Goal: Task Accomplishment & Management: Use online tool/utility

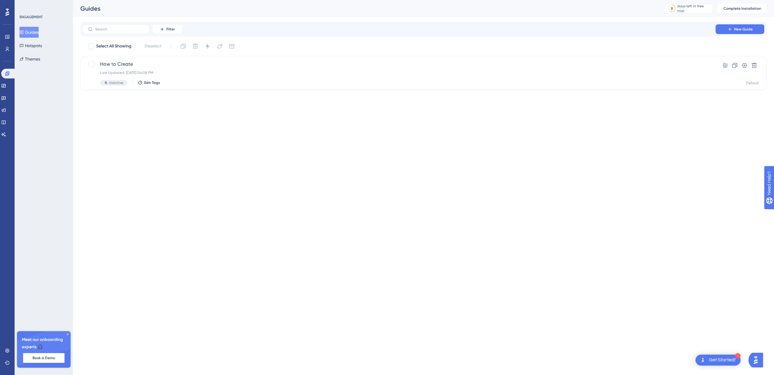
click at [37, 34] on button "Guides" at bounding box center [28, 32] width 19 height 11
click at [6, 12] on icon at bounding box center [7, 12] width 4 height 8
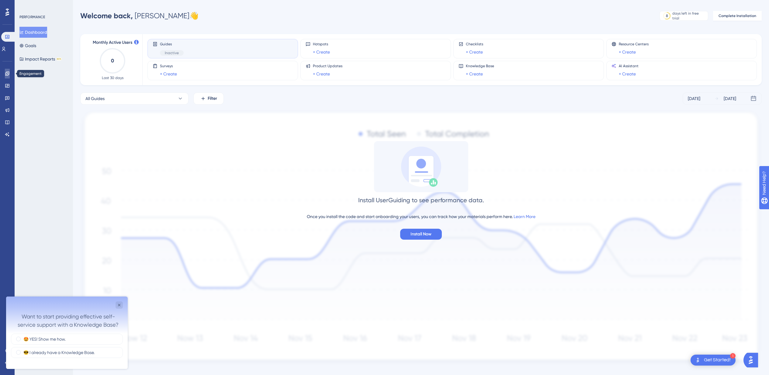
click at [5, 75] on icon at bounding box center [7, 73] width 5 height 5
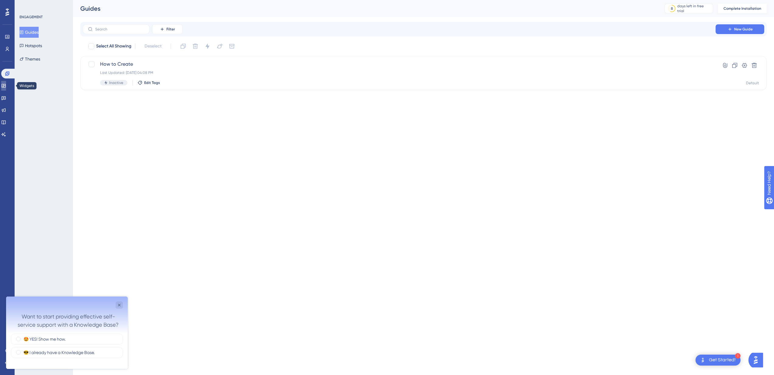
click at [6, 85] on link at bounding box center [3, 86] width 5 height 10
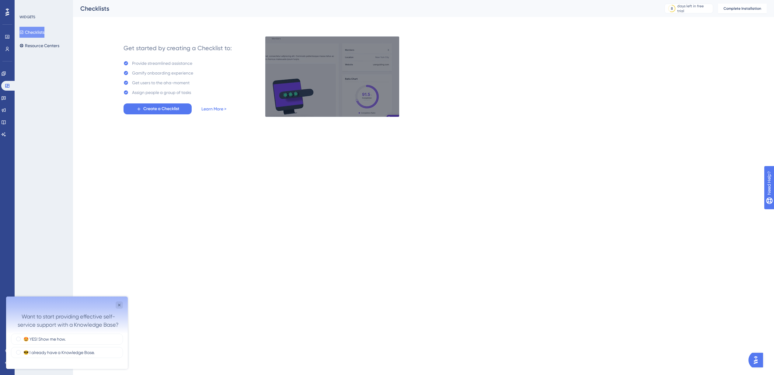
click at [222, 109] on link "Learn More >" at bounding box center [213, 108] width 25 height 7
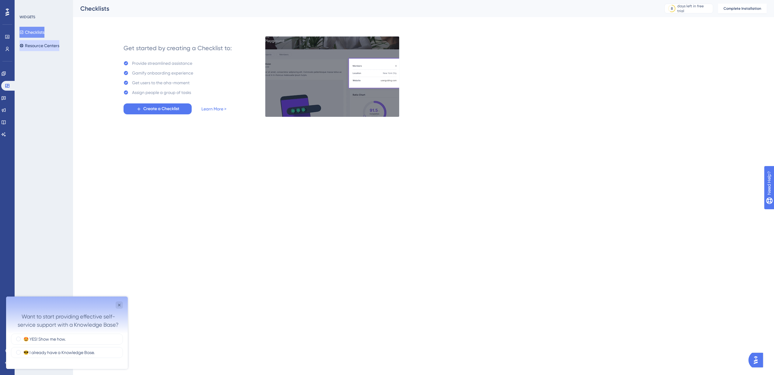
click at [47, 47] on button "Resource Centers" at bounding box center [39, 45] width 40 height 11
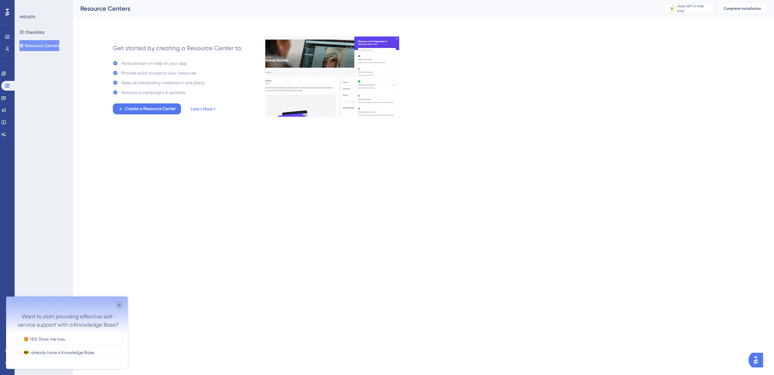
click at [213, 110] on link "Learn More >" at bounding box center [203, 108] width 25 height 7
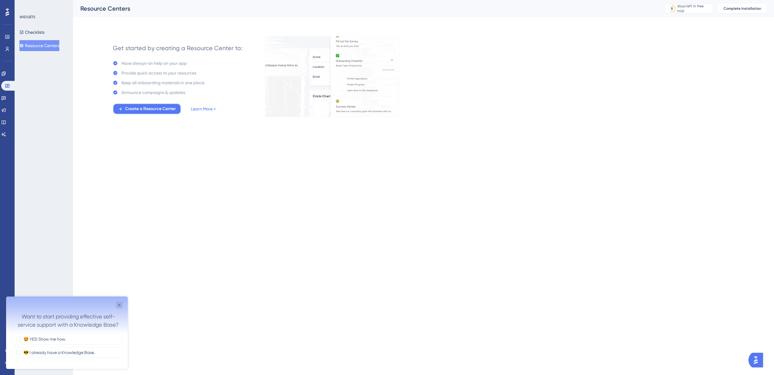
click at [163, 106] on span "Create a Resource Center" at bounding box center [150, 108] width 51 height 7
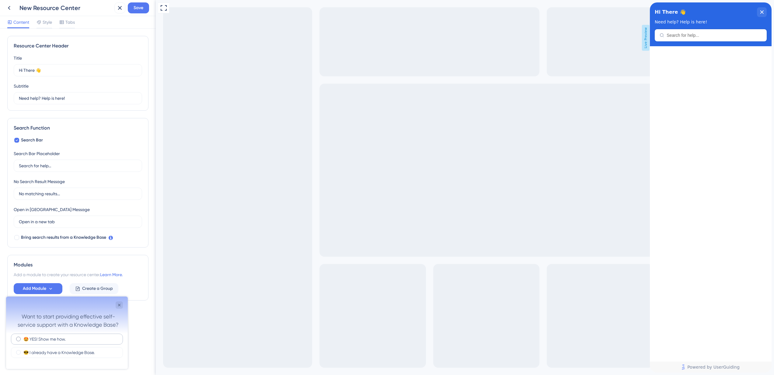
click at [59, 338] on label "🤩 YES! Show me how." at bounding box center [44, 339] width 42 height 6
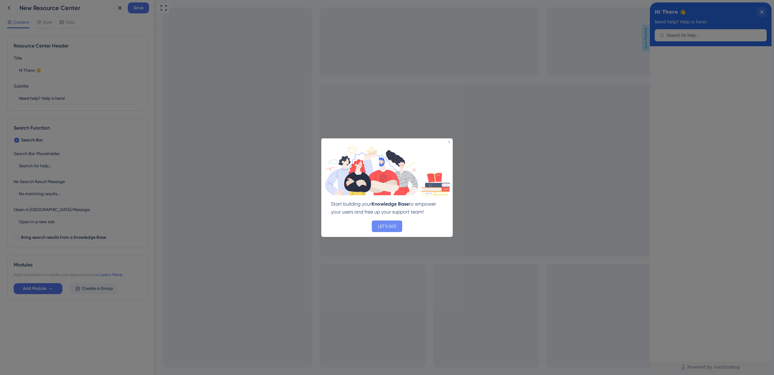
click at [395, 226] on button "LET'S GO!" at bounding box center [387, 226] width 30 height 12
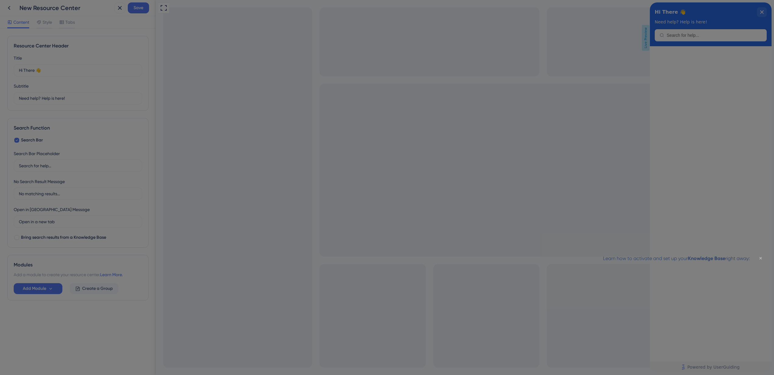
click at [761, 257] on icon "Close Preview" at bounding box center [760, 258] width 2 height 2
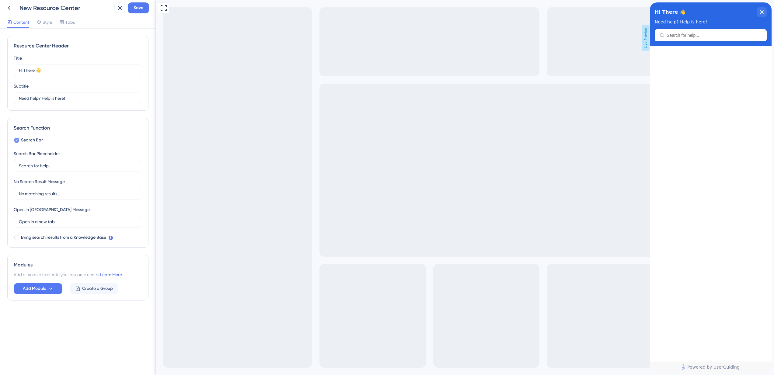
click at [28, 139] on span "Search Bar" at bounding box center [32, 140] width 22 height 7
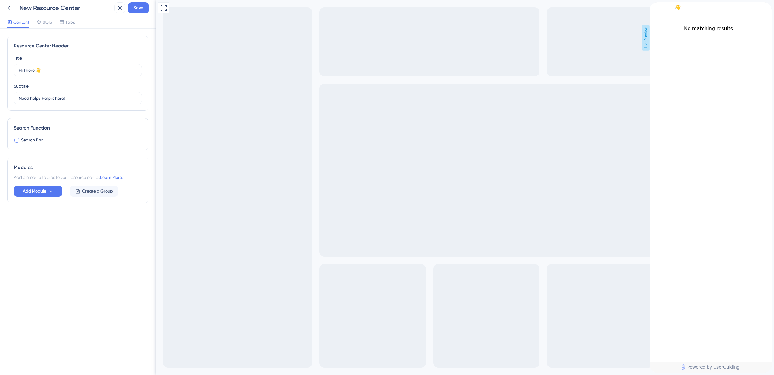
click at [28, 139] on span "Search Bar" at bounding box center [32, 140] width 22 height 7
checkbox input "true"
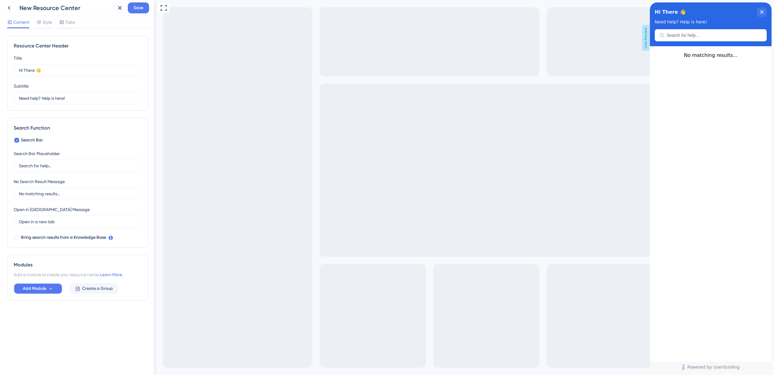
click at [53, 286] on icon at bounding box center [50, 288] width 5 height 5
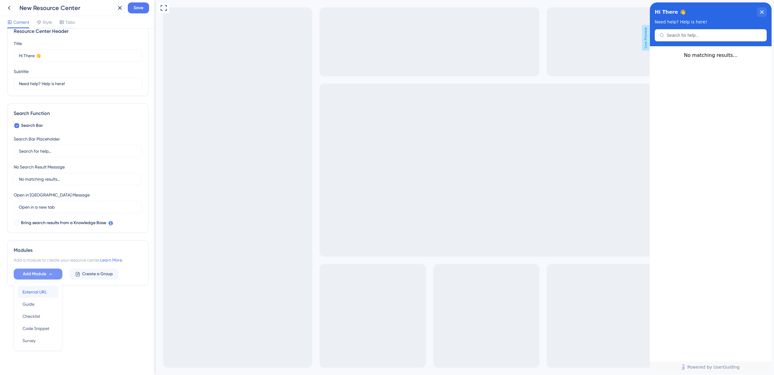
click at [46, 293] on span "External URL" at bounding box center [35, 291] width 24 height 7
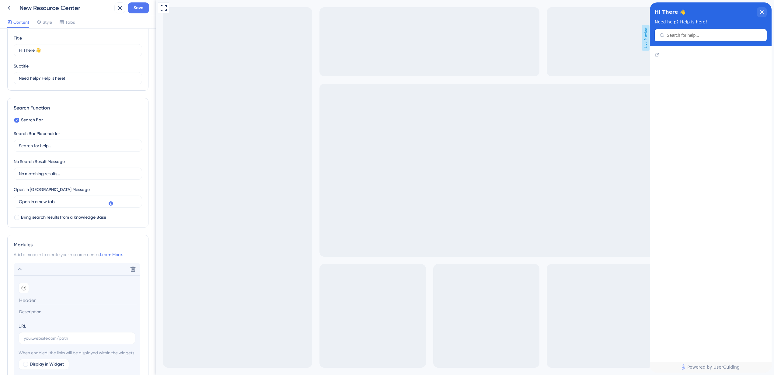
scroll to position [60, 0]
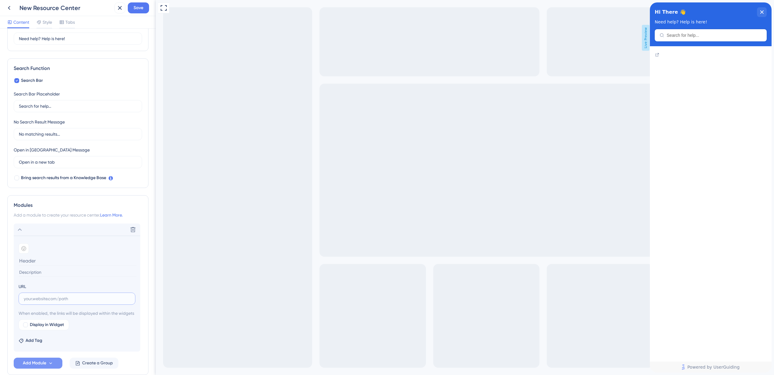
click at [49, 298] on input "text" at bounding box center [77, 298] width 106 height 7
paste input "[URL][DOMAIN_NAME]"
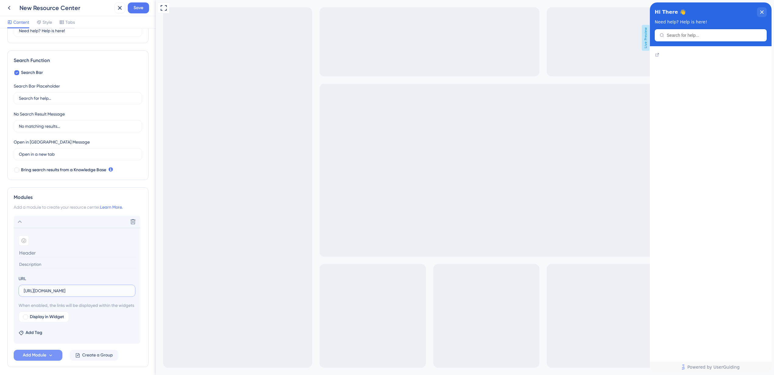
scroll to position [70, 0]
type input "[URL][DOMAIN_NAME]"
click at [145, 192] on div "Resource Center Header Title Hi There 👋 17 Hi There 👋 Subtitle Need help? Help …" at bounding box center [78, 202] width 156 height 346
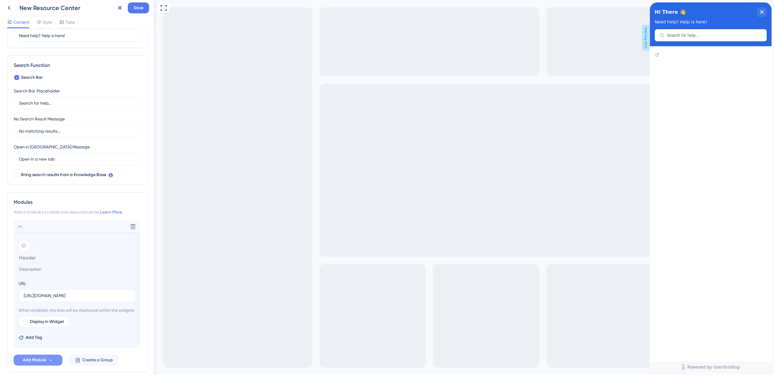
click at [51, 269] on input at bounding box center [78, 269] width 118 height 8
click at [41, 325] on span "Display in Widget" at bounding box center [47, 321] width 34 height 7
click at [26, 324] on div at bounding box center [25, 321] width 5 height 5
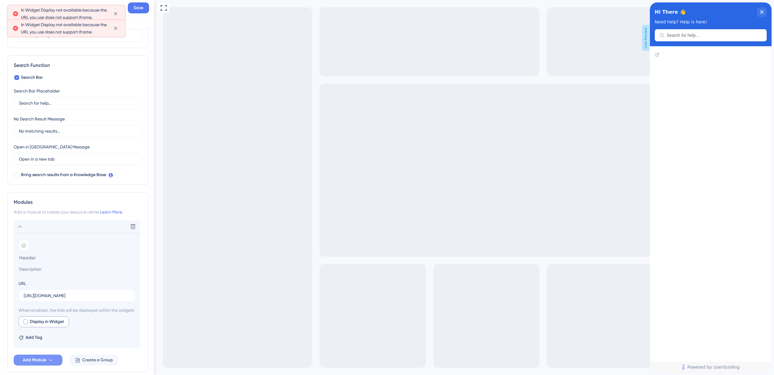
click at [26, 324] on div at bounding box center [25, 321] width 5 height 5
click at [24, 243] on icon at bounding box center [23, 245] width 5 height 5
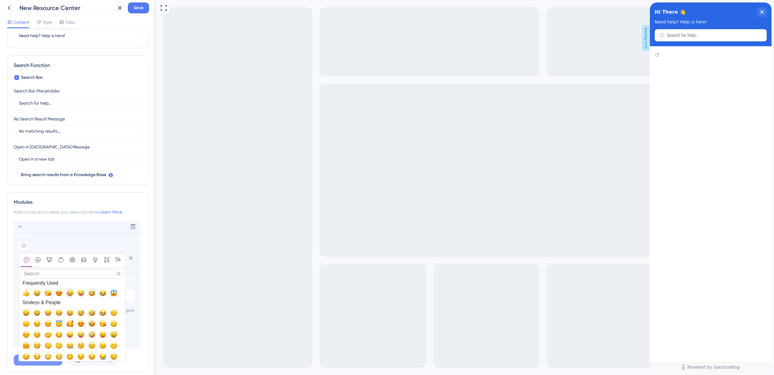
scroll to position [61, 0]
click at [27, 295] on span "👍, +1, thumbsup" at bounding box center [26, 293] width 7 height 7
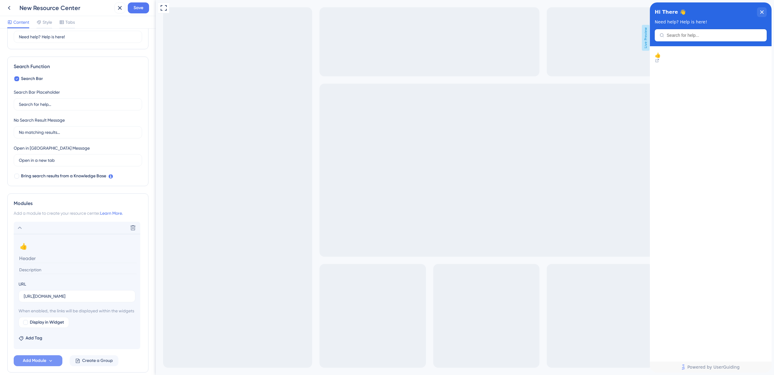
click at [44, 268] on input at bounding box center [78, 270] width 118 height 8
type input "Nos tutos en ligne"
click at [91, 202] on div "Modules" at bounding box center [78, 203] width 128 height 7
click at [725, 64] on div "👍 Nos tutos en ligne" at bounding box center [710, 58] width 112 height 12
click at [658, 64] on icon at bounding box center [656, 65] width 3 height 3
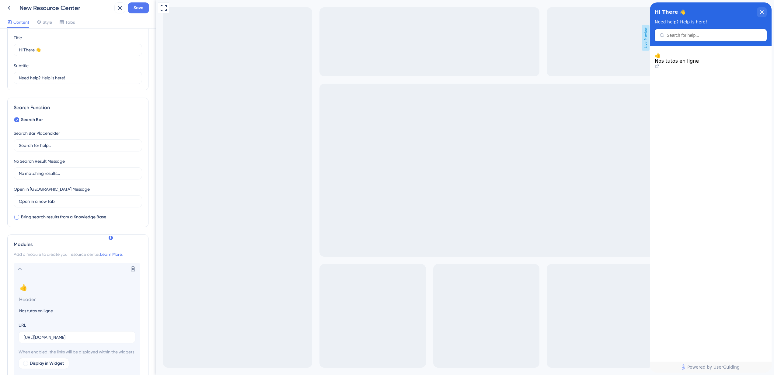
scroll to position [0, 0]
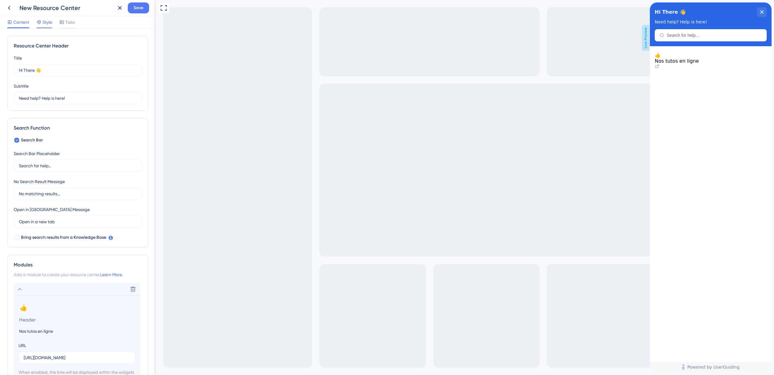
click at [48, 25] on span "Style" at bounding box center [47, 22] width 9 height 7
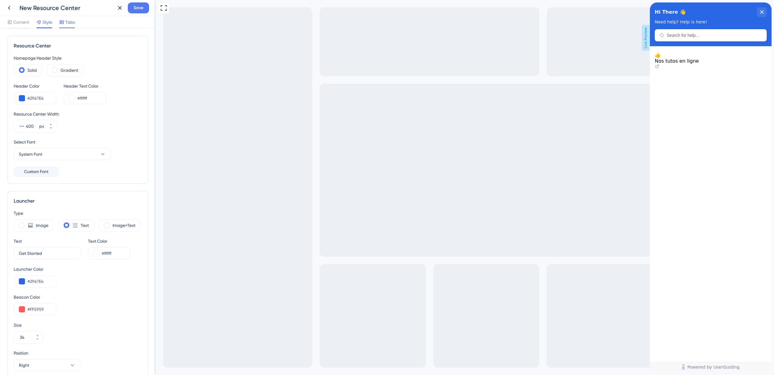
click at [67, 20] on span "Tabs" at bounding box center [69, 22] width 9 height 7
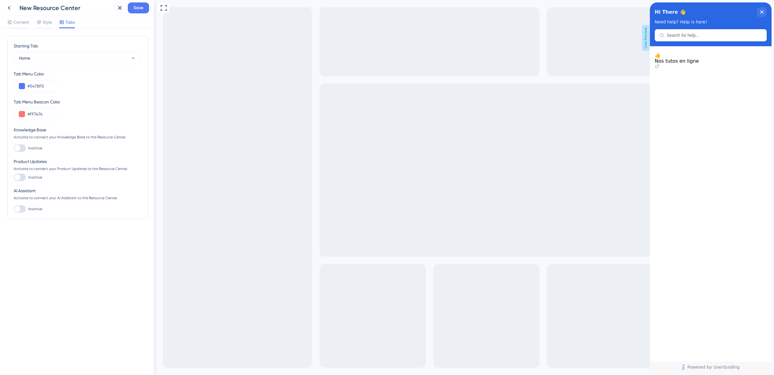
click at [20, 148] on div at bounding box center [17, 148] width 6 height 6
click at [14, 148] on input "Inactive" at bounding box center [13, 148] width 0 height 0
checkbox input "false"
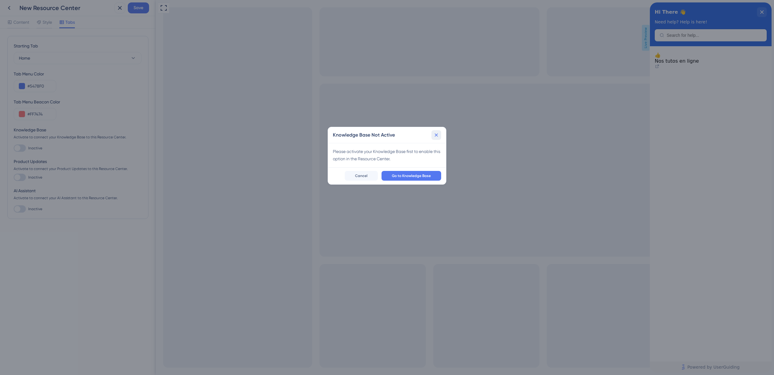
click at [439, 134] on icon at bounding box center [436, 135] width 6 height 6
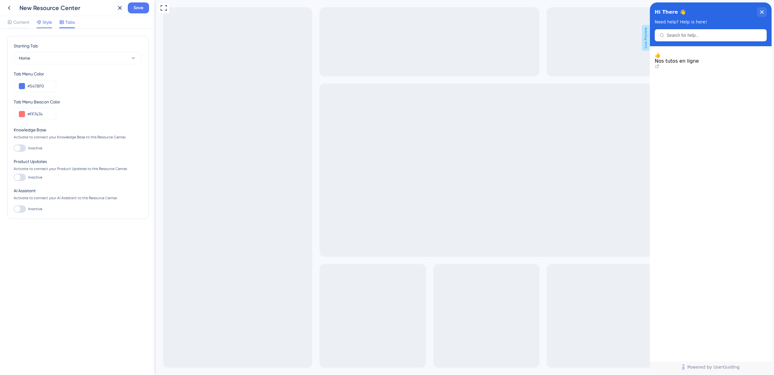
click at [50, 23] on span "Style" at bounding box center [47, 22] width 9 height 7
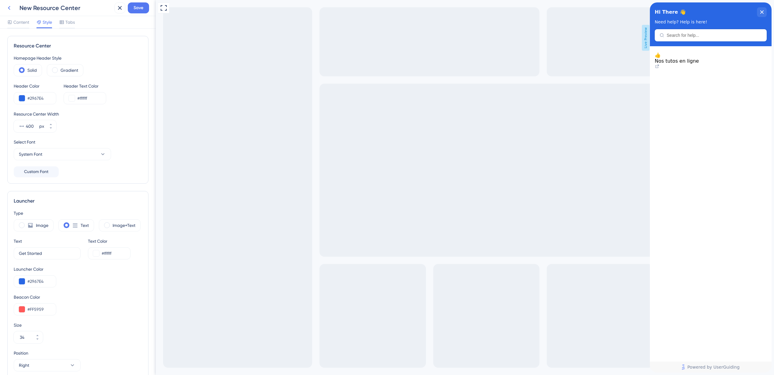
click at [13, 9] on button at bounding box center [9, 7] width 11 height 11
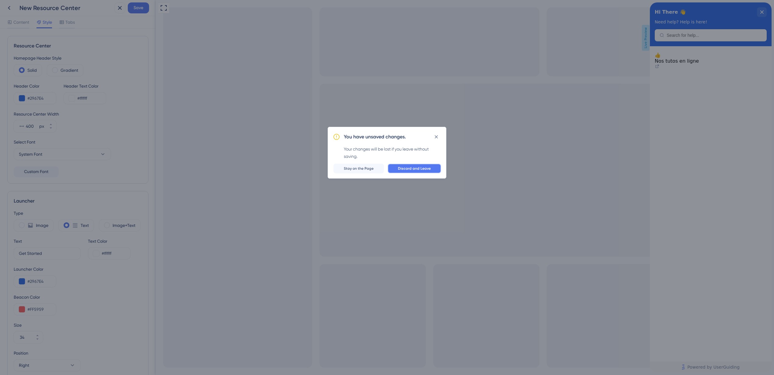
click at [416, 168] on span "Discard and Leave" at bounding box center [414, 168] width 33 height 5
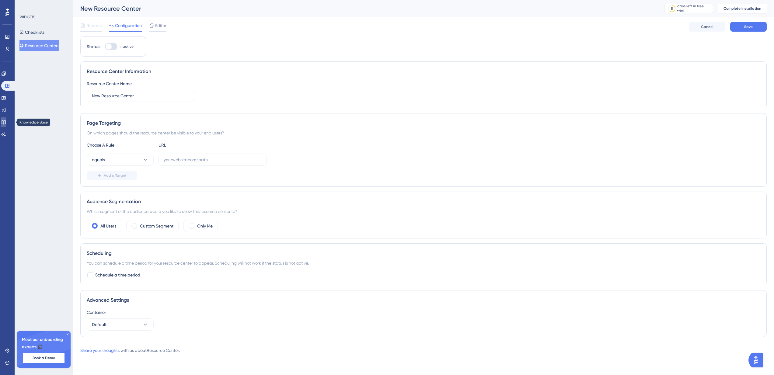
click at [6, 121] on icon at bounding box center [3, 122] width 5 height 5
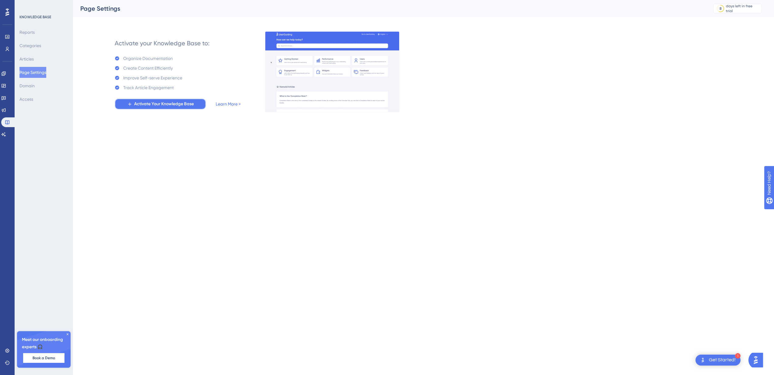
click at [153, 105] on span "Activate Your Knowledge Base" at bounding box center [164, 103] width 60 height 7
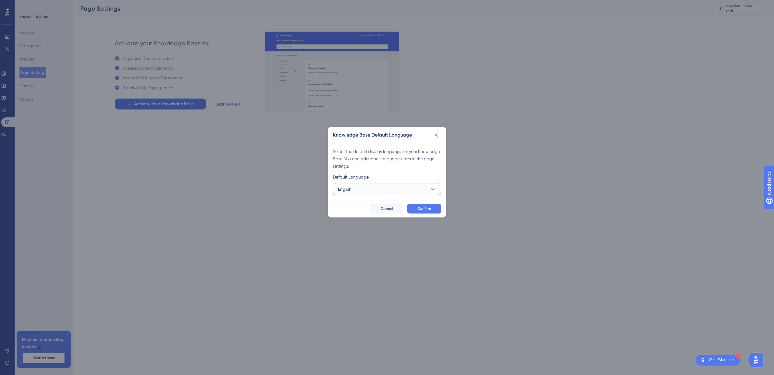
click at [355, 190] on button "English" at bounding box center [387, 189] width 108 height 12
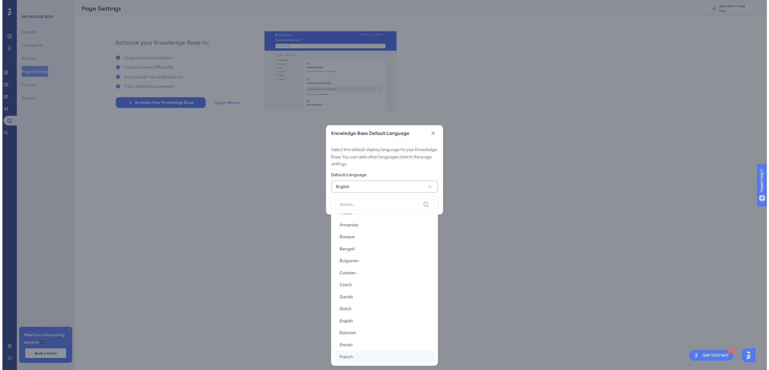
scroll to position [11, 0]
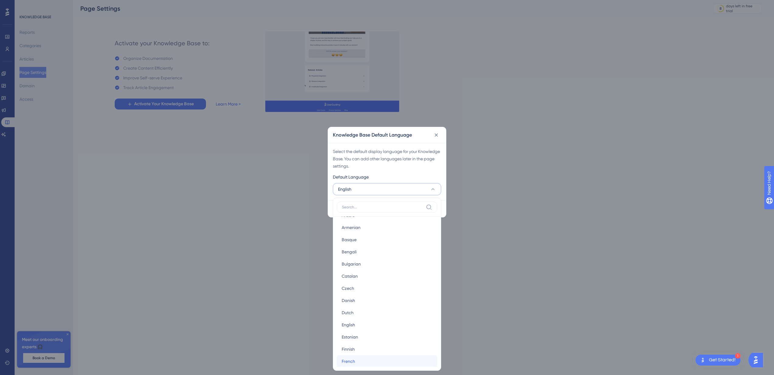
click at [362, 359] on div "French French" at bounding box center [386, 361] width 91 height 12
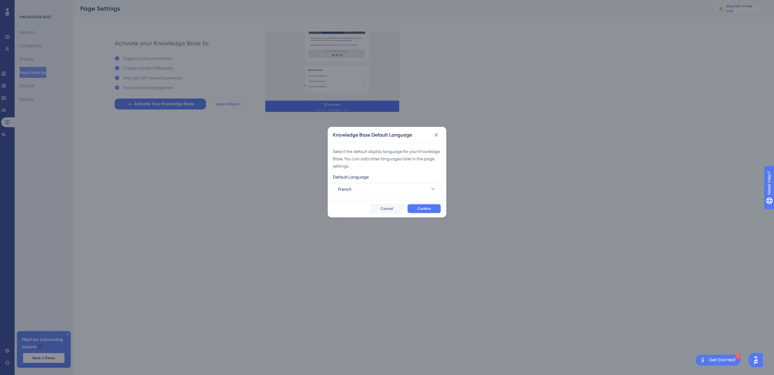
click at [430, 207] on span "Confirm" at bounding box center [423, 208] width 13 height 5
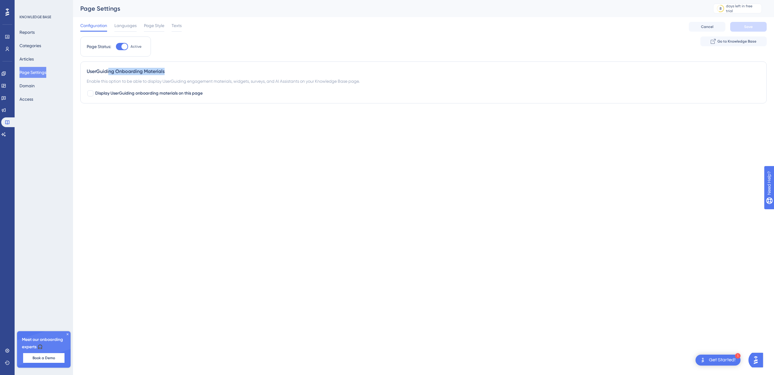
drag, startPoint x: 109, startPoint y: 72, endPoint x: 195, endPoint y: 72, distance: 85.5
click at [195, 72] on div "UserGuiding Onboarding Materials" at bounding box center [423, 71] width 673 height 7
drag, startPoint x: 101, startPoint y: 81, endPoint x: 213, endPoint y: 80, distance: 112.8
click at [213, 80] on div "Enable this option to be able to display UserGuiding engagement materials, widg…" at bounding box center [423, 81] width 673 height 7
click at [106, 92] on span "Display UserGuiding onboarding materials on this page" at bounding box center [148, 93] width 107 height 7
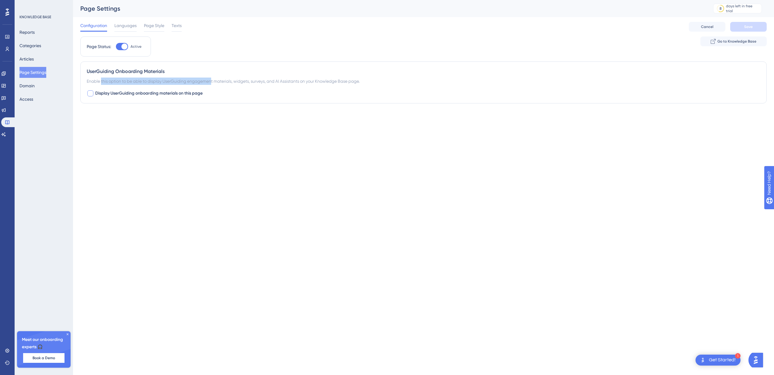
checkbox input "true"
click at [119, 129] on button "Default" at bounding box center [120, 131] width 67 height 12
click at [123, 146] on div "Default Default" at bounding box center [119, 150] width 49 height 12
click at [123, 26] on span "Languages" at bounding box center [125, 25] width 22 height 7
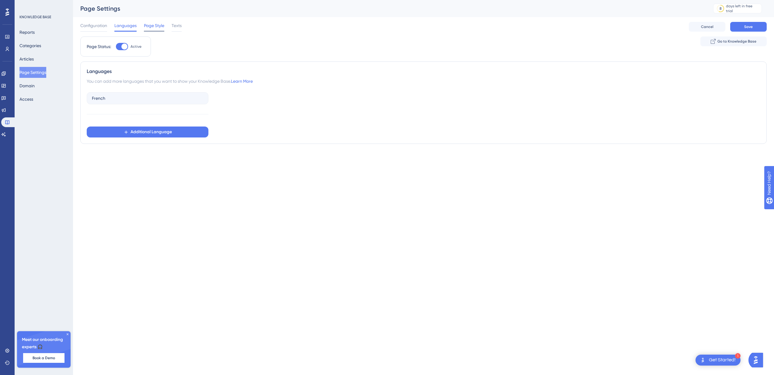
click at [147, 26] on span "Page Style" at bounding box center [154, 25] width 20 height 7
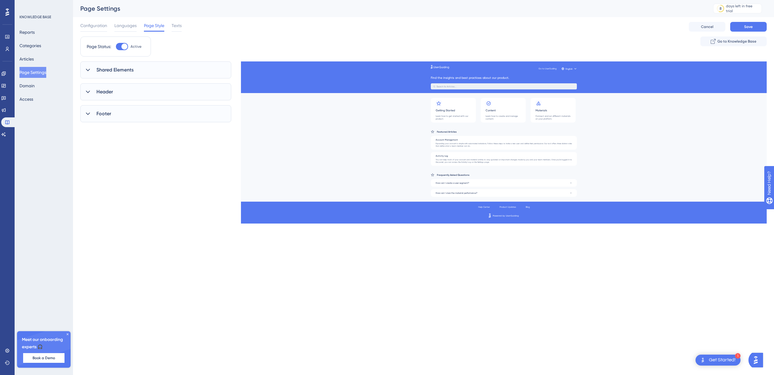
click at [136, 68] on div "Shared Elements" at bounding box center [155, 69] width 151 height 17
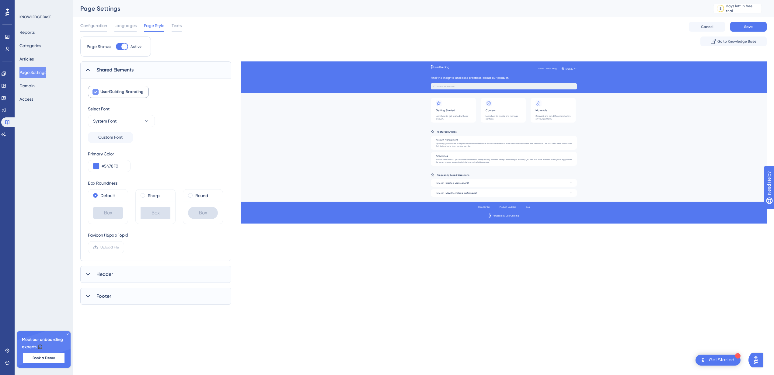
click at [132, 92] on span "UserGuiding Branding" at bounding box center [121, 91] width 43 height 7
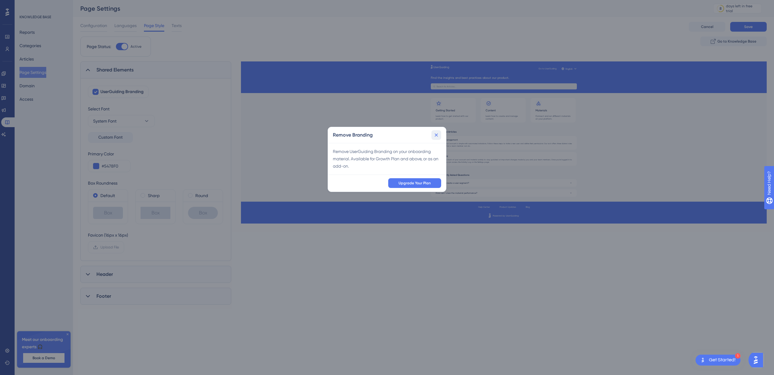
click at [433, 133] on icon at bounding box center [436, 135] width 6 height 6
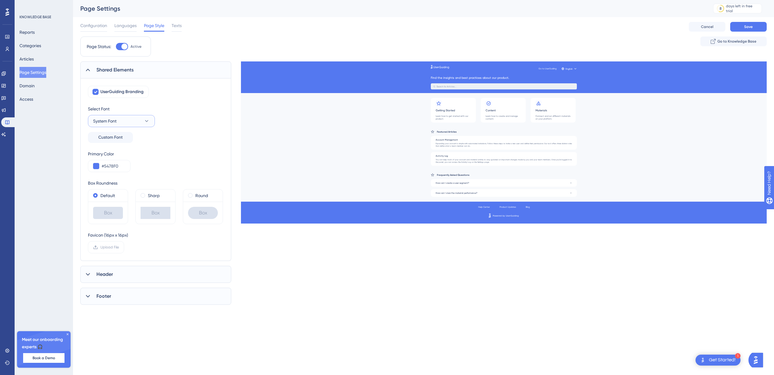
click at [135, 120] on button "System Font" at bounding box center [121, 121] width 67 height 12
click at [122, 166] on input "#5478F0" at bounding box center [114, 165] width 24 height 7
paste input "49754"
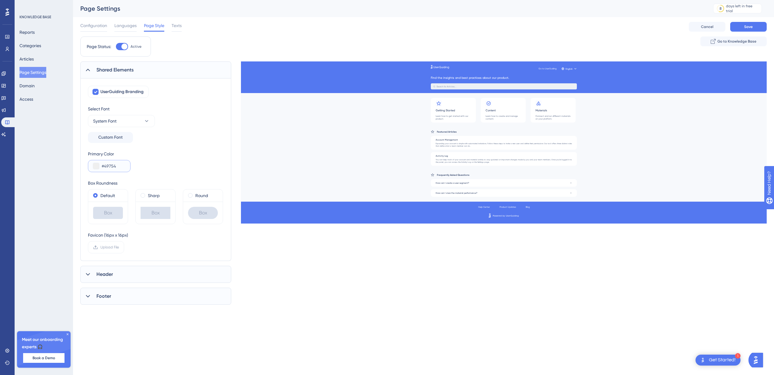
click at [121, 167] on input "#49754" at bounding box center [114, 165] width 24 height 7
type input "#49754A"
click at [179, 155] on div "Primary Color #49754A" at bounding box center [156, 161] width 136 height 22
click at [150, 196] on label "Sharp" at bounding box center [154, 195] width 12 height 7
click at [93, 195] on span at bounding box center [95, 195] width 5 height 5
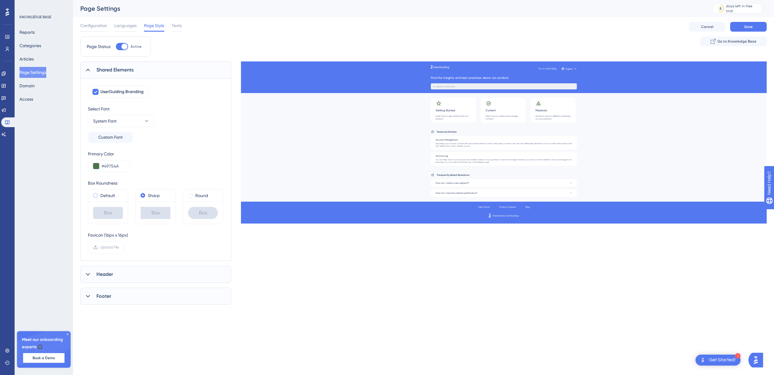
click at [99, 194] on input "radio" at bounding box center [99, 194] width 0 height 0
click at [110, 273] on span "Header" at bounding box center [104, 274] width 16 height 7
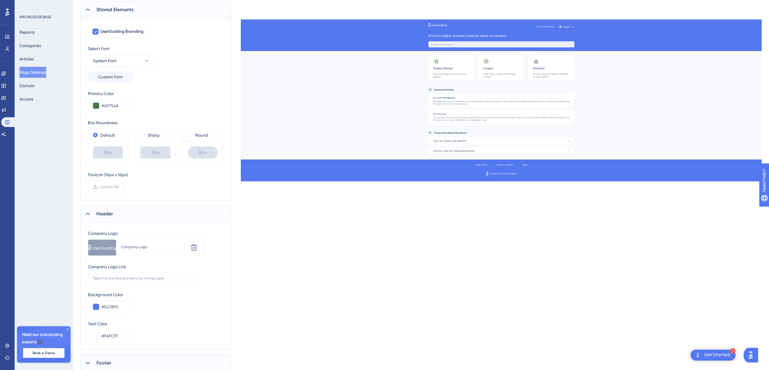
scroll to position [81, 0]
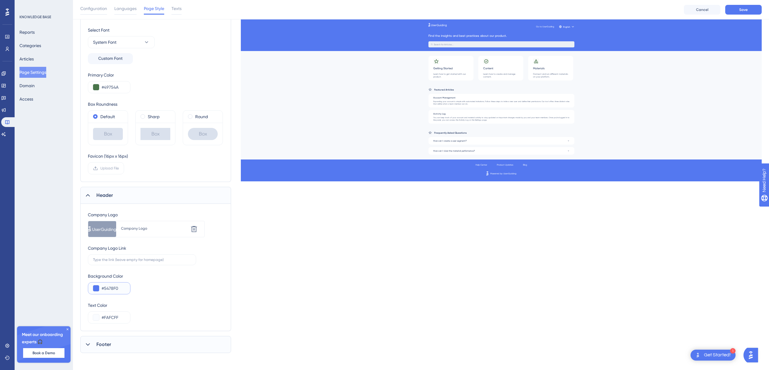
click at [109, 289] on input "#5478F0" at bounding box center [114, 288] width 24 height 7
drag, startPoint x: 120, startPoint y: 289, endPoint x: 112, endPoint y: 289, distance: 8.2
click at [112, 289] on input "#5478F0" at bounding box center [114, 288] width 24 height 7
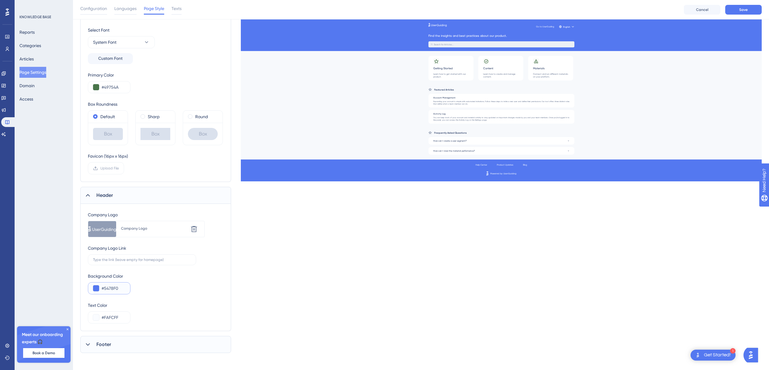
click at [120, 289] on input "#5478F0" at bounding box center [114, 288] width 24 height 7
drag, startPoint x: 120, startPoint y: 289, endPoint x: 107, endPoint y: 289, distance: 12.5
click at [107, 289] on input "#5478F0" at bounding box center [114, 288] width 24 height 7
paste input "FEFCF"
drag, startPoint x: 119, startPoint y: 288, endPoint x: 102, endPoint y: 287, distance: 17.3
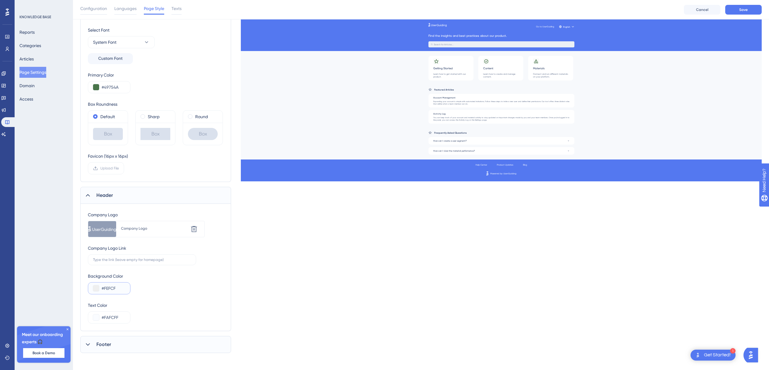
click at [102, 287] on input "#FEFCF" at bounding box center [114, 288] width 24 height 7
click at [106, 287] on input "#FEFCF" at bounding box center [114, 288] width 24 height 7
click at [103, 288] on input "#FEFCF" at bounding box center [114, 288] width 24 height 7
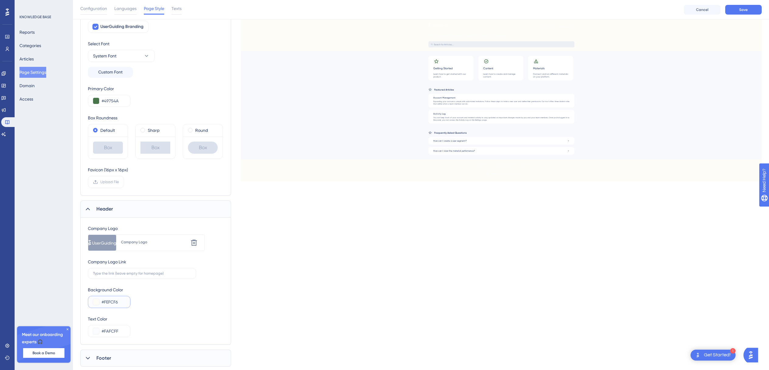
scroll to position [84, 0]
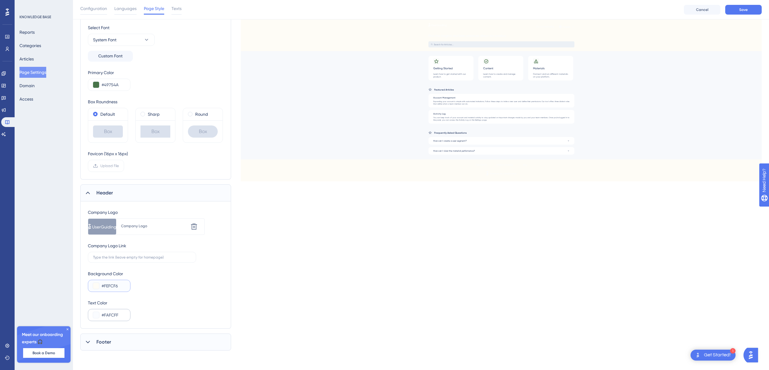
type input "#FEFCF6"
click at [122, 315] on input "#FAFCFF" at bounding box center [114, 315] width 24 height 7
click at [97, 317] on button at bounding box center [96, 315] width 6 height 6
type input "#172d4e"
type input "#172D4E"
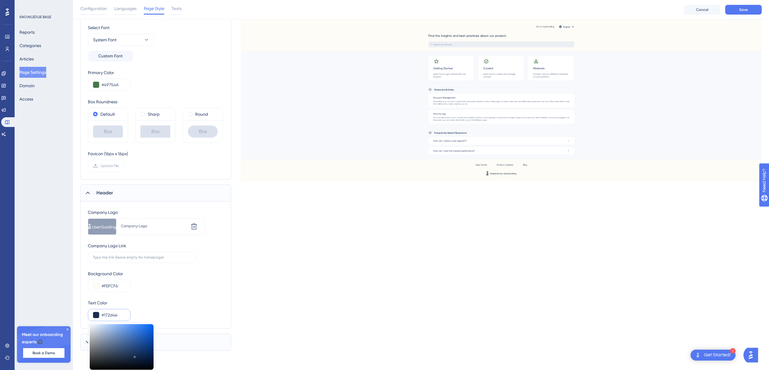
type input "#1a3e74"
type input "#1A3E74"
type input "#164996"
type input "#0a4bad"
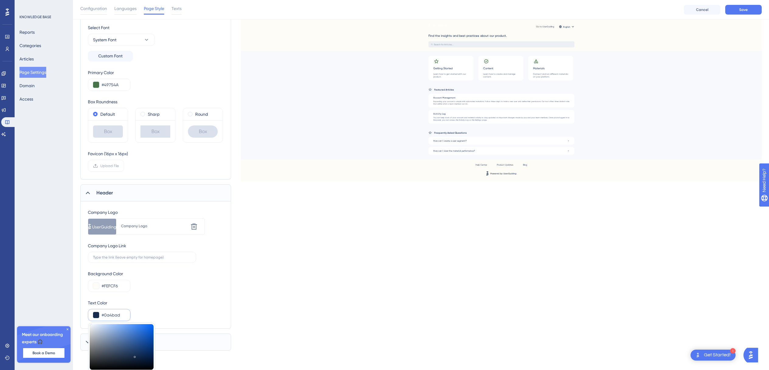
type input "#0A4BAD"
type input "#004cbe"
type input "#004CBE"
type input "#004fc5"
type input "#004FC5"
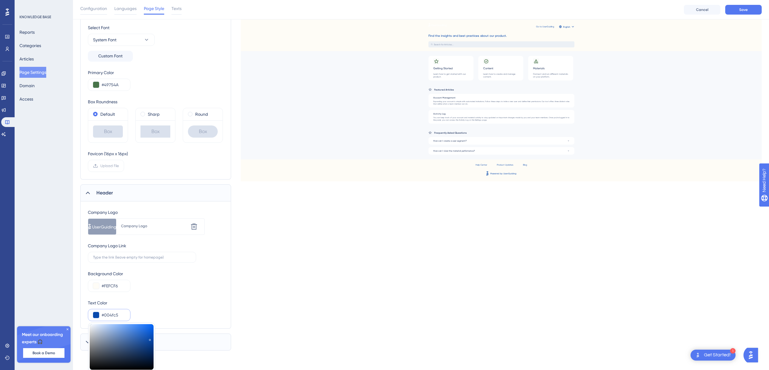
type input "#0059df"
type input "#0059DF"
type input "#005ae0"
type input "#005AE0"
type input "#005be2"
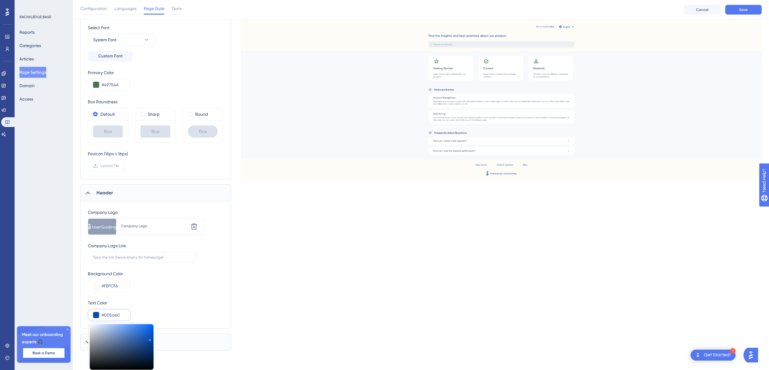
type input "#005BE2"
type input "#004fc3"
type input "#004FC3"
type input "#0044a8"
type input "#0044A8"
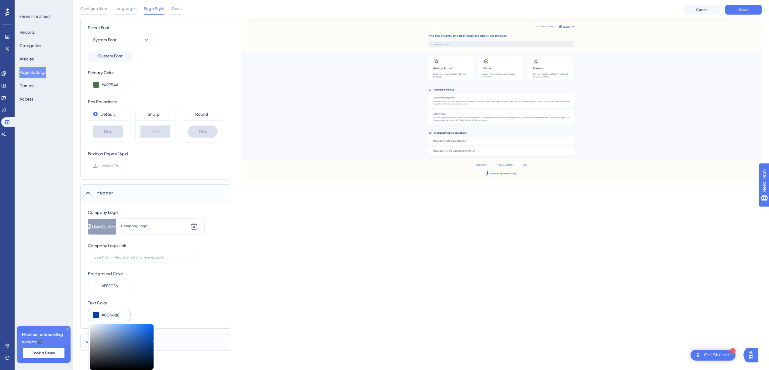
type input "#134186"
type input "#243e64"
type input "#243E64"
type input "#26303d"
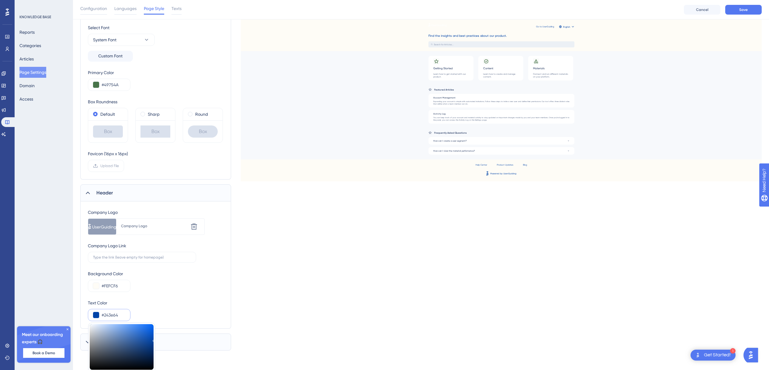
type input "#26303D"
type input "#20262e"
type input "#20262E"
type input "#121416"
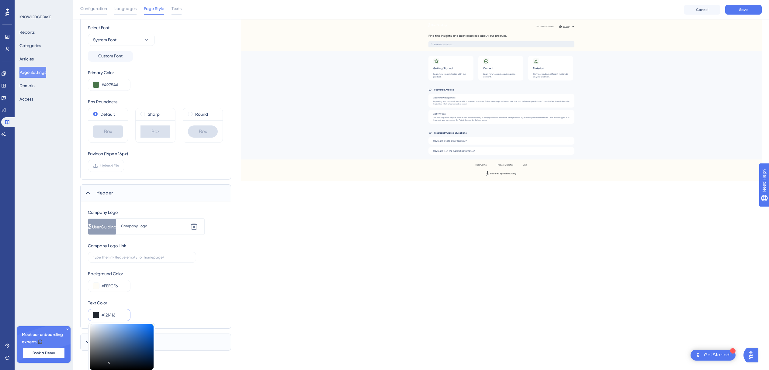
type input "#000000"
type input "#010202"
type input "#030303"
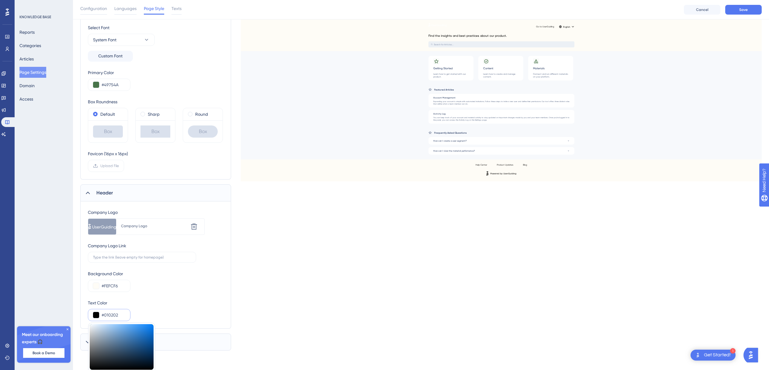
type input "#030303"
type input "#000000"
drag, startPoint x: 135, startPoint y: 356, endPoint x: 81, endPoint y: 373, distance: 56.3
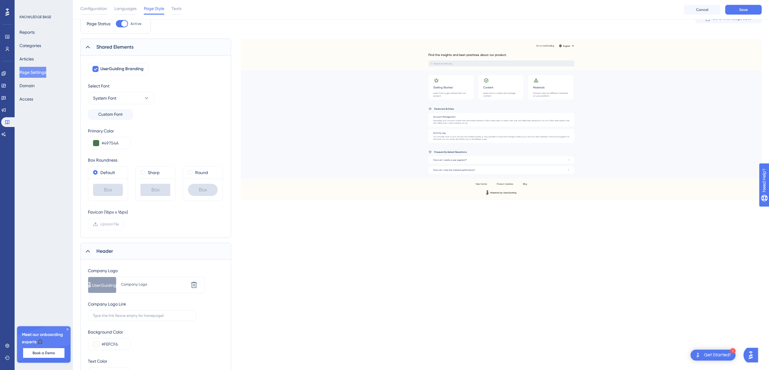
scroll to position [0, 0]
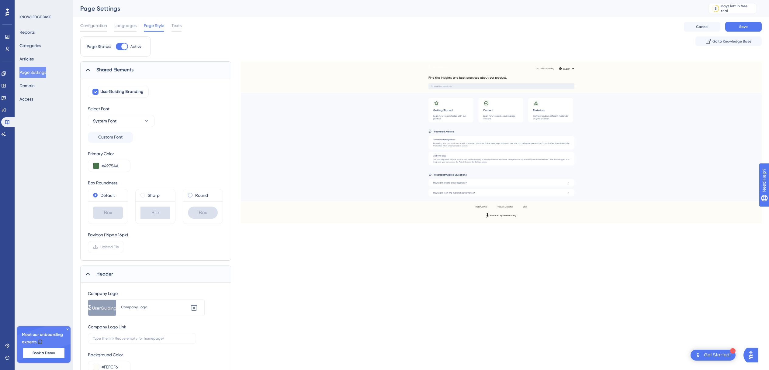
click at [195, 195] on label "Round" at bounding box center [201, 195] width 13 height 7
click at [113, 195] on label "Default" at bounding box center [107, 195] width 15 height 7
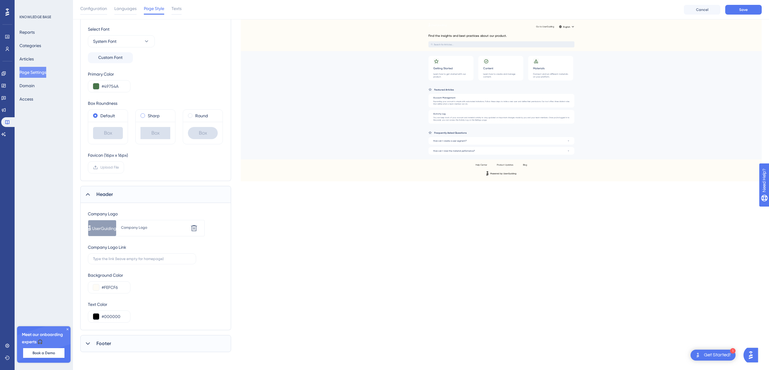
scroll to position [84, 0]
click at [118, 337] on div "Footer" at bounding box center [155, 342] width 151 height 17
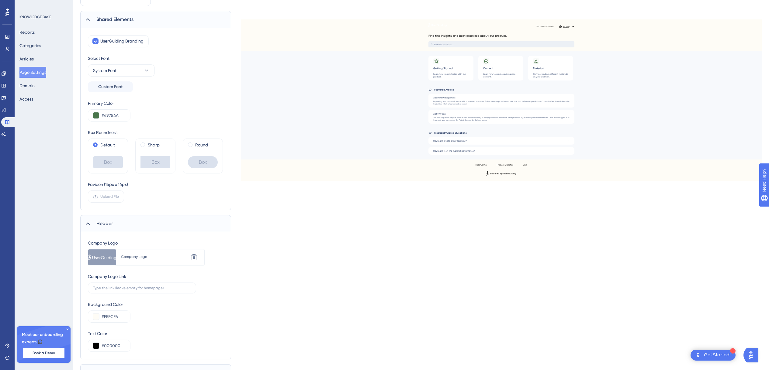
scroll to position [103, 0]
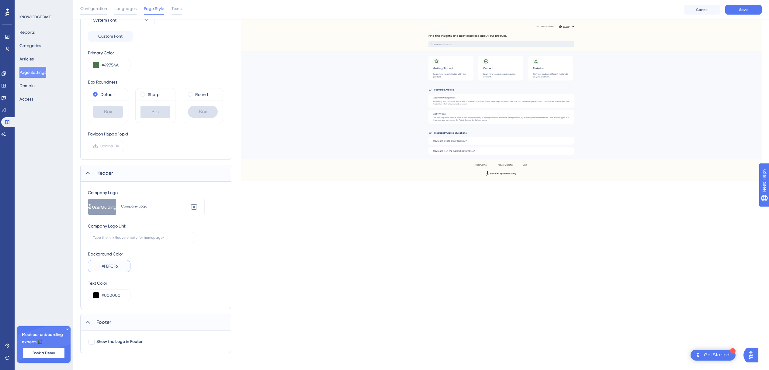
drag, startPoint x: 117, startPoint y: 267, endPoint x: 82, endPoint y: 266, distance: 34.4
click at [80, 266] on div "Performance Users Engagement Widgets Feedback Product Updates Knowledge Base AI…" at bounding box center [421, 130] width 696 height 466
click at [126, 266] on div "#FEFCF6" at bounding box center [109, 266] width 43 height 12
drag, startPoint x: 125, startPoint y: 266, endPoint x: 102, endPoint y: 266, distance: 23.4
click at [98, 266] on div "#FEFCF6" at bounding box center [109, 266] width 43 height 12
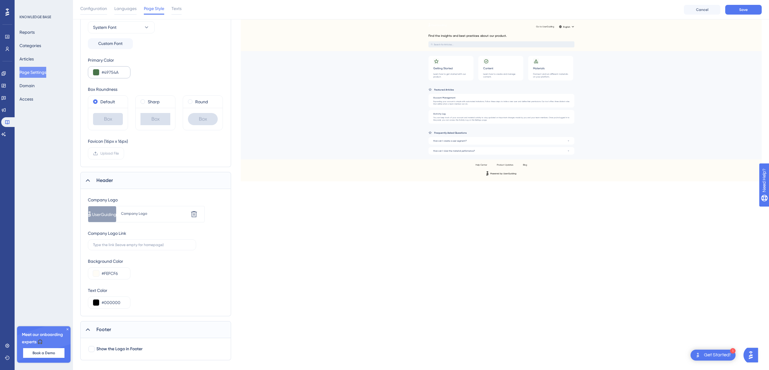
scroll to position [92, 0]
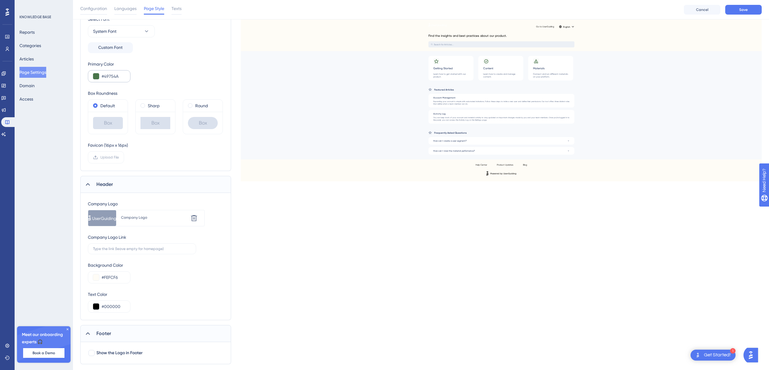
click at [113, 71] on div "#49754A" at bounding box center [109, 76] width 43 height 12
click at [113, 76] on input "#49754A" at bounding box center [114, 76] width 24 height 7
click at [118, 277] on input "#FEFCF6" at bounding box center [114, 277] width 24 height 7
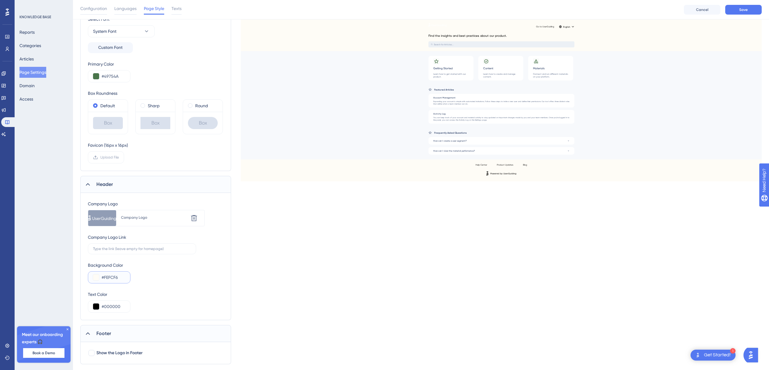
click at [118, 277] on input "#FEFCF6" at bounding box center [114, 277] width 24 height 7
paste input "49754A"
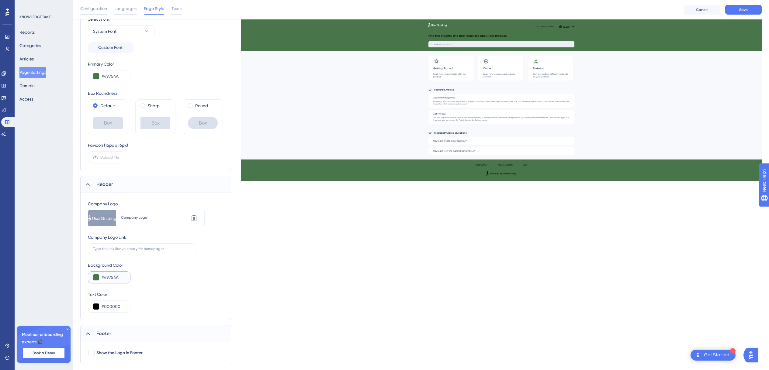
drag, startPoint x: 121, startPoint y: 276, endPoint x: 77, endPoint y: 270, distance: 43.8
click at [77, 270] on div "Performance Users Engagement Widgets Feedback Product Updates Knowledge Base AI…" at bounding box center [421, 141] width 696 height 466
paste input "A4BAA5"
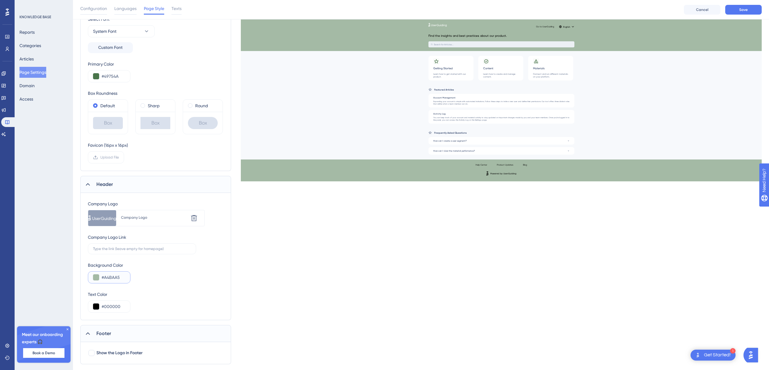
type input "#A4BAA5"
click at [178, 269] on div "Background Color #A4BAA5" at bounding box center [156, 273] width 136 height 22
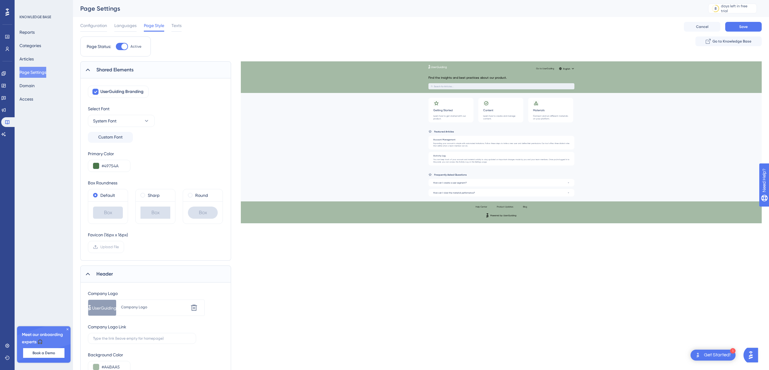
scroll to position [1, 0]
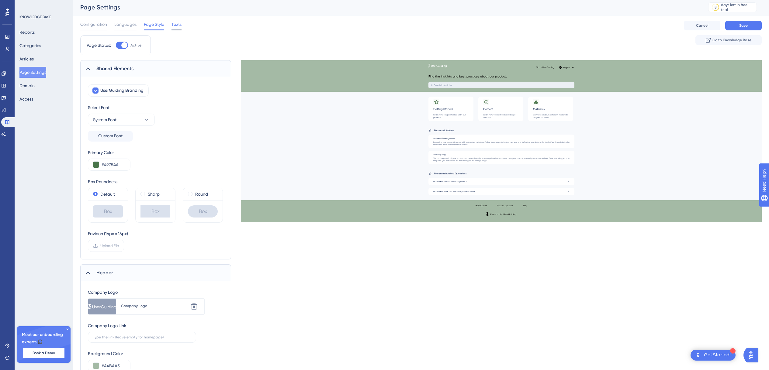
click at [177, 24] on span "Texts" at bounding box center [177, 24] width 10 height 7
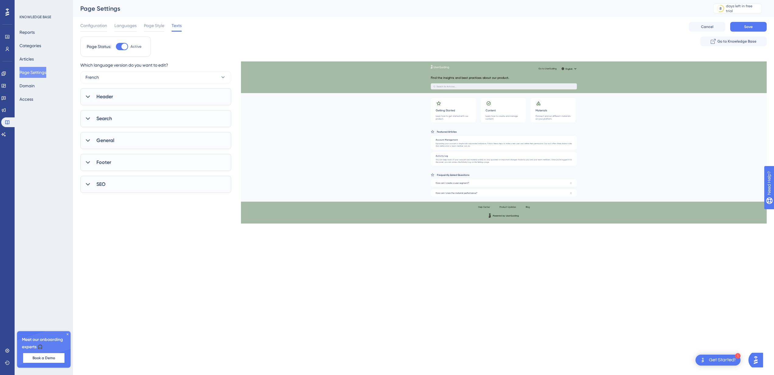
click at [124, 96] on div "Header" at bounding box center [155, 96] width 151 height 17
click at [125, 122] on div "Search" at bounding box center [155, 118] width 151 height 17
click at [732, 40] on span "Go to Knowledge Base" at bounding box center [736, 41] width 39 height 5
click at [35, 32] on button "Reports" at bounding box center [26, 32] width 15 height 11
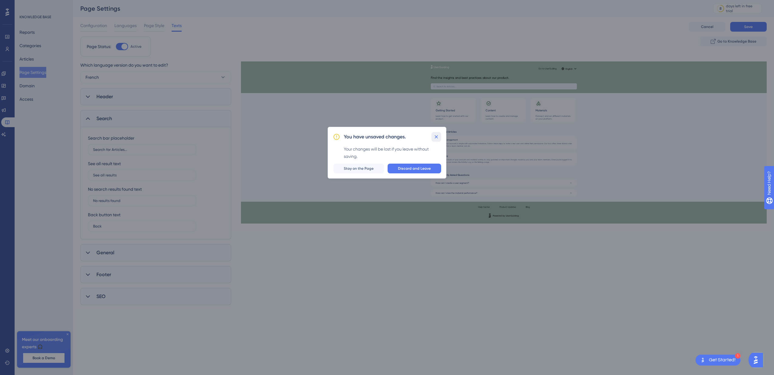
click at [440, 134] on button at bounding box center [436, 137] width 10 height 10
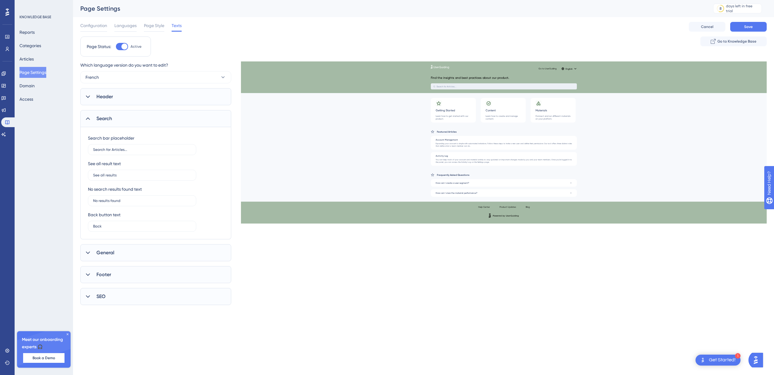
click at [140, 248] on div "General" at bounding box center [155, 252] width 151 height 17
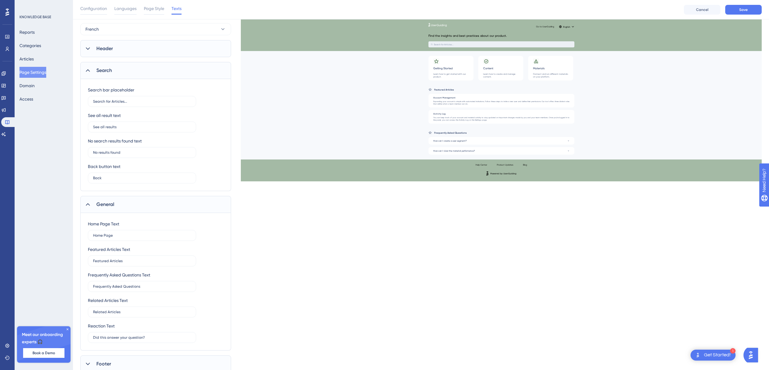
scroll to position [61, 0]
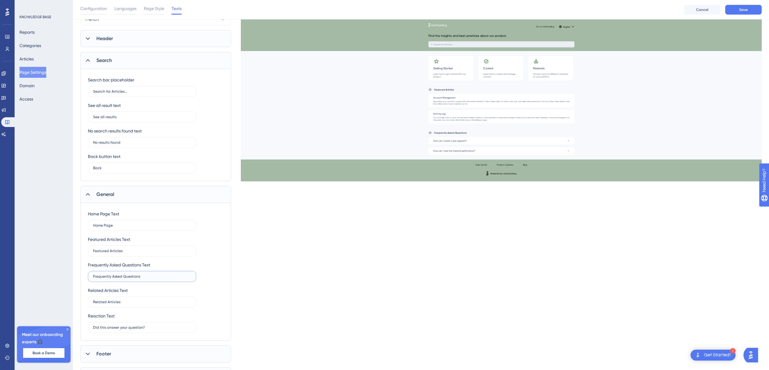
click at [144, 276] on input "Frequently Asked Questions" at bounding box center [142, 277] width 98 height 4
type input "Questions fréquentes"
click at [194, 266] on div "Frequently Asked Questions Text Questions fréquentes" at bounding box center [142, 272] width 108 height 21
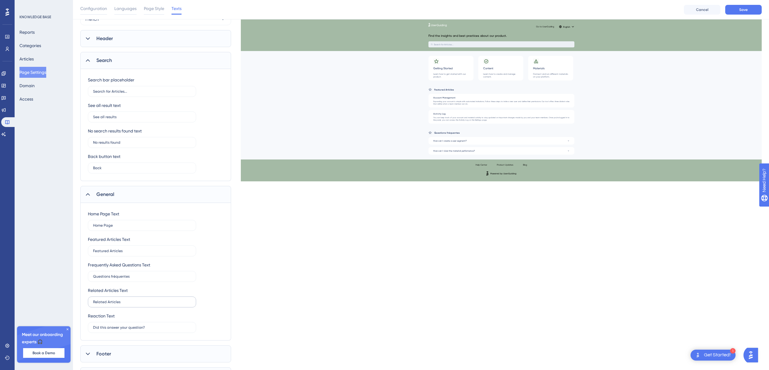
drag, startPoint x: 140, startPoint y: 297, endPoint x: 131, endPoint y: 300, distance: 9.7
click at [130, 299] on label "Related Articles" at bounding box center [142, 302] width 108 height 11
click at [130, 300] on input "Related Articles" at bounding box center [142, 302] width 98 height 4
drag, startPoint x: 130, startPoint y: 301, endPoint x: 89, endPoint y: 294, distance: 41.0
click at [89, 294] on div "Related Articles Text Related Articles" at bounding box center [142, 297] width 108 height 21
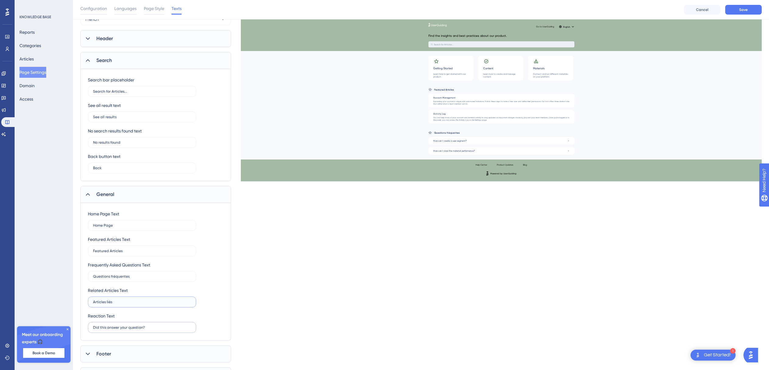
type input "Articles liés"
click at [146, 327] on input "Did this answer your question?" at bounding box center [142, 328] width 98 height 4
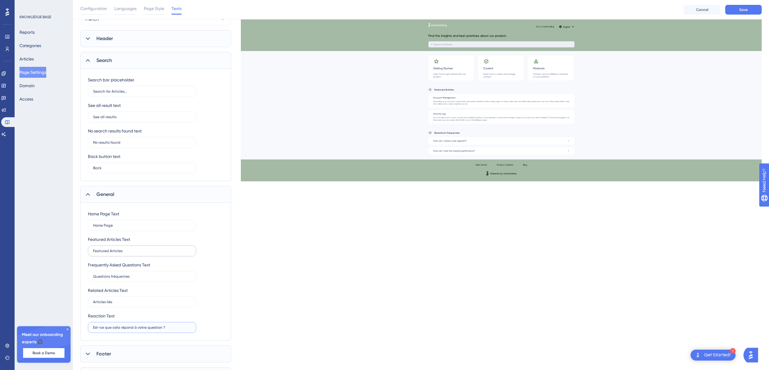
type input "Est-ce que cela répond à votre question ?"
click at [131, 249] on input "Featured Articles" at bounding box center [142, 251] width 98 height 4
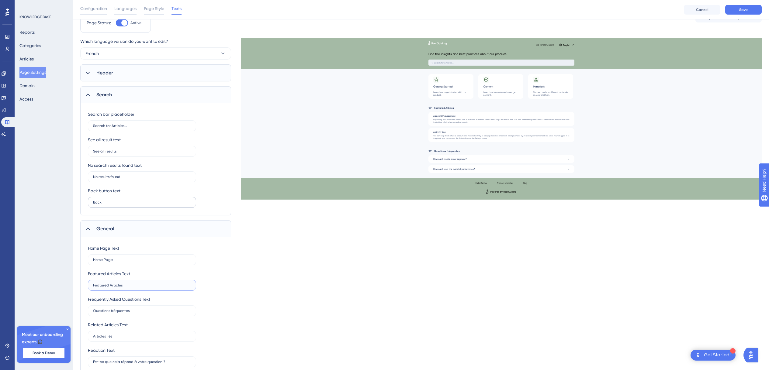
scroll to position [26, 0]
drag, startPoint x: 114, startPoint y: 201, endPoint x: 81, endPoint y: 201, distance: 32.5
click at [81, 201] on div "Search bar placeholder Search for Articles... See all result text See all resul…" at bounding box center [155, 160] width 151 height 112
type input "Retour"
drag, startPoint x: 129, startPoint y: 176, endPoint x: 86, endPoint y: 176, distance: 42.6
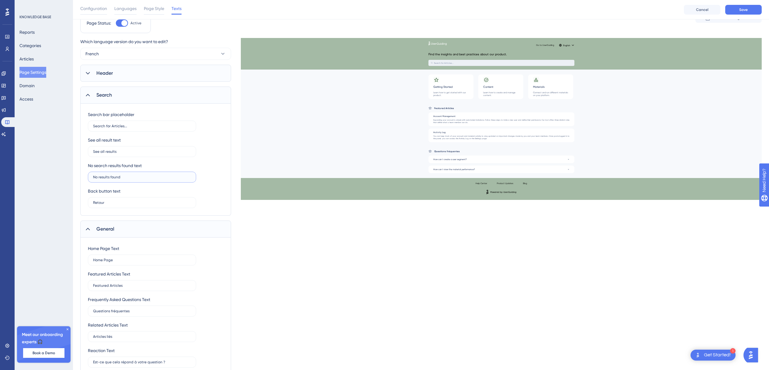
click at [86, 176] on div "Search bar placeholder Search for Articles... See all result text See all resul…" at bounding box center [155, 160] width 151 height 112
type input "Pas de résultats trouvés"
drag, startPoint x: 128, startPoint y: 151, endPoint x: 57, endPoint y: 147, distance: 70.6
click at [73, 147] on div "Performance Users Engagement Widgets Feedback Product Updates Knowledge Base AI…" at bounding box center [421, 201] width 696 height 455
type input "Voir tout les résultats"
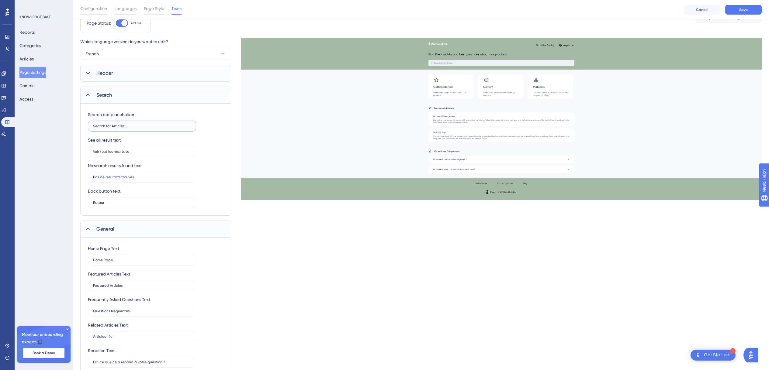
drag, startPoint x: 136, startPoint y: 126, endPoint x: 77, endPoint y: 124, distance: 59.7
click at [77, 124] on div "Performance Users Engagement Widgets Feedback Product Updates Knowledge Base AI…" at bounding box center [421, 201] width 696 height 455
type input "Recherchez un article"
click at [207, 116] on div "Search bar placeholder Recherchez un article" at bounding box center [156, 121] width 136 height 21
click at [147, 77] on div "Header" at bounding box center [155, 73] width 151 height 17
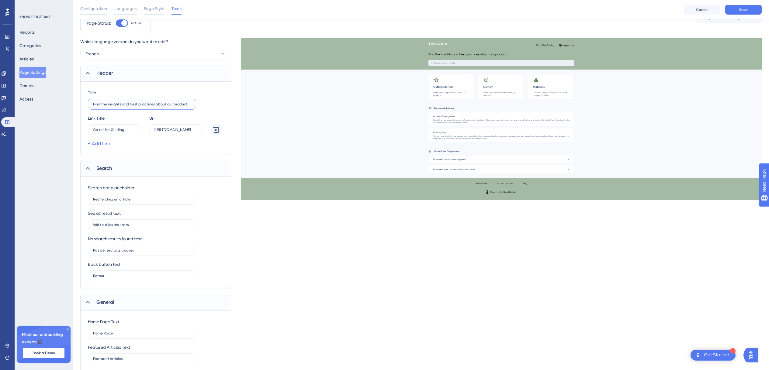
click at [141, 102] on input "Find the insights and best practices about our product." at bounding box center [142, 104] width 98 height 4
type input "Trouver les bonnes pratiques d'utilisation de Predibat"
click at [207, 97] on div "Title Trouver les bonnes pratiques d'utilisation de Predibat" at bounding box center [156, 99] width 136 height 21
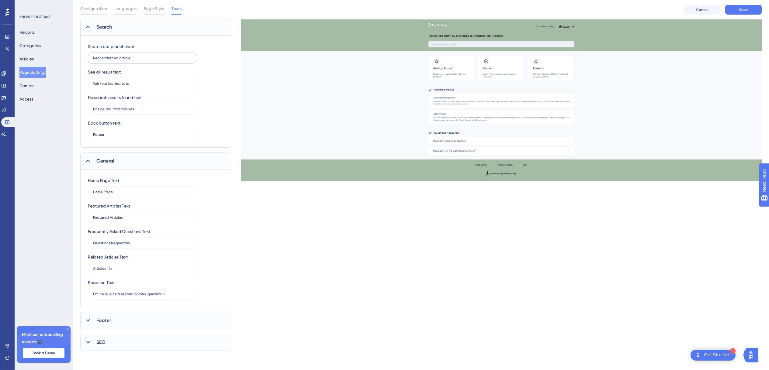
scroll to position [168, 0]
click at [106, 321] on span "Footer" at bounding box center [103, 320] width 15 height 7
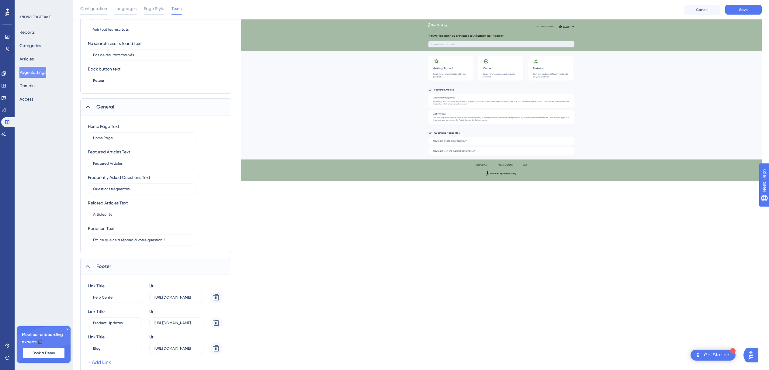
scroll to position [266, 0]
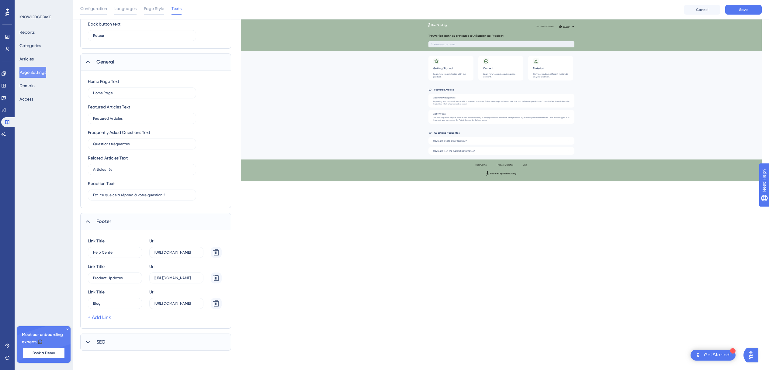
click at [132, 344] on div "SEO" at bounding box center [155, 342] width 151 height 17
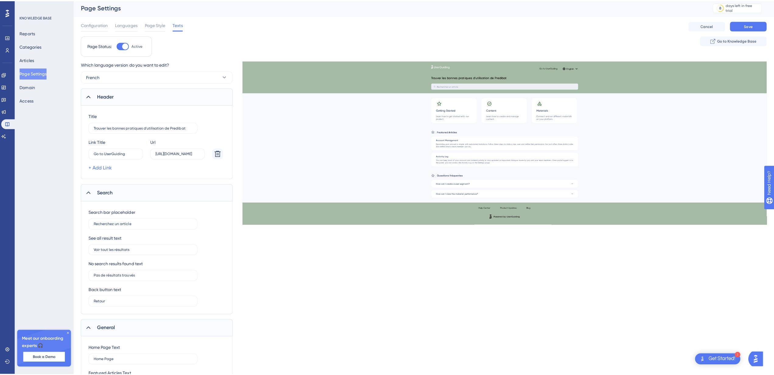
scroll to position [0, 0]
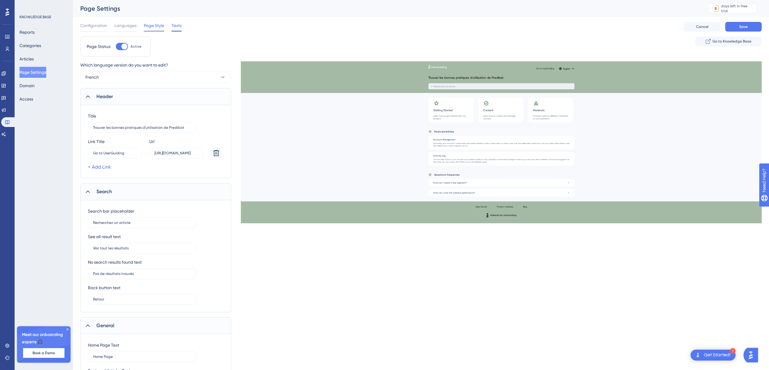
drag, startPoint x: 151, startPoint y: 22, endPoint x: 145, endPoint y: 23, distance: 5.8
click at [151, 22] on span "Page Style" at bounding box center [154, 25] width 20 height 7
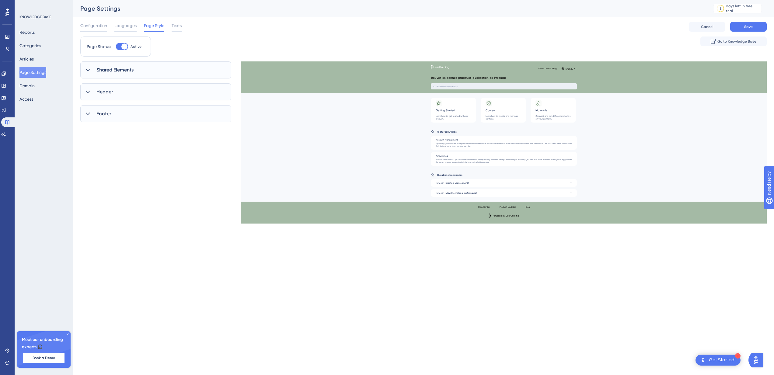
click at [119, 66] on div "Shared Elements" at bounding box center [155, 69] width 151 height 17
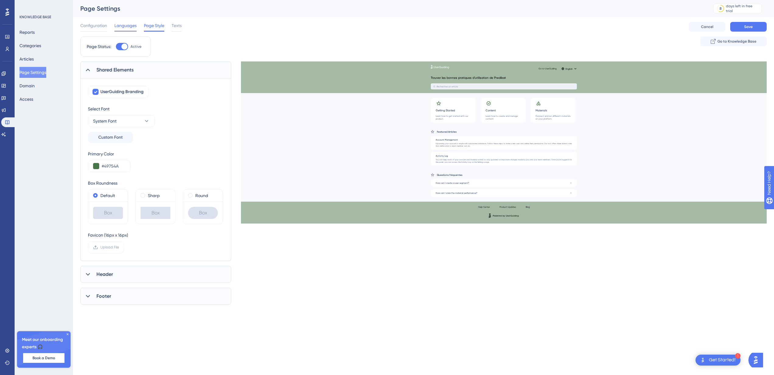
click at [130, 27] on span "Languages" at bounding box center [125, 25] width 22 height 7
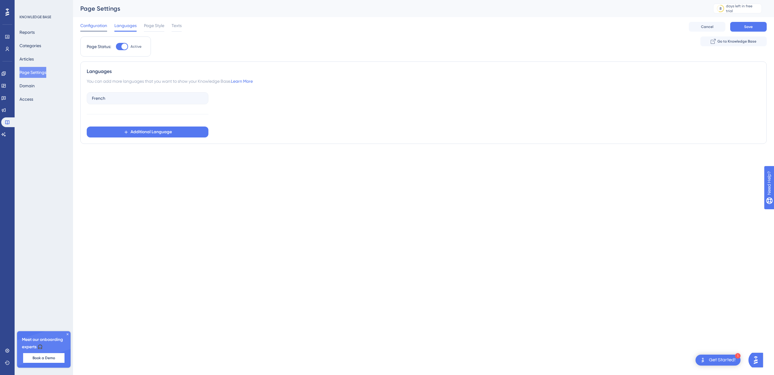
click at [97, 25] on span "Configuration" at bounding box center [93, 25] width 27 height 7
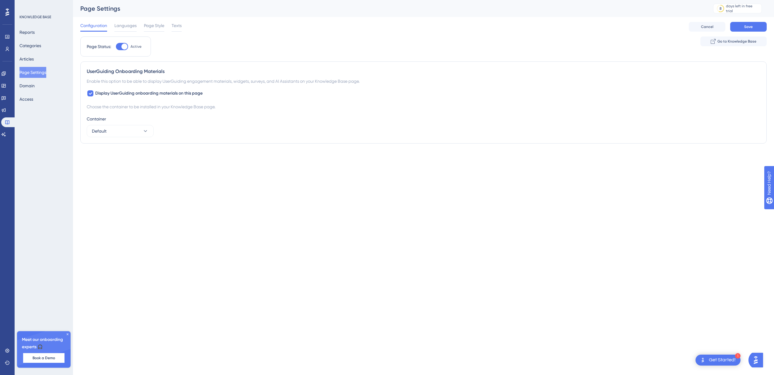
click at [41, 63] on div "Reports Categories Articles Page Settings Domain Access" at bounding box center [43, 66] width 49 height 78
click at [34, 60] on button "Articles" at bounding box center [26, 59] width 14 height 11
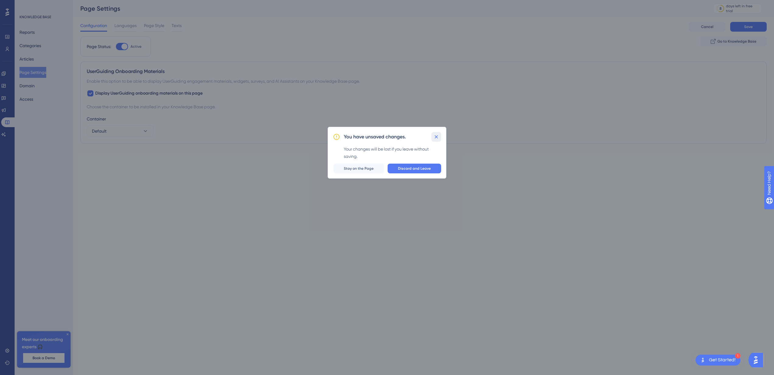
click at [436, 134] on icon at bounding box center [436, 137] width 6 height 6
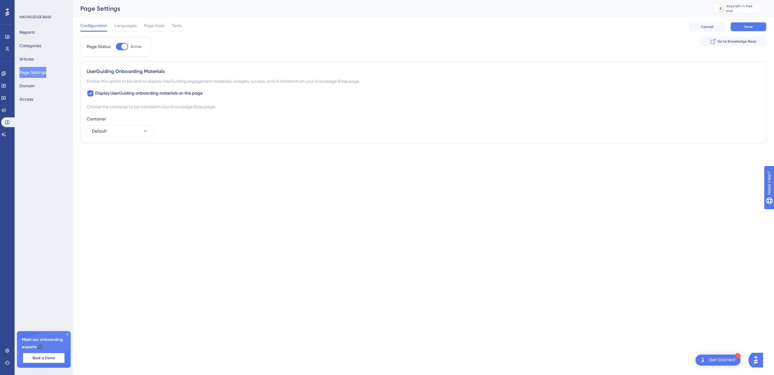
click at [757, 29] on button "Save" at bounding box center [748, 27] width 36 height 10
click at [721, 44] on button "Go to Knowledge Base" at bounding box center [733, 41] width 66 height 10
click at [49, 62] on div "Reports Categories Articles Page Settings Domain Access" at bounding box center [43, 66] width 49 height 78
click at [41, 61] on div "Reports Categories Articles Page Settings Domain Access" at bounding box center [43, 66] width 49 height 78
click at [34, 61] on button "Articles" at bounding box center [26, 59] width 14 height 11
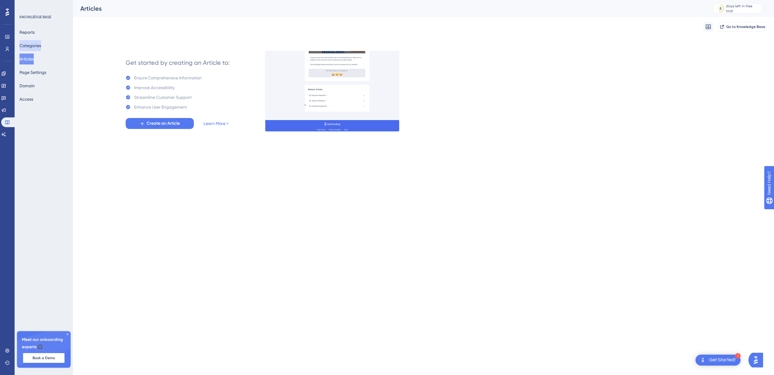
click at [37, 41] on button "Categories" at bounding box center [30, 45] width 22 height 11
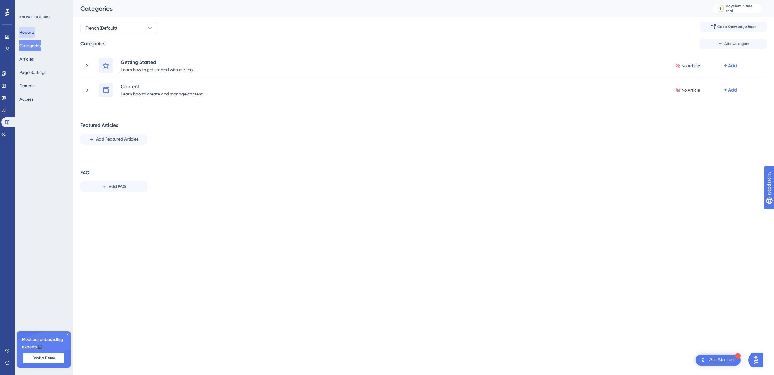
click at [35, 36] on button "Reports" at bounding box center [26, 32] width 15 height 11
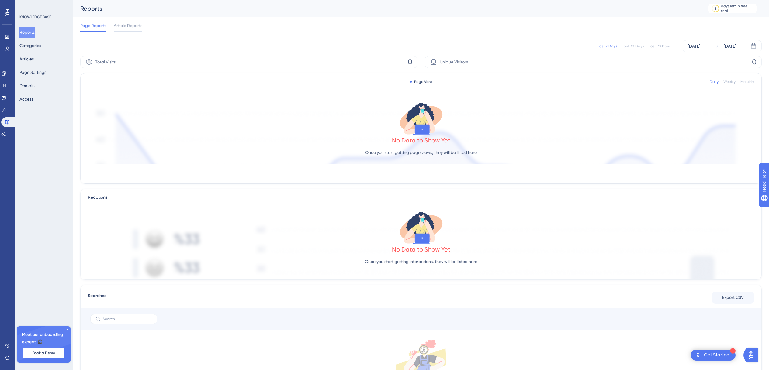
click at [33, 51] on div "Reports Categories Articles Page Settings Domain Access" at bounding box center [43, 66] width 49 height 78
click at [30, 59] on button "Articles" at bounding box center [26, 59] width 14 height 11
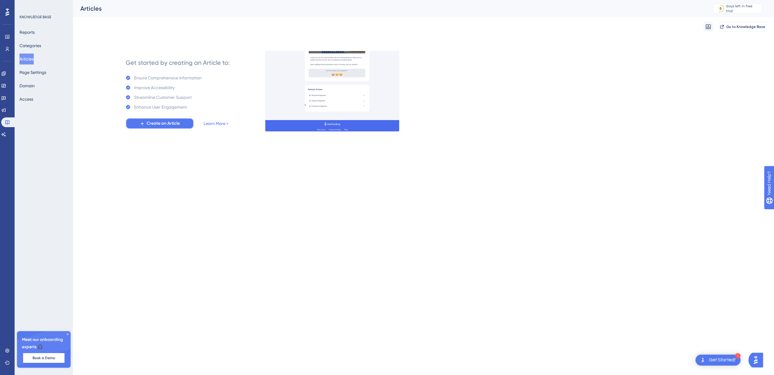
click at [179, 124] on span "Create an Article" at bounding box center [163, 123] width 33 height 7
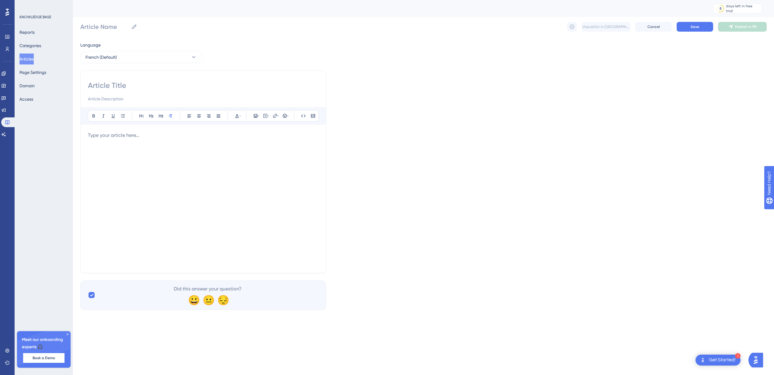
click at [197, 144] on div at bounding box center [203, 199] width 231 height 134
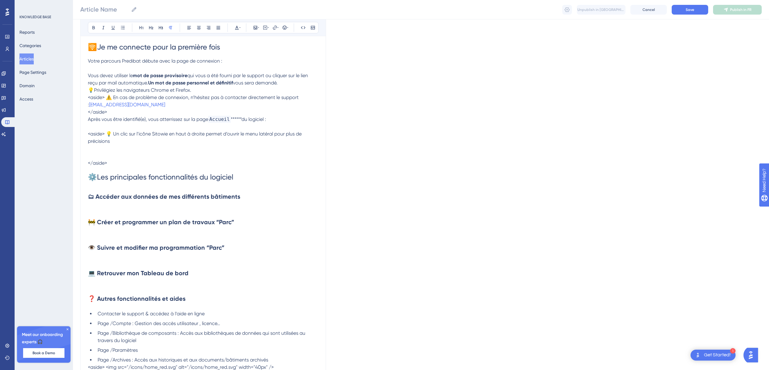
scroll to position [142, 0]
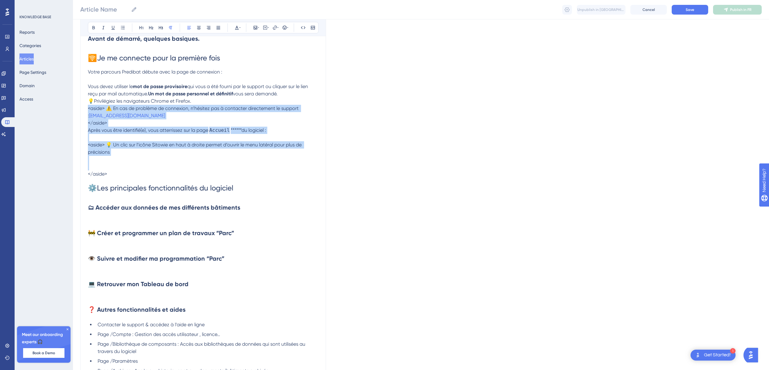
drag, startPoint x: 113, startPoint y: 169, endPoint x: 85, endPoint y: 112, distance: 64.1
click at [85, 112] on div "Bold Italic Underline Bullet Point Heading 1 Heading 2 Heading 3 Normal Align L…" at bounding box center [203, 185] width 246 height 519
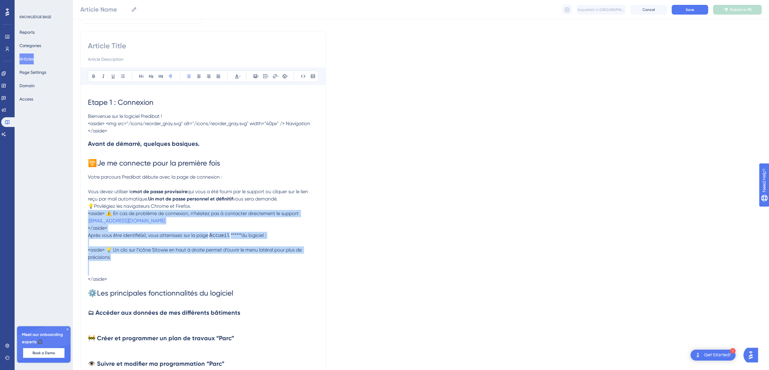
scroll to position [0, 0]
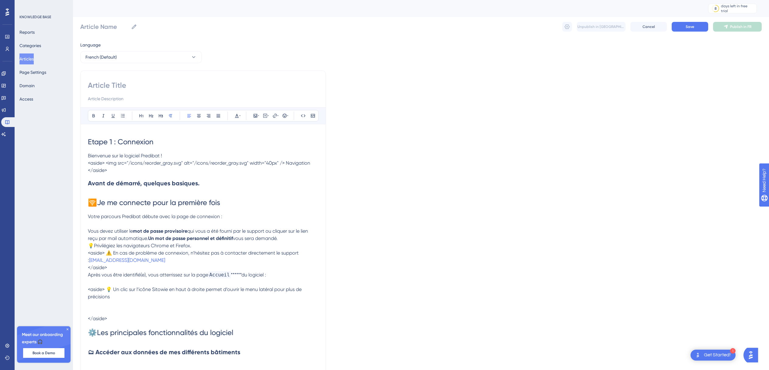
click at [113, 86] on input at bounding box center [203, 86] width 231 height 10
drag, startPoint x: 162, startPoint y: 140, endPoint x: 75, endPoint y: 138, distance: 87.6
click at [75, 138] on div "Performance Users Engagement Widgets Feedback Product Updates Knowledge Base AI…" at bounding box center [421, 318] width 696 height 636
copy span "Etape 1 : Connexion"
click at [110, 85] on input at bounding box center [203, 86] width 231 height 10
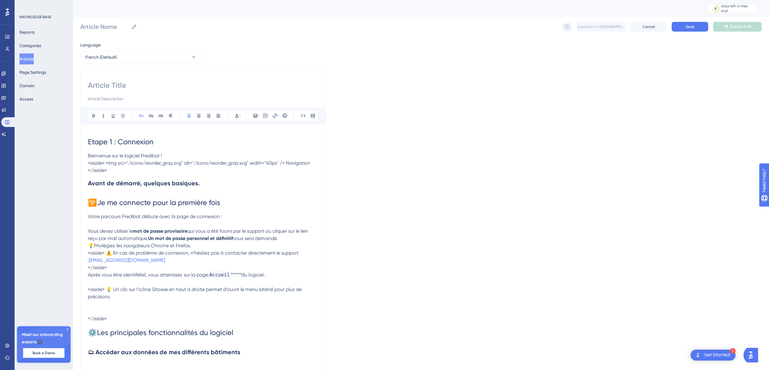
paste input "Etape 1 : Connexion"
type input "Etape 1 : Connexion"
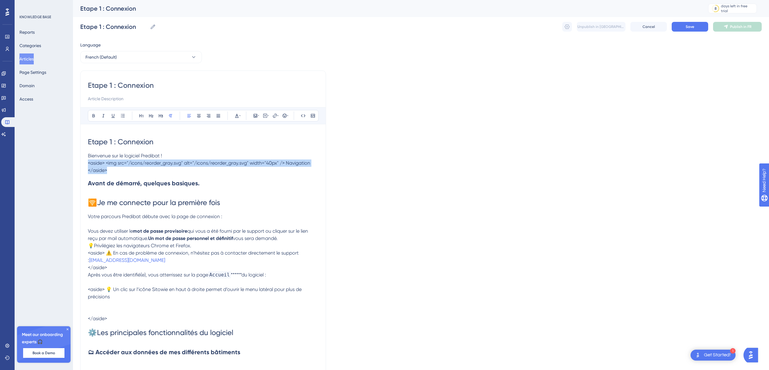
drag, startPoint x: 127, startPoint y: 172, endPoint x: 78, endPoint y: 163, distance: 49.3
click at [78, 163] on div "Performance Users Engagement Widgets Feedback Product Updates Knowledge Base AI…" at bounding box center [421, 318] width 696 height 636
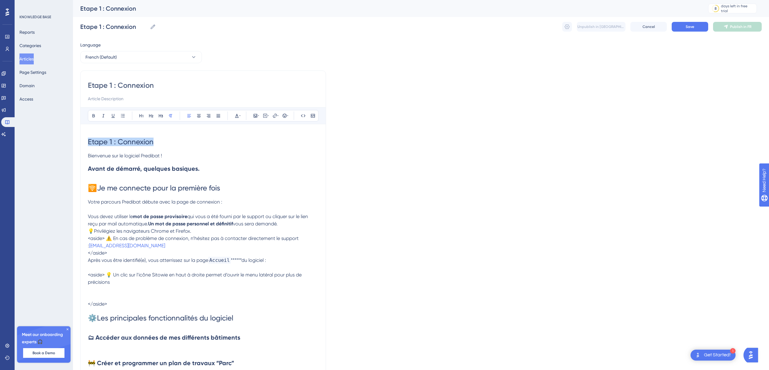
drag, startPoint x: 88, startPoint y: 156, endPoint x: 80, endPoint y: 137, distance: 20.3
click at [80, 137] on div "Performance Users Engagement Widgets Feedback Product Updates Knowledge Base AI…" at bounding box center [421, 310] width 696 height 621
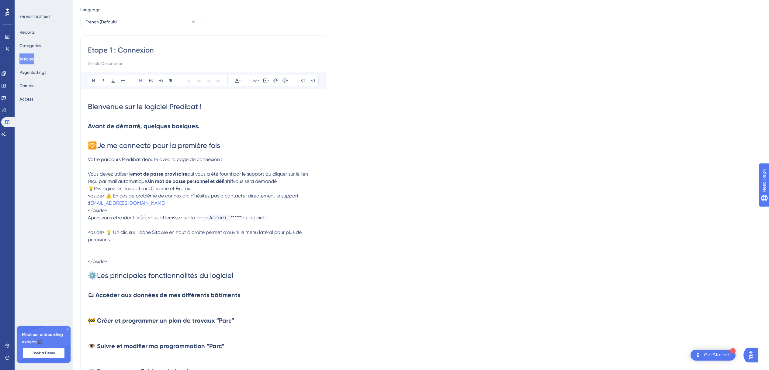
scroll to position [39, 0]
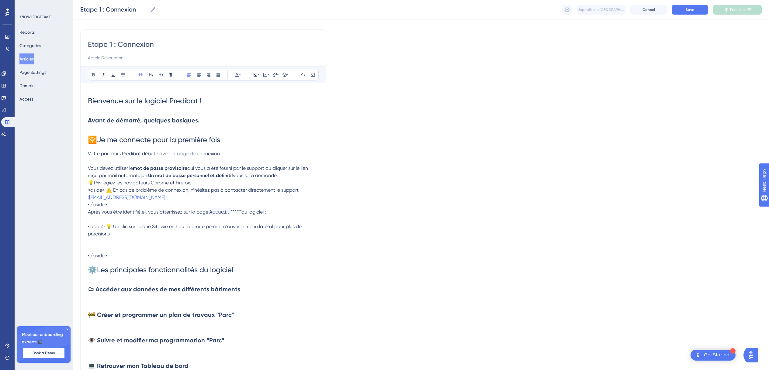
click at [91, 184] on span "💡Privilégiez les navigateurs Chrome et Firefox." at bounding box center [139, 183] width 103 height 6
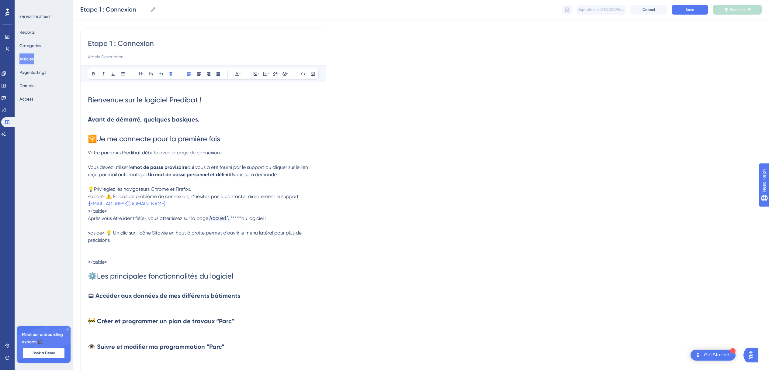
scroll to position [40, 0]
click at [106, 199] on span "<aside> ⚠️ En cas de problème de connexion, n’hésitez pas à contacter directeme…" at bounding box center [194, 199] width 212 height 13
drag, startPoint x: 119, startPoint y: 213, endPoint x: 69, endPoint y: 212, distance: 49.6
click at [73, 212] on div "Performance Users Engagement Widgets Feedback Product Updates Knowledge Base AI…" at bounding box center [421, 269] width 696 height 619
drag, startPoint x: 108, startPoint y: 232, endPoint x: 72, endPoint y: 233, distance: 36.5
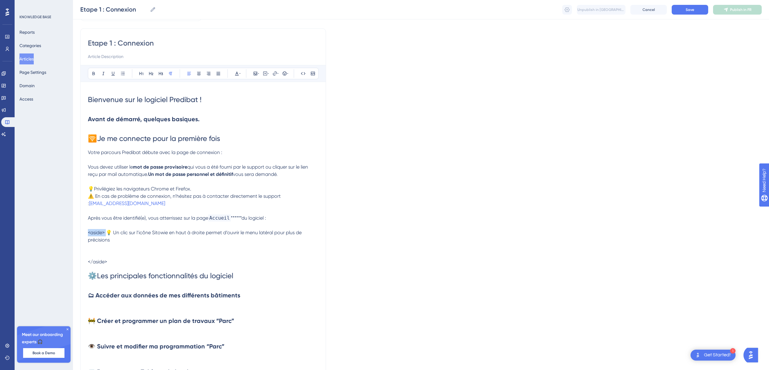
click at [73, 233] on div "Performance Users Engagement Widgets Feedback Product Updates Knowledge Base AI…" at bounding box center [421, 269] width 696 height 619
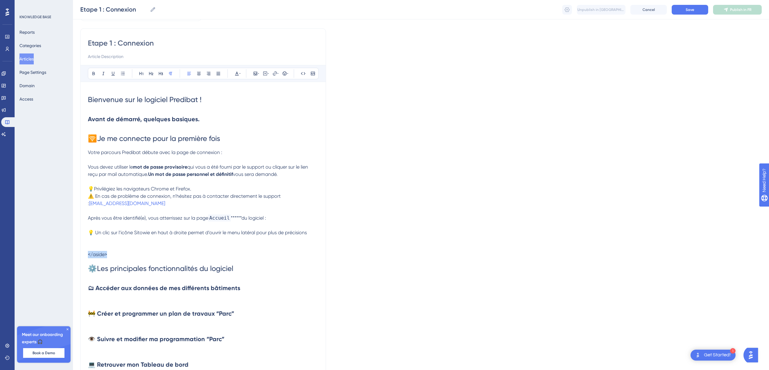
drag, startPoint x: 120, startPoint y: 258, endPoint x: 53, endPoint y: 252, distance: 66.9
click at [73, 252] on div "Performance Users Engagement Widgets Feedback Product Updates Knowledge Base AI…" at bounding box center [421, 265] width 696 height 611
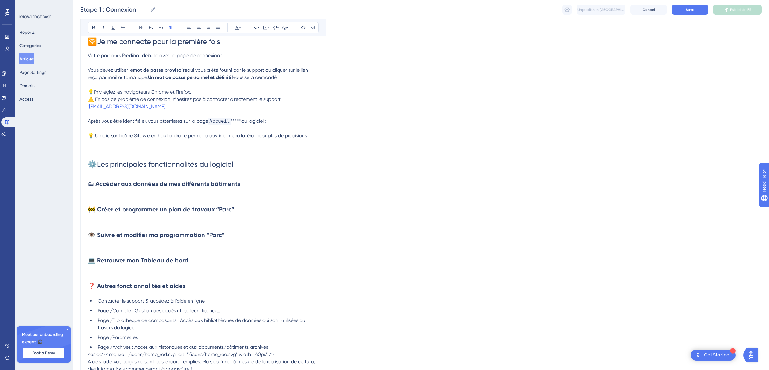
scroll to position [137, 0]
click at [116, 195] on p at bounding box center [203, 196] width 231 height 7
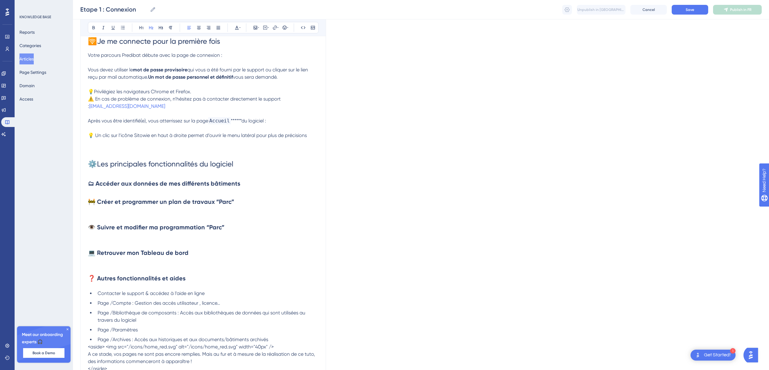
click at [109, 216] on p at bounding box center [203, 214] width 231 height 7
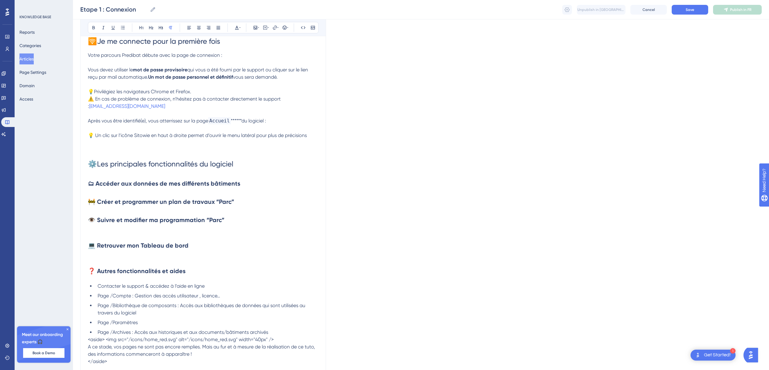
click at [105, 232] on p at bounding box center [203, 232] width 231 height 7
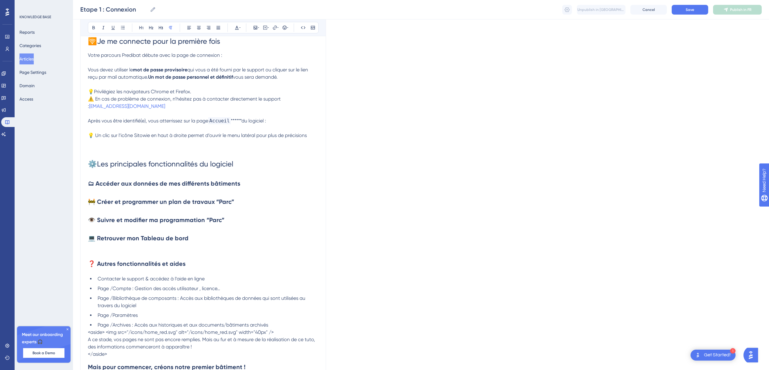
click at [107, 252] on p at bounding box center [203, 251] width 231 height 7
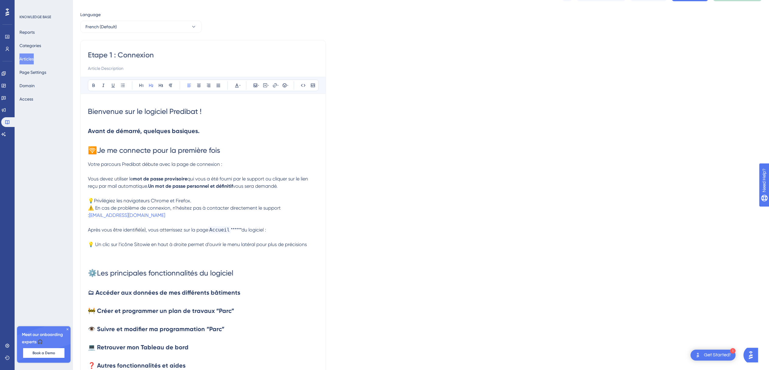
scroll to position [0, 0]
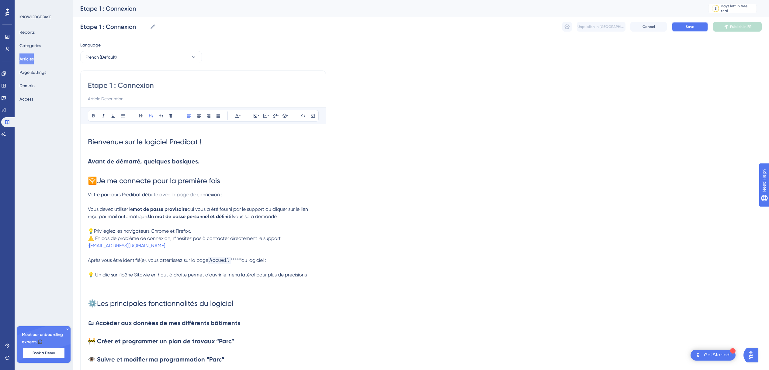
click at [673, 27] on button "Save" at bounding box center [690, 27] width 36 height 10
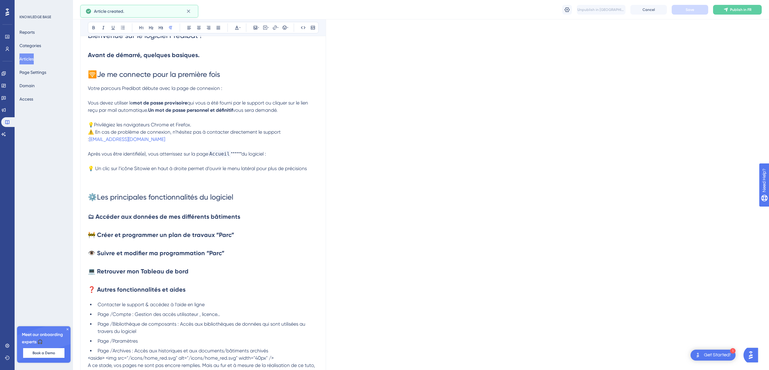
scroll to position [102, 0]
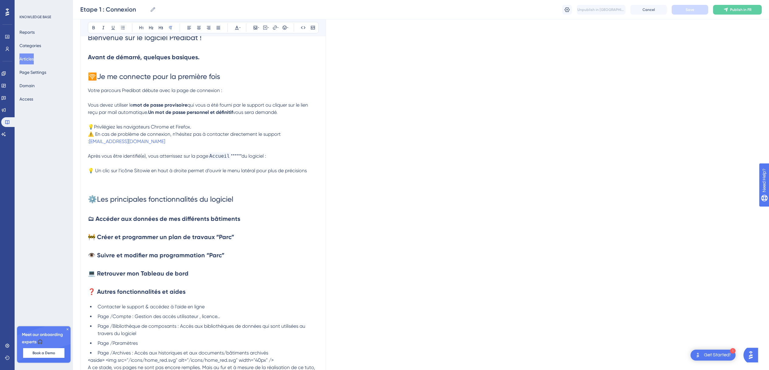
click at [126, 58] on strong "Avant de démarré, quelques basiques." at bounding box center [144, 57] width 112 height 7
click at [0, 0] on lt-span "démarr er" at bounding box center [0, 0] width 0 height 0
click at [684, 12] on button "Save" at bounding box center [690, 10] width 36 height 10
click at [731, 12] on span "Publish in FR" at bounding box center [740, 9] width 21 height 5
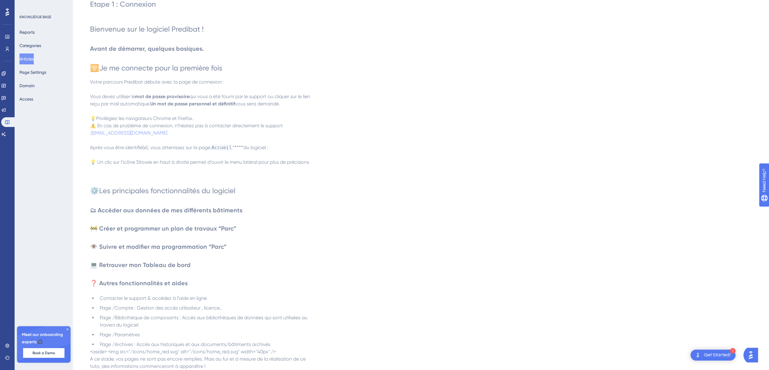
scroll to position [0, 0]
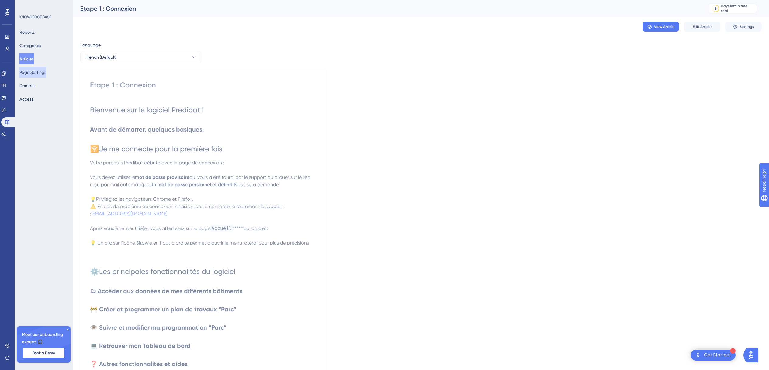
click at [44, 71] on button "Page Settings" at bounding box center [32, 72] width 27 height 11
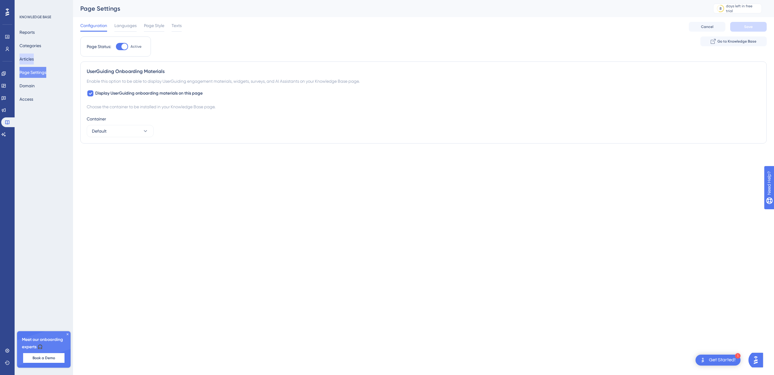
click at [34, 59] on button "Articles" at bounding box center [26, 59] width 14 height 11
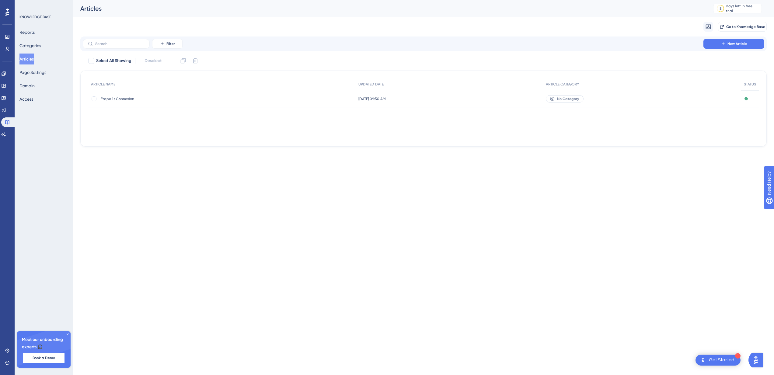
click at [573, 98] on span "No Category" at bounding box center [568, 98] width 22 height 5
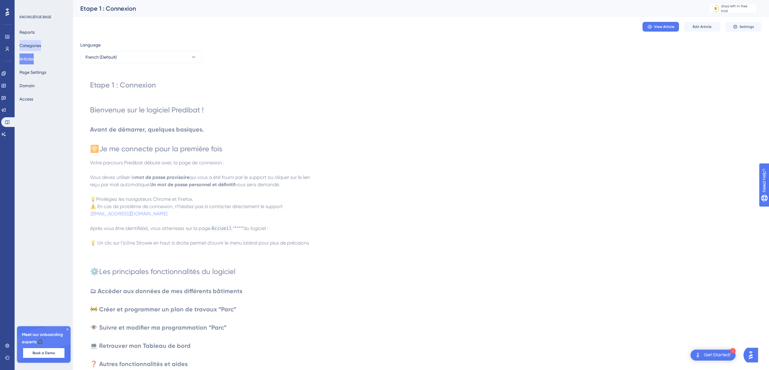
click at [41, 45] on button "Categories" at bounding box center [30, 45] width 22 height 11
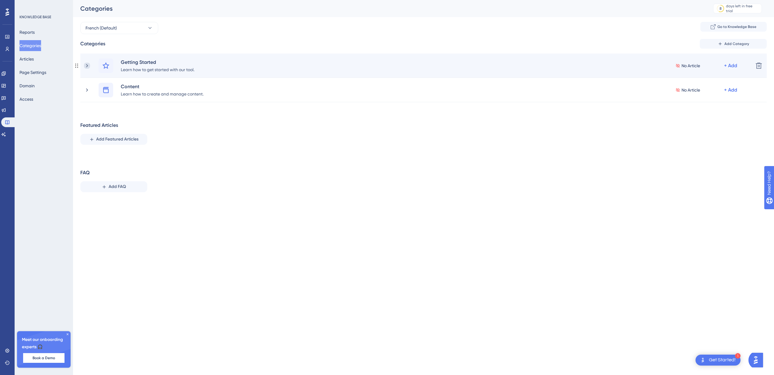
click at [88, 67] on icon at bounding box center [87, 66] width 6 height 6
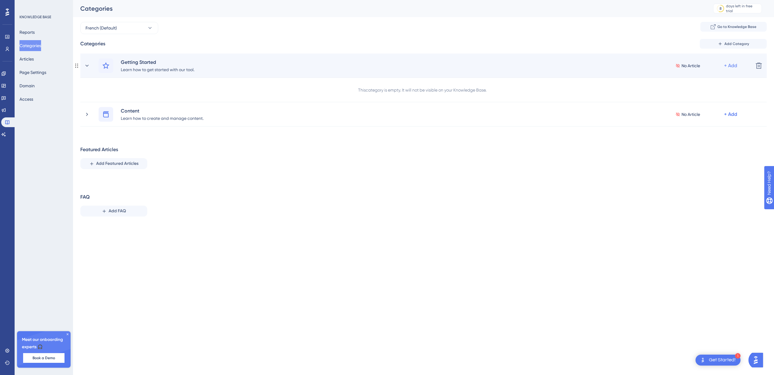
click at [728, 65] on div "+ Add" at bounding box center [730, 65] width 13 height 7
click at [701, 91] on span "Add Articles" at bounding box center [696, 93] width 23 height 7
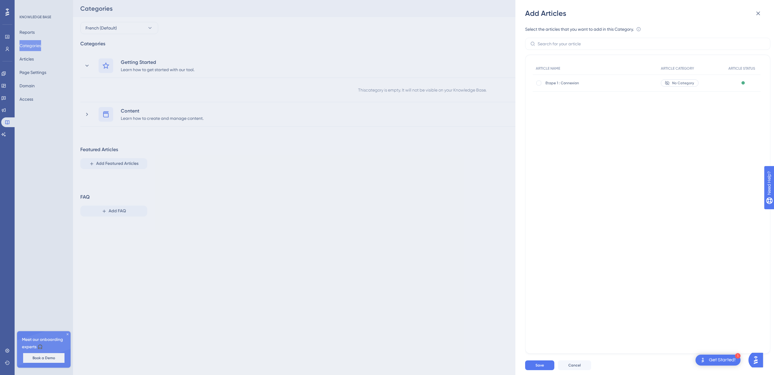
click at [563, 85] on div "Etape 1 : Connexion Etape 1 : Connexion" at bounding box center [587, 83] width 85 height 17
click at [536, 82] on div at bounding box center [539, 83] width 6 height 6
checkbox input "true"
click at [551, 363] on button "Save" at bounding box center [539, 365] width 29 height 10
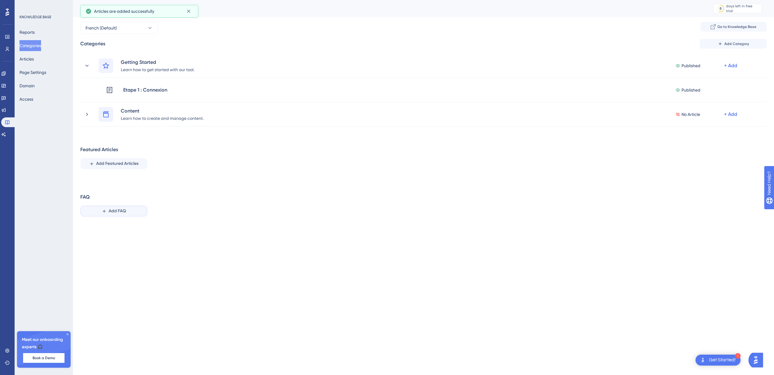
click at [116, 210] on span "Add FAQ" at bounding box center [117, 210] width 17 height 7
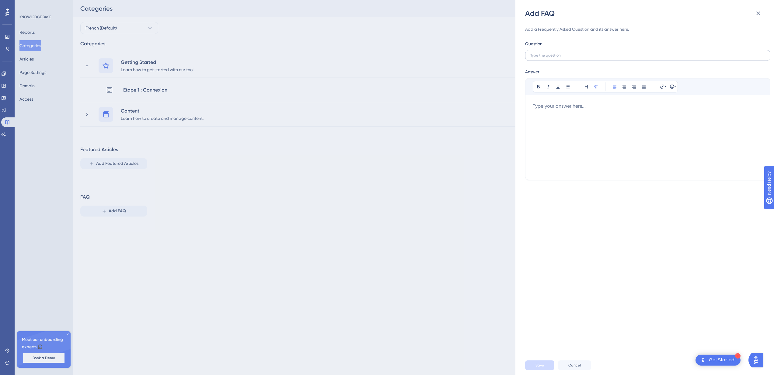
click at [538, 53] on label at bounding box center [647, 55] width 245 height 11
click at [538, 53] on input "text" at bounding box center [647, 55] width 235 height 4
paste input "En une phrase, qu’est-ce que Predibat ?"
type input "En une phrase, qu’est-ce que Predibat ?"
click at [582, 124] on div at bounding box center [647, 137] width 230 height 70
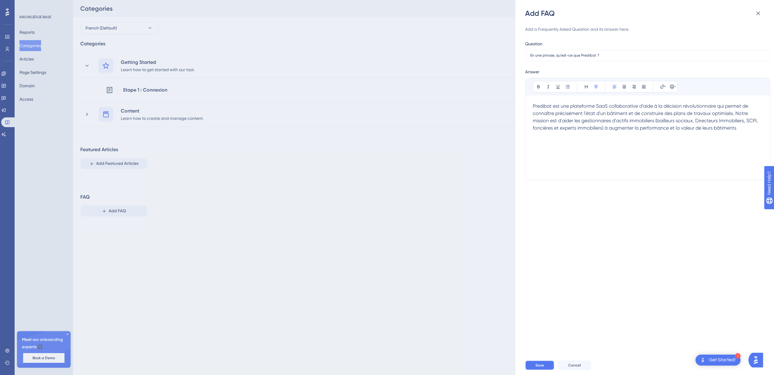
click at [541, 366] on span "Save" at bounding box center [539, 365] width 9 height 5
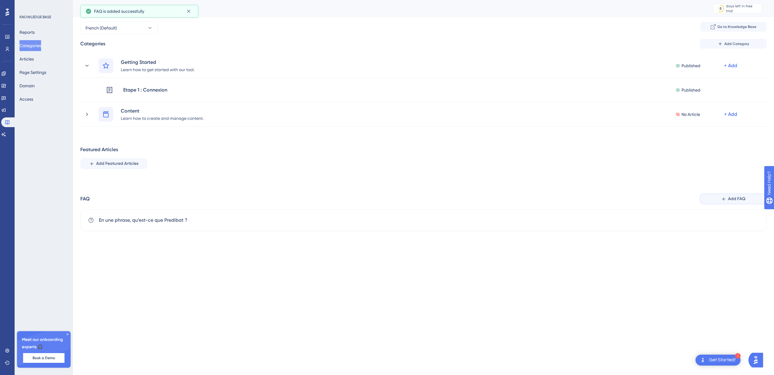
click at [741, 196] on span "Add FAQ" at bounding box center [736, 198] width 17 height 7
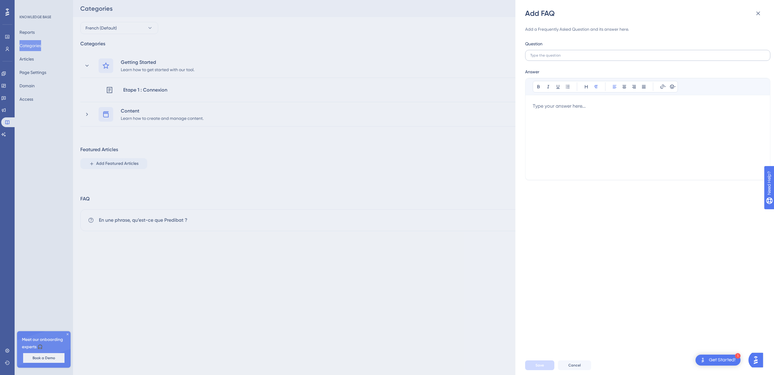
click at [593, 59] on label at bounding box center [647, 55] width 245 height 11
click at [593, 57] on input "text" at bounding box center [647, 55] width 235 height 4
paste input "Quelles sont les principales fonctionnalités de Predibat ?"
type input "Quelles sont les principales fonctionnalités de Predibat ?"
click at [610, 113] on div at bounding box center [647, 137] width 230 height 70
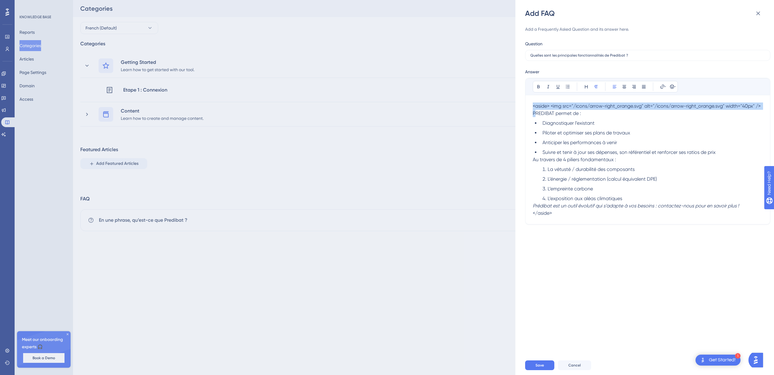
drag, startPoint x: 540, startPoint y: 113, endPoint x: 523, endPoint y: 103, distance: 19.6
click at [523, 103] on div "Add FAQ Add a Frequently Asked Question and its answer here. Question Quelles s…" at bounding box center [644, 187] width 258 height 375
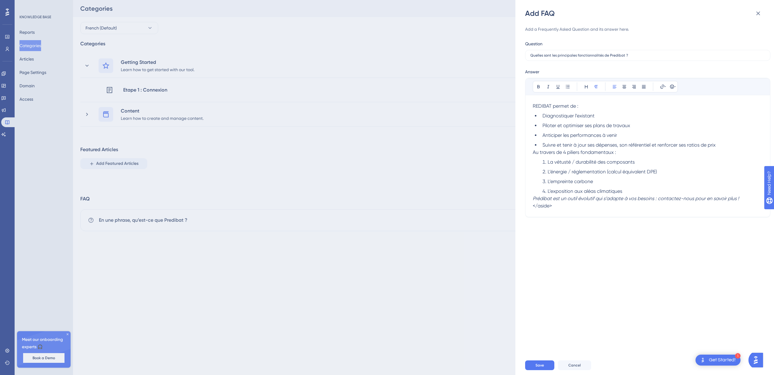
click at [532, 151] on div "Bold Italic Underline Bullet Point Heading Normal Align Left Align Center Align…" at bounding box center [647, 147] width 245 height 139
click at [533, 151] on span "Au travers de 4 piliers fondamentaux :" at bounding box center [573, 152] width 83 height 6
drag, startPoint x: 556, startPoint y: 214, endPoint x: 515, endPoint y: 212, distance: 40.8
click at [515, 212] on div "Add FAQ Add a Frequently Asked Question and its answer here. Question Quelles s…" at bounding box center [644, 187] width 258 height 375
click at [532, 205] on div "Bold Italic Underline Bullet Point Heading Normal Align Left Align Center Align…" at bounding box center [647, 147] width 245 height 139
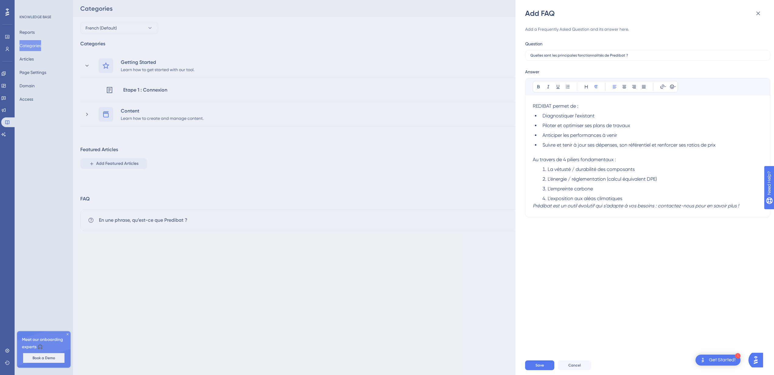
click at [533, 206] on em "Prédibat est un outil évolutif qui s’adapte à vos besoins : contactez-nous pour…" at bounding box center [635, 206] width 206 height 6
click at [534, 365] on button "Save" at bounding box center [539, 365] width 29 height 10
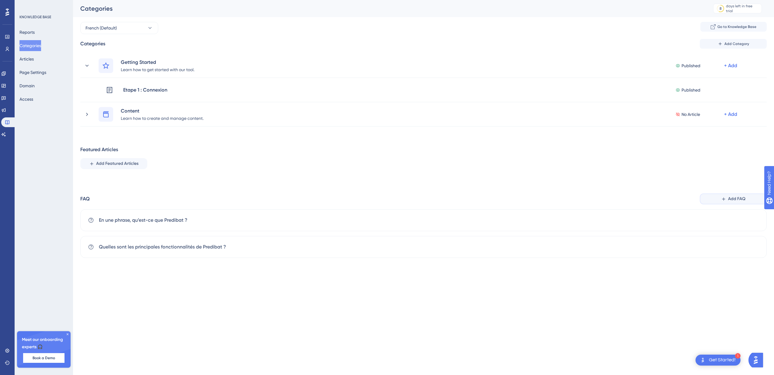
click at [731, 199] on span "Add FAQ" at bounding box center [736, 198] width 17 height 7
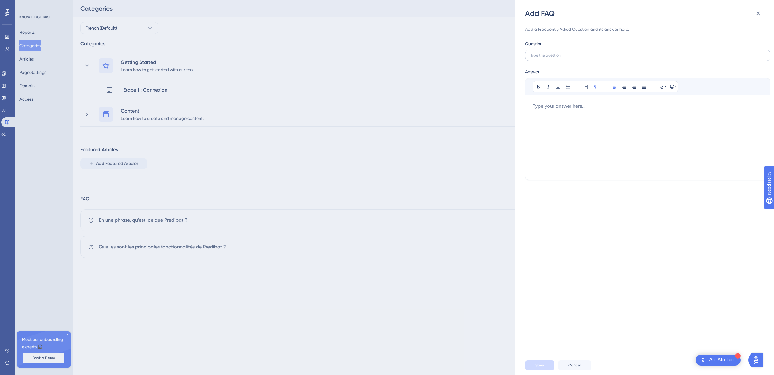
click at [587, 57] on label at bounding box center [647, 55] width 245 height 11
click at [587, 57] on input "text" at bounding box center [647, 55] width 235 height 4
paste input "Quels sont les avantages de l’utilisation de Predibat ?"
type input "Quels sont les avantages de l’utilisation de Predibat ?"
click at [558, 110] on div at bounding box center [647, 137] width 230 height 70
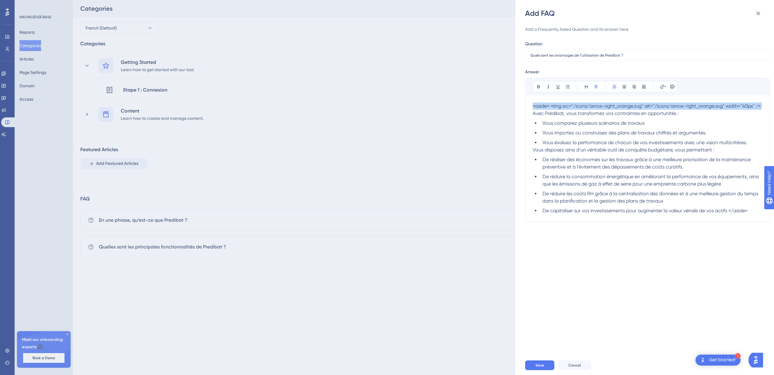
drag, startPoint x: 539, startPoint y: 113, endPoint x: 523, endPoint y: 106, distance: 18.1
click at [523, 105] on div "Add FAQ Add a Frequently Asked Question and its answer here. Question Quels son…" at bounding box center [644, 187] width 258 height 375
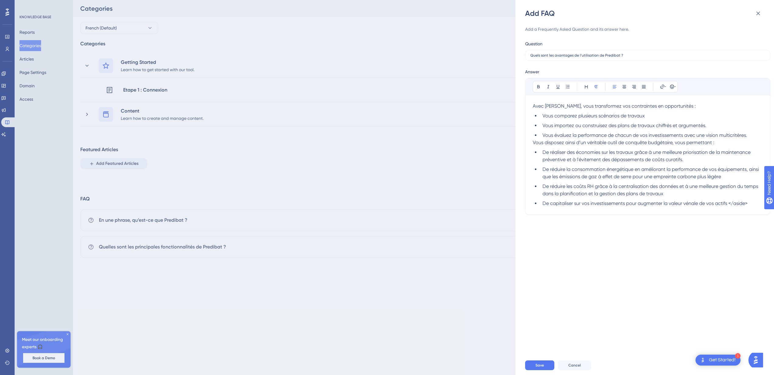
click at [532, 141] on span "Vous disposez ainsi d’un véritable outil de conquête budgétaire, vous permettan…" at bounding box center [623, 143] width 182 height 6
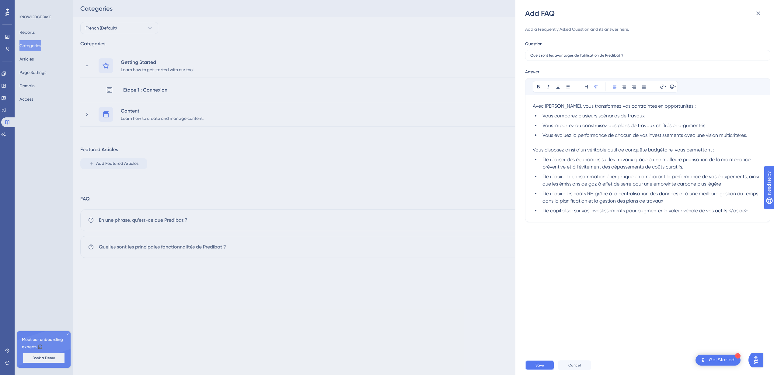
click at [541, 363] on span "Save" at bounding box center [539, 365] width 9 height 5
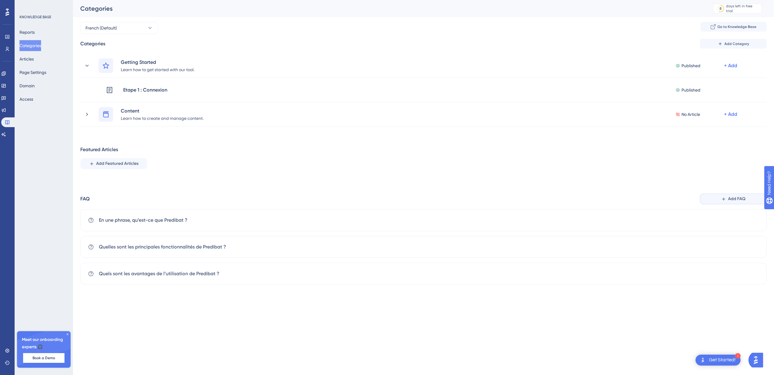
click at [744, 203] on button "Add FAQ" at bounding box center [732, 198] width 67 height 11
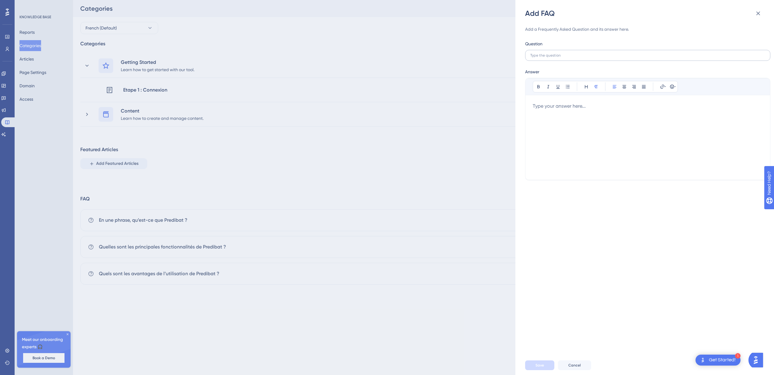
click at [556, 53] on label at bounding box center [647, 55] width 245 height 11
click at [556, 53] on input "text" at bounding box center [647, 55] width 235 height 4
paste input "Comment puis-je essayer Predibat ?"
type input "Comment puis-je essayer Predibat ?"
click at [552, 124] on div at bounding box center [647, 137] width 230 height 70
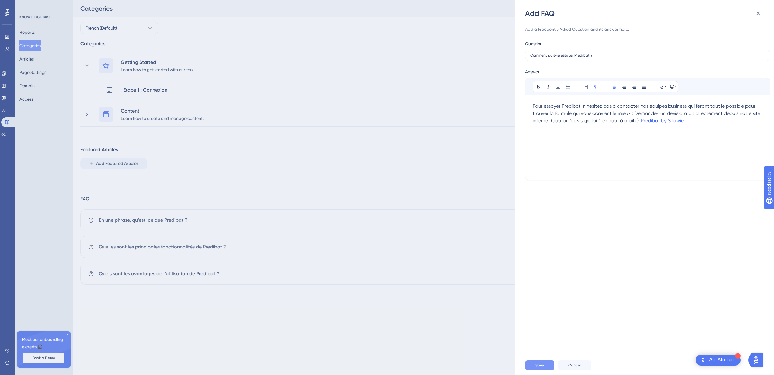
click at [537, 364] on span "Save" at bounding box center [539, 365] width 9 height 5
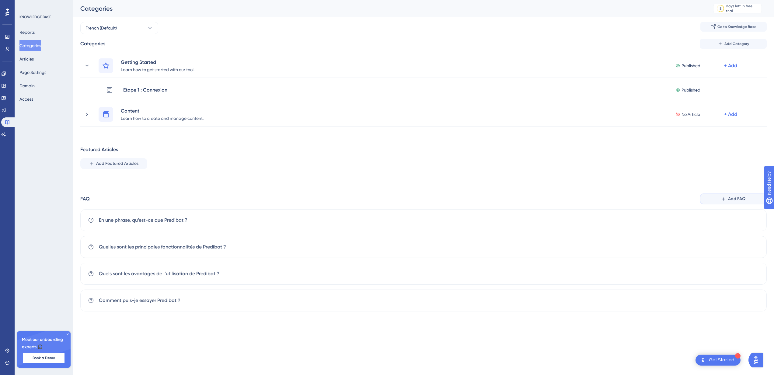
click at [734, 199] on span "Add FAQ" at bounding box center [736, 198] width 17 height 7
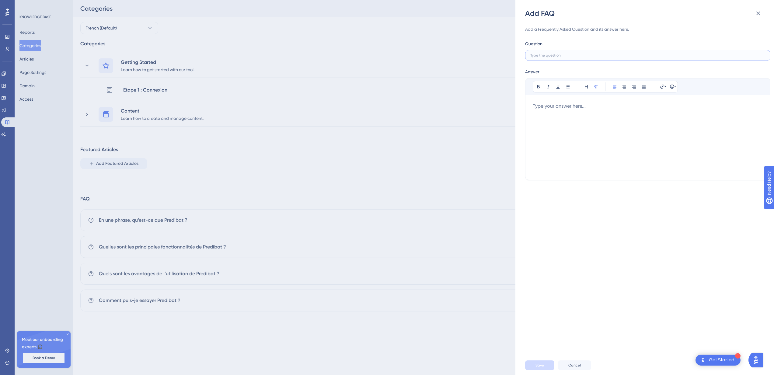
click at [555, 55] on input "text" at bounding box center [647, 55] width 235 height 4
paste input "Comment la plateforme Predibat assure-t-elle la sécurité de mes données ?"
type input "Comment la plateforme Predibat assure-t-elle la sécurité de mes données ?"
click at [596, 126] on div at bounding box center [647, 137] width 230 height 70
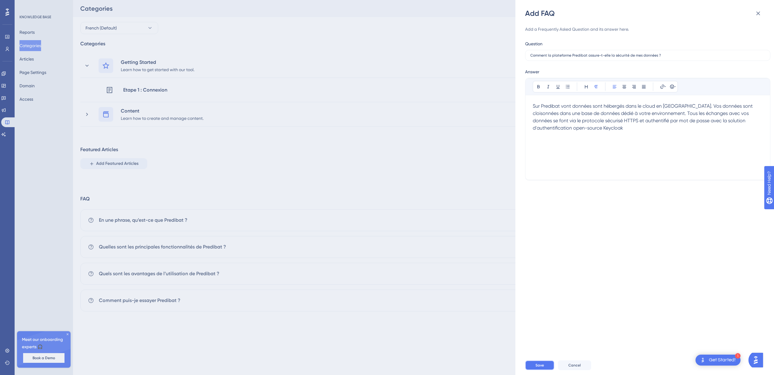
click at [545, 368] on button "Save" at bounding box center [539, 365] width 29 height 10
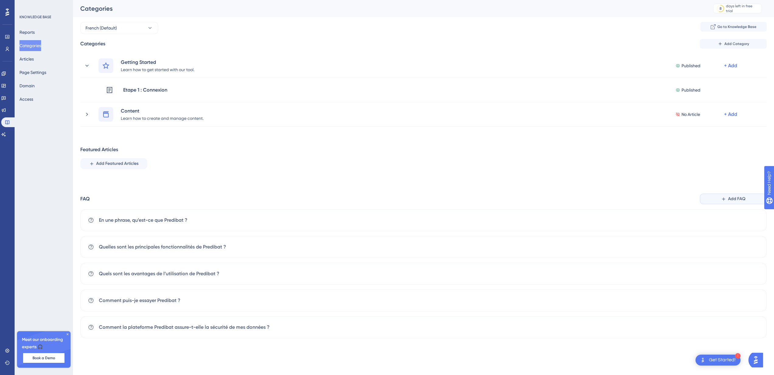
click at [713, 198] on button "Add FAQ" at bounding box center [732, 198] width 67 height 11
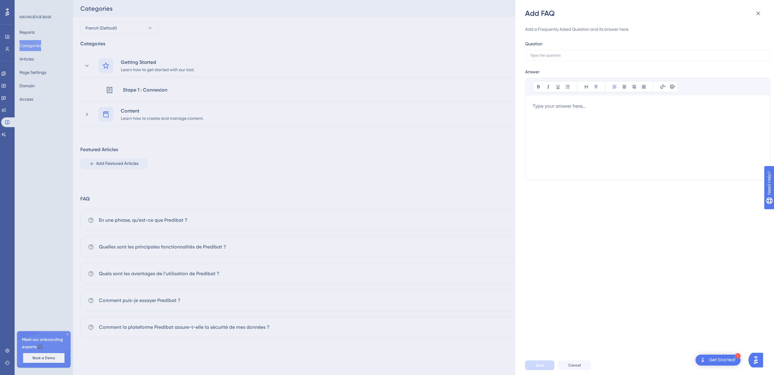
click at [608, 139] on div at bounding box center [647, 137] width 230 height 70
click at [606, 54] on input "text" at bounding box center [647, 55] width 235 height 4
paste input "Comment je fais si je n'ai pas assez de données ?"
type input "Comment je fais si je n'ai pas assez de données ?"
drag, startPoint x: 647, startPoint y: 111, endPoint x: 485, endPoint y: 99, distance: 161.6
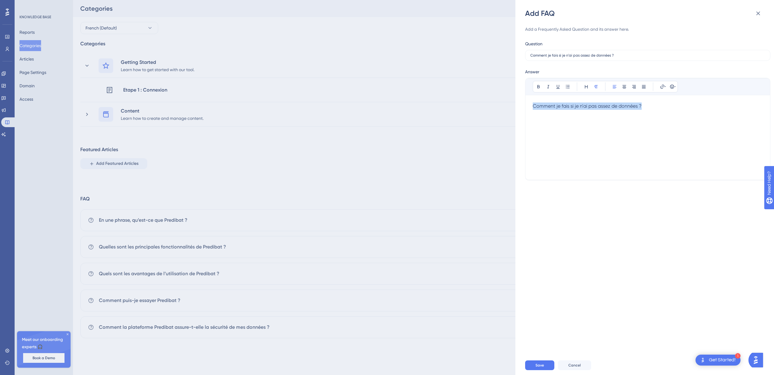
click at [485, 99] on div "Add FAQ Add a Frequently Asked Question and its answer here. Question Comment j…" at bounding box center [387, 187] width 774 height 375
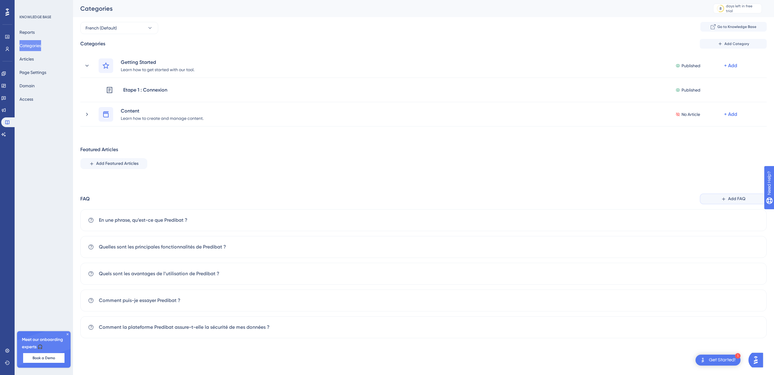
click at [722, 202] on button "Add FAQ" at bounding box center [732, 198] width 67 height 11
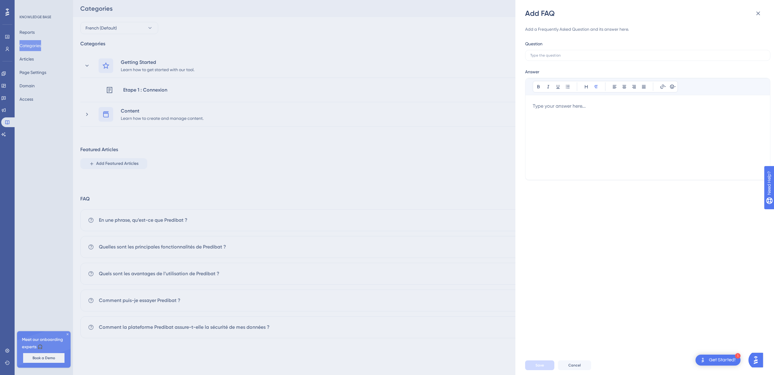
drag, startPoint x: 627, startPoint y: 113, endPoint x: 608, endPoint y: 111, distance: 19.0
click at [608, 111] on div at bounding box center [647, 137] width 230 height 70
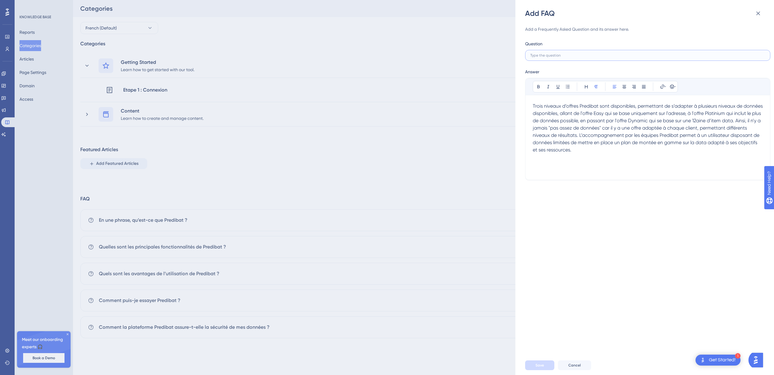
click at [597, 57] on input "text" at bounding box center [647, 55] width 235 height 4
paste input "Comment je fais si je n'ai pas assez de données ?"
type input "Comment je fais si je n'ai pas assez de données ?"
click at [549, 362] on button "Save" at bounding box center [539, 365] width 29 height 10
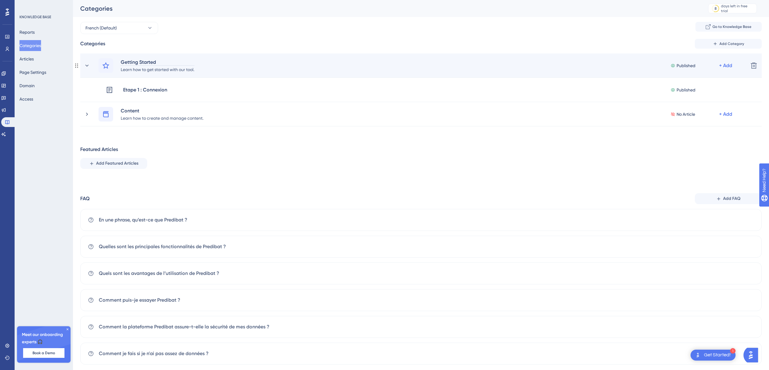
click at [137, 62] on div "Getting Started" at bounding box center [157, 61] width 74 height 7
click at [154, 69] on div "Learn how to get started with our tool." at bounding box center [157, 69] width 74 height 7
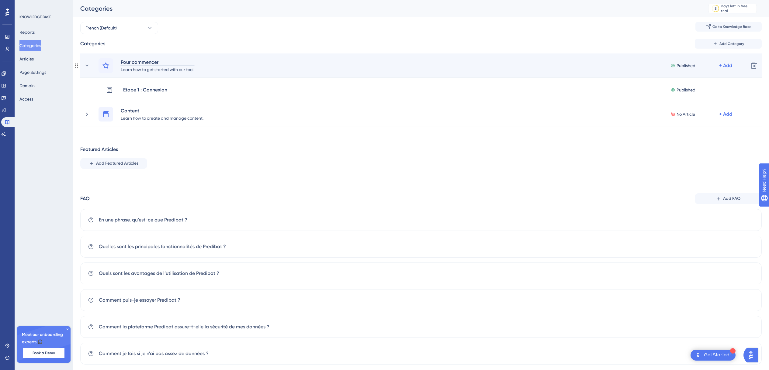
click at [130, 62] on div "Pour commencer" at bounding box center [157, 61] width 74 height 7
paste div
click at [146, 69] on div "Learn how to get started with our tool." at bounding box center [157, 69] width 74 height 7
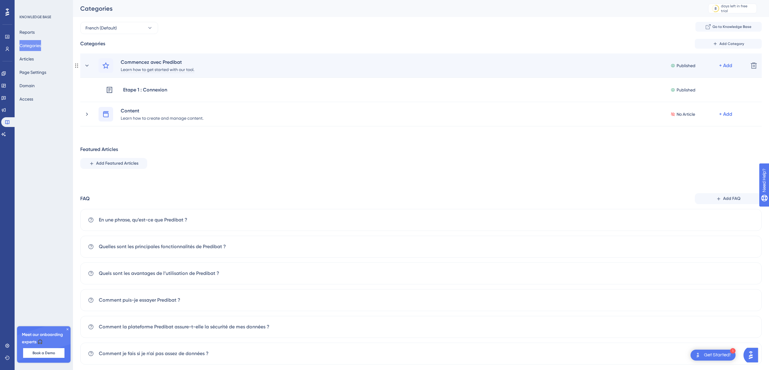
paste div
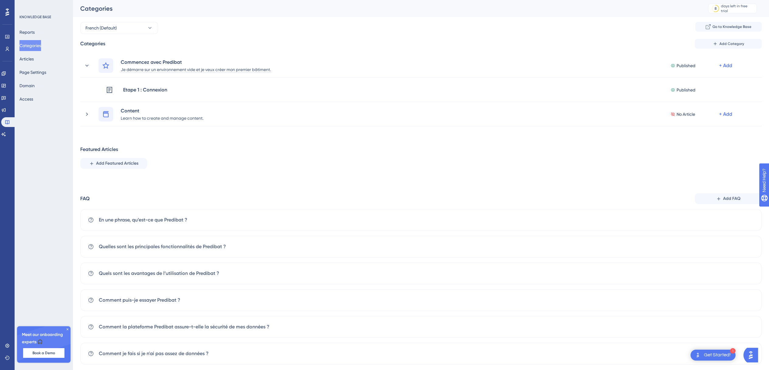
click at [332, 44] on div "Performance Users Engagement Widgets Feedback Product Updates Knowledge Base AI…" at bounding box center [421, 187] width 696 height 375
click at [34, 56] on button "Articles" at bounding box center [26, 59] width 14 height 11
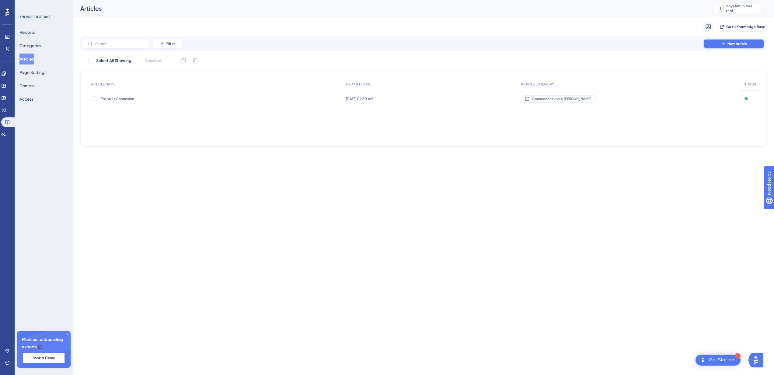
click at [740, 42] on span "New Article" at bounding box center [736, 43] width 19 height 5
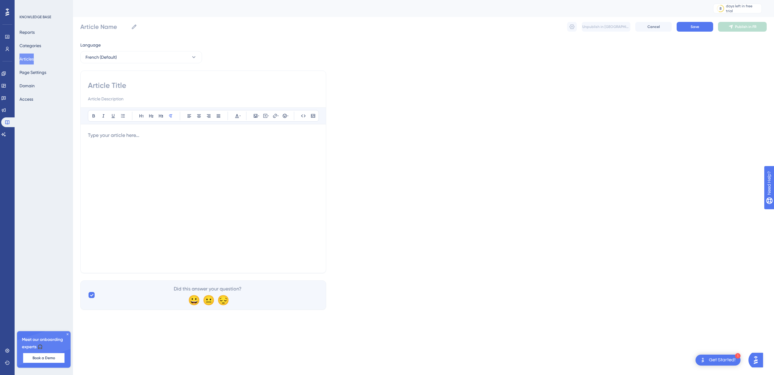
click at [125, 133] on p at bounding box center [203, 135] width 231 height 7
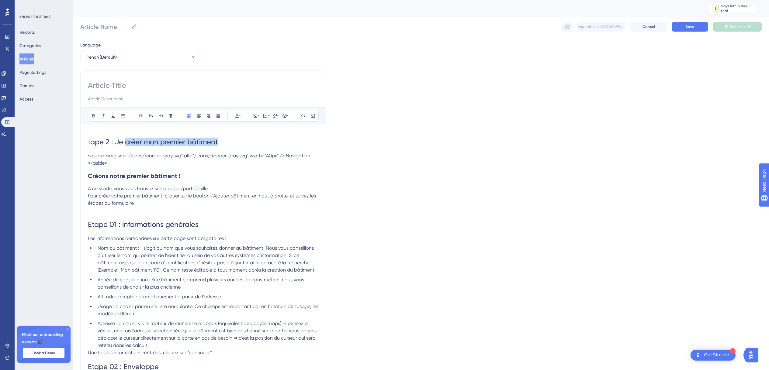
drag, startPoint x: 227, startPoint y: 141, endPoint x: 126, endPoint y: 138, distance: 101.0
click at [126, 138] on h1 "tape 2 : Je créer mon premier bâtiment" at bounding box center [203, 142] width 231 height 21
click at [88, 140] on span "tape 2 : Je créer mon premier bâtiment" at bounding box center [153, 142] width 130 height 9
drag, startPoint x: 234, startPoint y: 142, endPoint x: 93, endPoint y: 129, distance: 142.4
click at [91, 133] on h1 "Étape 2 : Je créer mon premier bâtiment" at bounding box center [203, 142] width 231 height 21
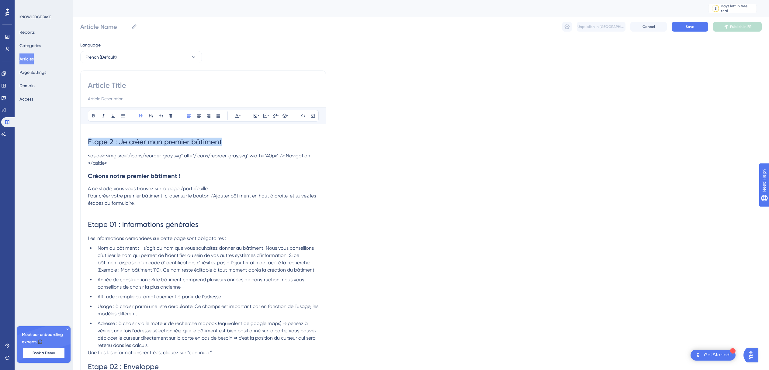
copy span "Étape 2 : Je créer mon premier bâtiment"
click at [116, 86] on input at bounding box center [203, 86] width 231 height 10
paste input "Étape 2 : Je créer mon premier bâtiment"
type input "Étape 2 : Je créer mon premier bâtiment"
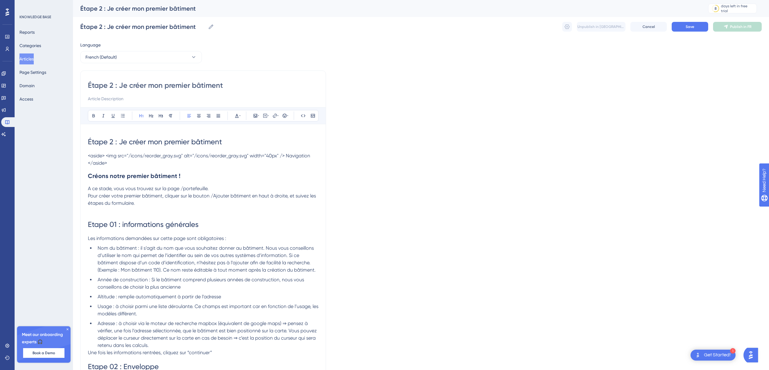
type input "Étape 2 : Je créer mon premier bâtiment"
drag, startPoint x: 130, startPoint y: 169, endPoint x: 73, endPoint y: 154, distance: 58.6
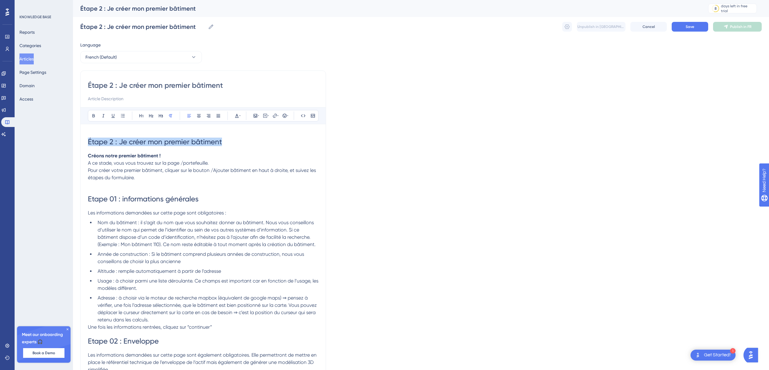
drag, startPoint x: 89, startPoint y: 154, endPoint x: 80, endPoint y: 135, distance: 21.8
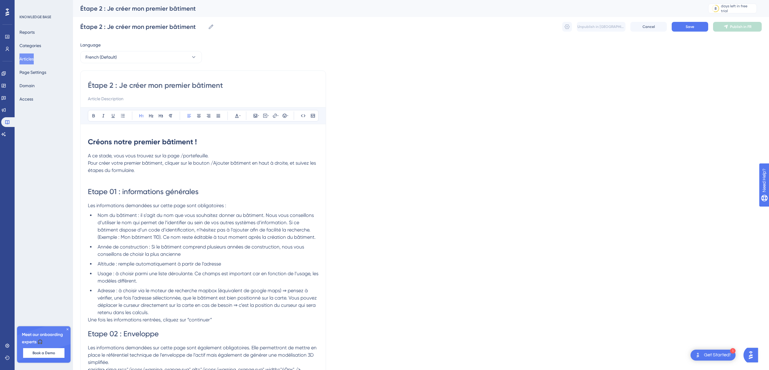
click at [89, 157] on span "A ce stade, vous vous trouvez sur la page /portefeuille." at bounding box center [148, 156] width 121 height 6
click at [0, 0] on lt-div "La préposition « À » placée en début de phrase possède un accent grave. À Ignor…" at bounding box center [0, 0] width 0 height 0
click at [0, 0] on lt-em "À" at bounding box center [0, 0] width 0 height 0
click at [90, 191] on span "Etape 01 : informations générales" at bounding box center [143, 192] width 111 height 9
click at [0, 0] on lt-span "Étape" at bounding box center [0, 0] width 0 height 0
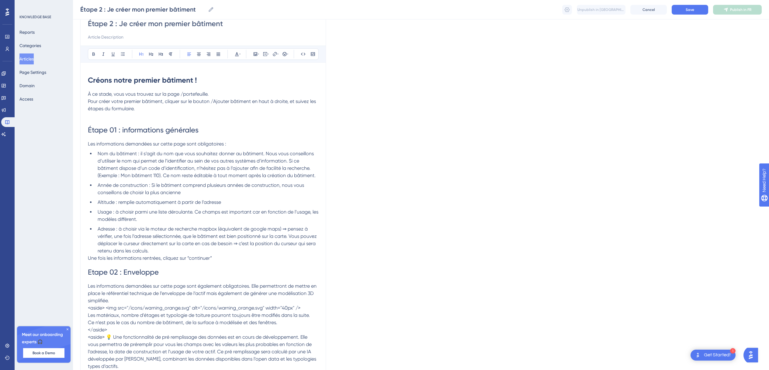
scroll to position [60, 0]
click at [89, 258] on span "Une fois les informations rentrées, cliquez sur “continuer”" at bounding box center [150, 258] width 124 height 6
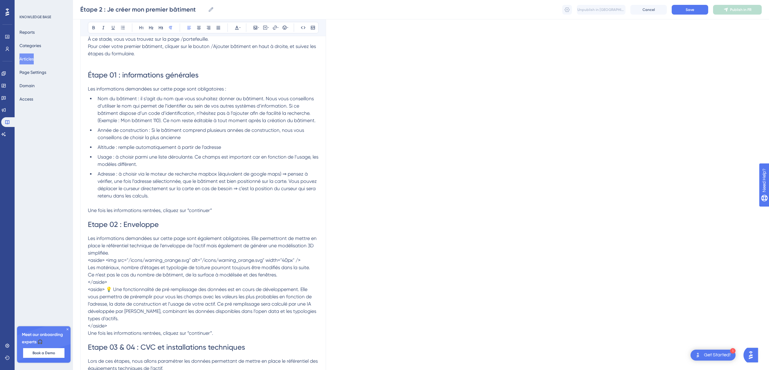
scroll to position [115, 0]
click at [88, 223] on span "Etape 02 : Enveloppe" at bounding box center [123, 224] width 71 height 9
click at [0, 0] on lt-span "Étape" at bounding box center [0, 0] width 0 height 0
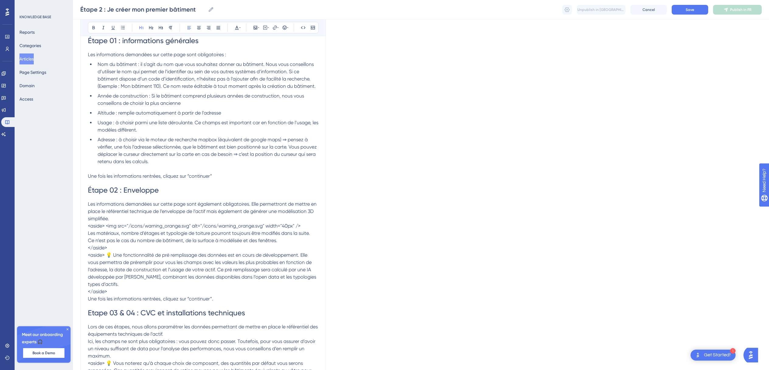
scroll to position [167, 0]
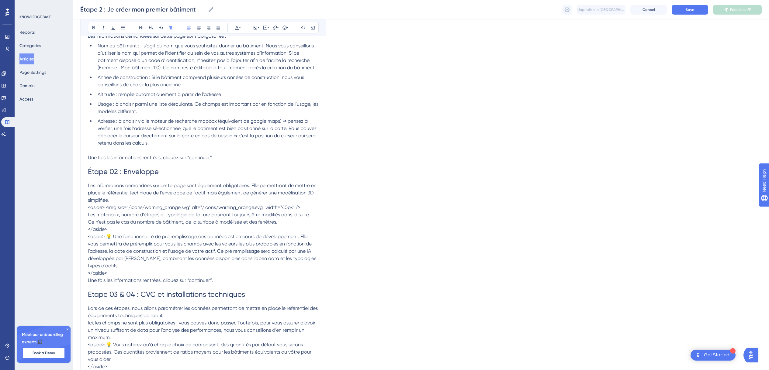
click at [273, 184] on span "Les informations demandées sur cette page sont également obligatoires. Elle per…" at bounding box center [203, 193] width 230 height 20
click at [0, 0] on lt-strong "s" at bounding box center [0, 0] width 0 height 0
click at [177, 224] on span "Ce n’est pas le cas du nombre de bâtiment, de la surface à modélisée et des fen…" at bounding box center [182, 222] width 189 height 6
click at [0, 0] on lt-span "bâtiment s" at bounding box center [0, 0] width 0 height 0
drag, startPoint x: 298, startPoint y: 209, endPoint x: 87, endPoint y: 206, distance: 211.4
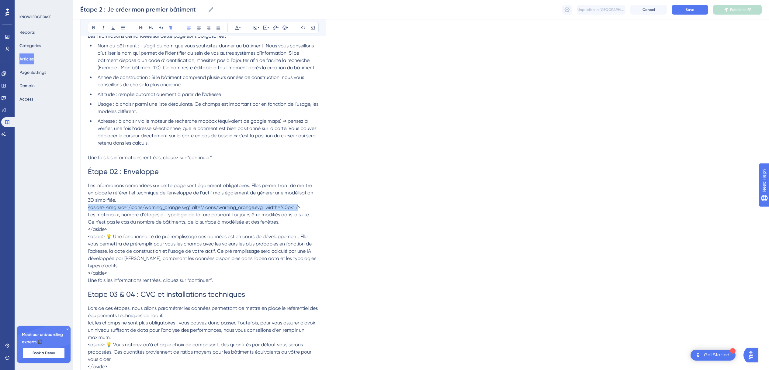
click at [87, 206] on div "Étape 2 : Je créer mon premier bâtiment Bold Italic Underline Bullet Point Head…" at bounding box center [203, 221] width 246 height 640
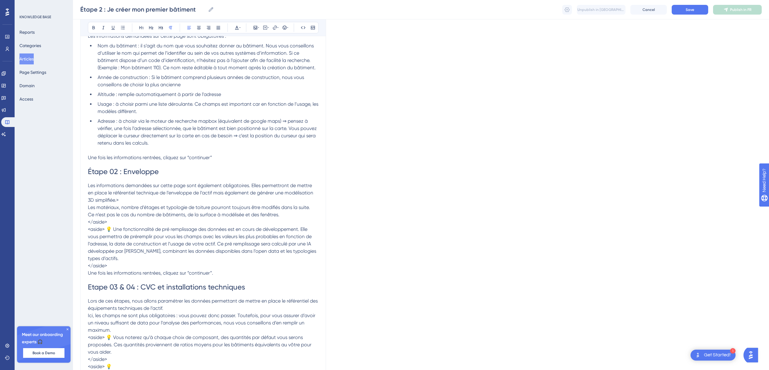
click at [139, 202] on p "Les informations demandées sur cette page sont également obligatoires. Elles pe…" at bounding box center [203, 193] width 231 height 22
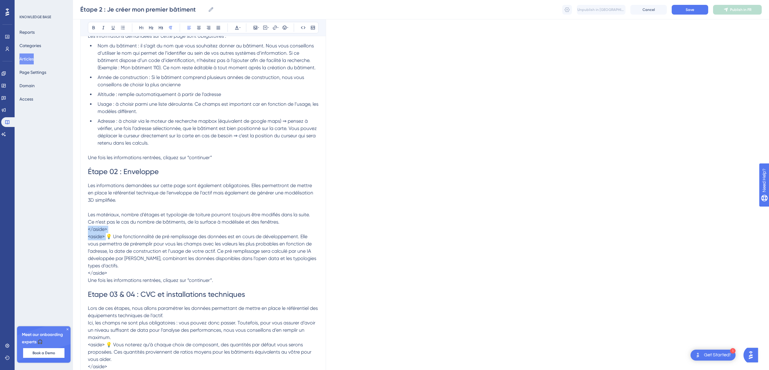
drag, startPoint x: 107, startPoint y: 236, endPoint x: 71, endPoint y: 227, distance: 36.8
click at [73, 227] on div "Performance Users Engagement Widgets Feedback Product Updates Knowledge Base AI…" at bounding box center [421, 210] width 696 height 755
drag, startPoint x: 115, startPoint y: 273, endPoint x: 85, endPoint y: 274, distance: 29.5
click at [85, 274] on div "Étape 2 : Je créer mon premier bâtiment Bold Italic Underline Bullet Point Head…" at bounding box center [203, 221] width 246 height 640
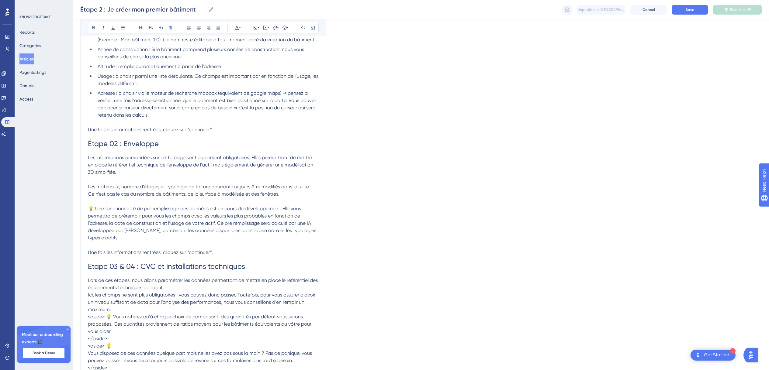
scroll to position [225, 0]
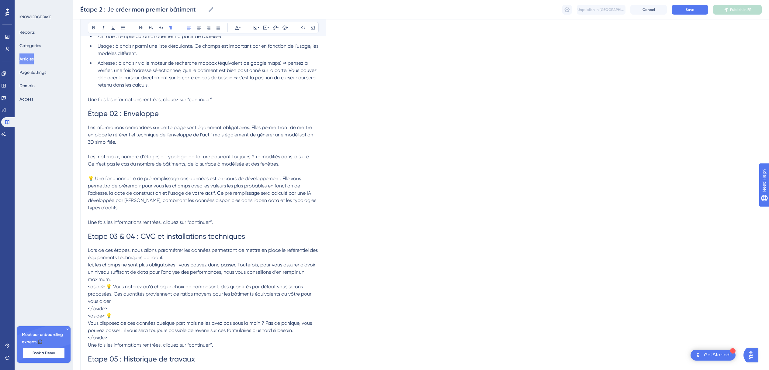
click at [239, 194] on span "💡 Une fonctionnalité de pré remplissage des données est en cours de développeme…" at bounding box center [203, 193] width 230 height 35
click at [0, 0] on lt-em "pré-remplissage" at bounding box center [0, 0] width 0 height 0
click at [172, 181] on span "💡 Une fonctionnalité de pré remplissage des données est en cours de développeme…" at bounding box center [203, 193] width 230 height 35
click at [0, 0] on lt-em "pré-remplissage" at bounding box center [0, 0] width 0 height 0
click at [235, 165] on span "Ce n’est pas le cas du nombre de bâtiments, de la surface à modélisée et des fe…" at bounding box center [184, 164] width 192 height 6
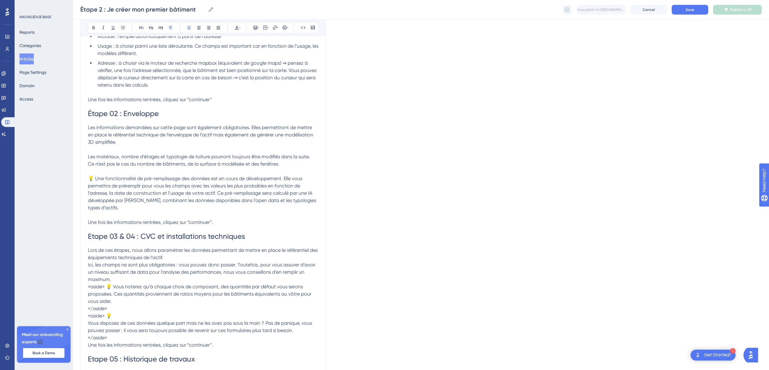
click at [0, 0] on lt-span "à modélis er" at bounding box center [0, 0] width 0 height 0
click at [100, 237] on span "Etape 03 & 04 : CVC et installations techniques" at bounding box center [166, 236] width 157 height 9
click at [0, 0] on lt-span "Étape" at bounding box center [0, 0] width 0 height 0
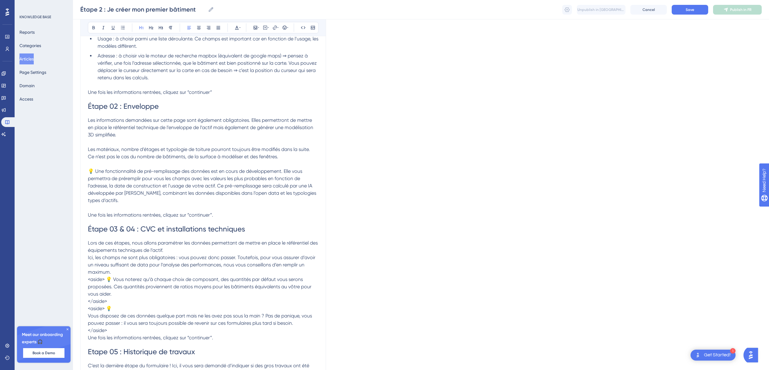
scroll to position [233, 0]
drag, startPoint x: 108, startPoint y: 279, endPoint x: 72, endPoint y: 277, distance: 35.3
click at [73, 277] on div "Performance Users Engagement Widgets Feedback Product Updates Knowledge Base AI…" at bounding box center [421, 144] width 696 height 755
drag, startPoint x: 106, startPoint y: 307, endPoint x: 85, endPoint y: 302, distance: 22.1
click at [85, 302] on div "Étape 2 : Je créer mon premier bâtiment Bold Italic Underline Bullet Point Head…" at bounding box center [203, 155] width 246 height 640
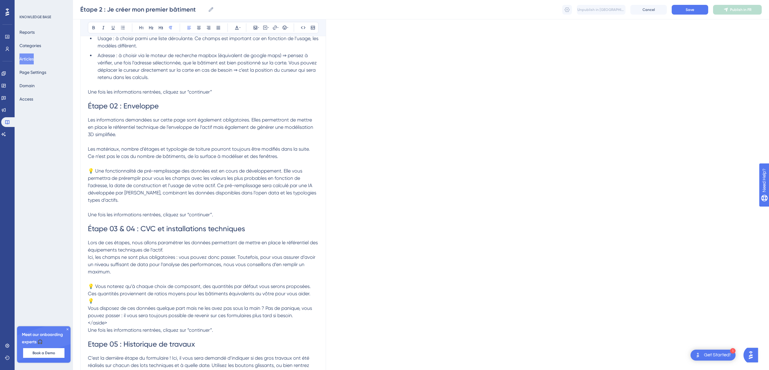
click at [88, 307] on span "Vous disposez de ces données quelque part mais ne les avez pas sous la main ? P…" at bounding box center [200, 312] width 225 height 13
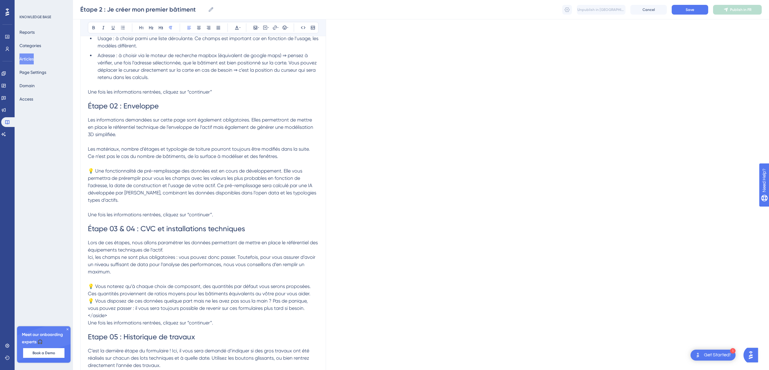
click at [89, 301] on span "💡 Vous disposez de ces données quelque part mais ne les avez pas sous la main ?…" at bounding box center [198, 304] width 221 height 13
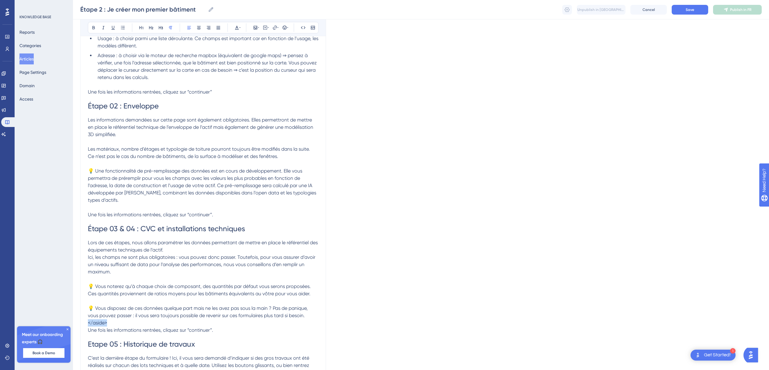
drag, startPoint x: 79, startPoint y: 319, endPoint x: 67, endPoint y: 321, distance: 12.2
click at [73, 321] on div "Performance Users Engagement Widgets Feedback Product Updates Knowledge Base AI…" at bounding box center [421, 140] width 696 height 747
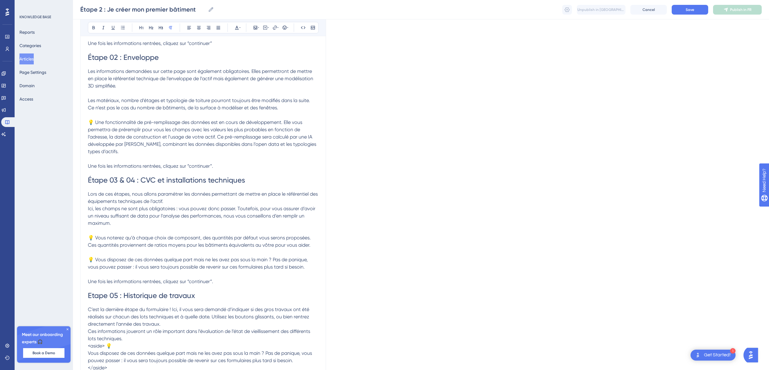
scroll to position [282, 0]
click at [102, 298] on span "Etape 05 : Historique de travaux" at bounding box center [141, 295] width 107 height 9
click at [0, 0] on lt-span "Étape" at bounding box center [0, 0] width 0 height 0
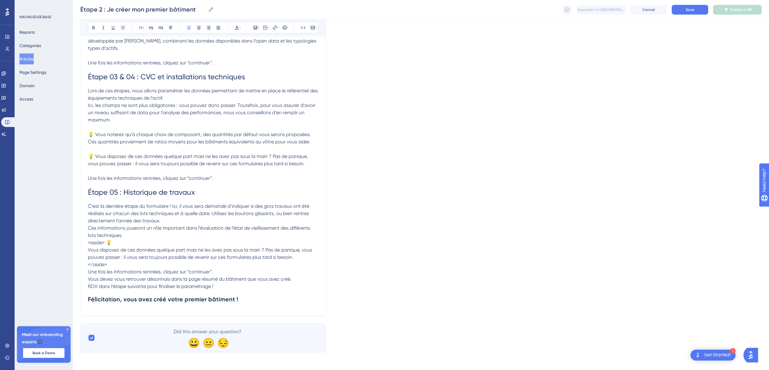
scroll to position [387, 0]
drag, startPoint x: 114, startPoint y: 242, endPoint x: 86, endPoint y: 241, distance: 28.0
drag, startPoint x: 114, startPoint y: 262, endPoint x: 64, endPoint y: 260, distance: 49.6
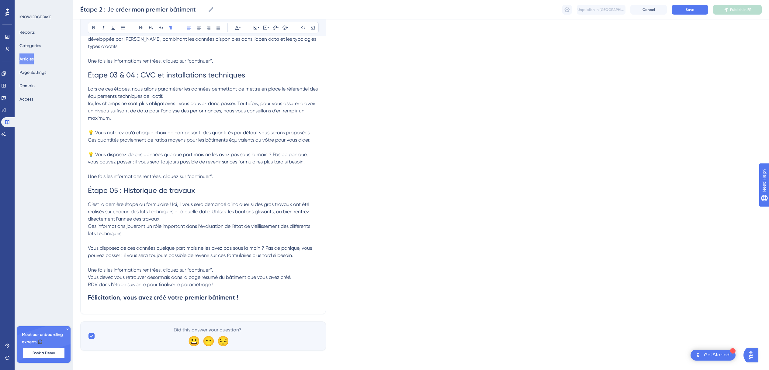
click at [207, 280] on span "Vous devez vous retrouver désormais dans la page résumé du bâtiment que vous av…" at bounding box center [189, 278] width 203 height 6
click at [238, 265] on p at bounding box center [203, 262] width 231 height 7
click at [88, 283] on span "RDV dans l’étape suivante pour finaliser le paramétrage !" at bounding box center [151, 285] width 126 height 6
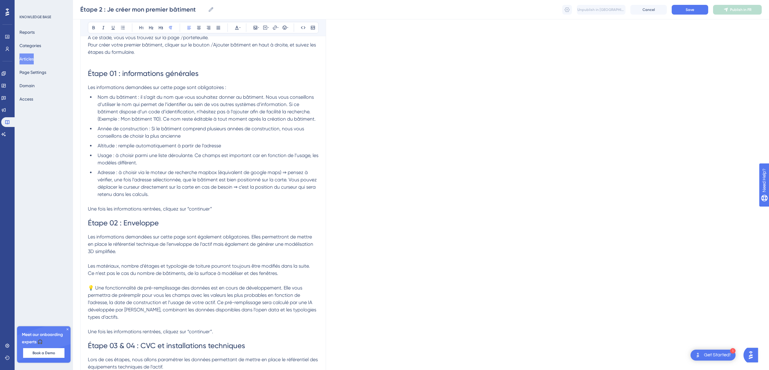
scroll to position [0, 0]
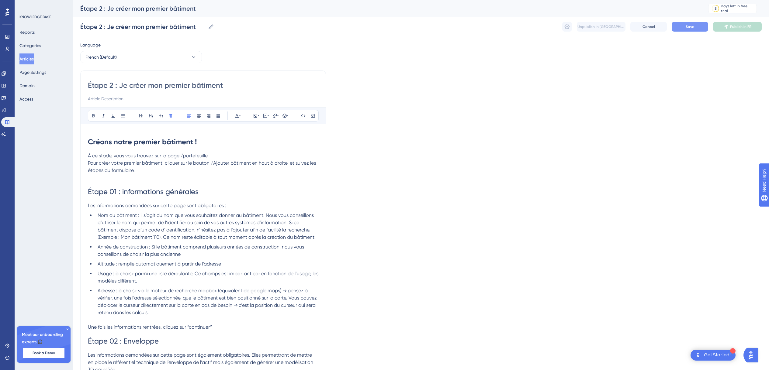
click at [687, 29] on span "Save" at bounding box center [690, 26] width 9 height 5
click at [735, 29] on button "Publish in FR" at bounding box center [737, 27] width 49 height 10
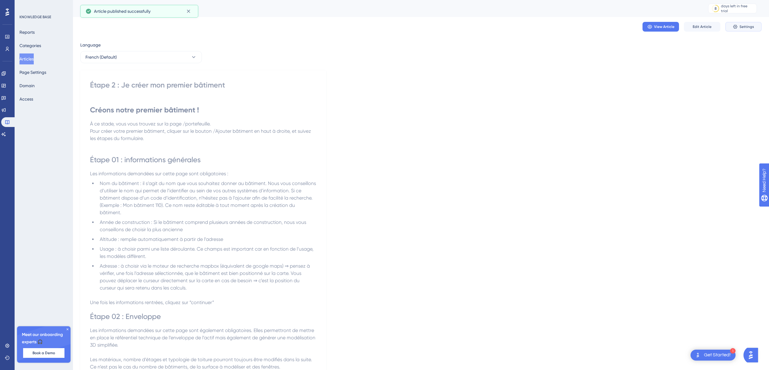
click at [738, 29] on button "Settings" at bounding box center [743, 27] width 36 height 10
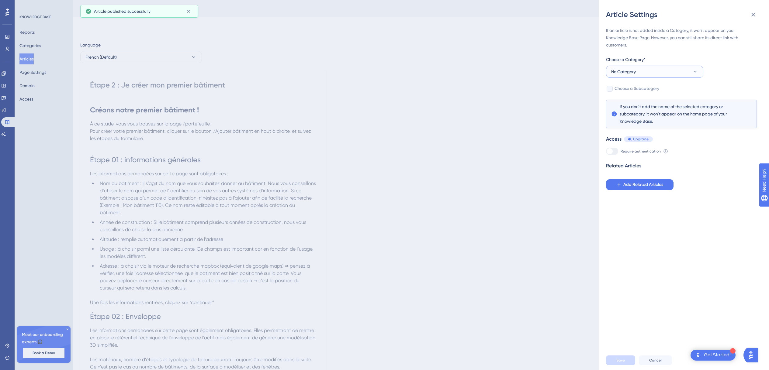
click at [656, 71] on button "No Category" at bounding box center [654, 72] width 97 height 12
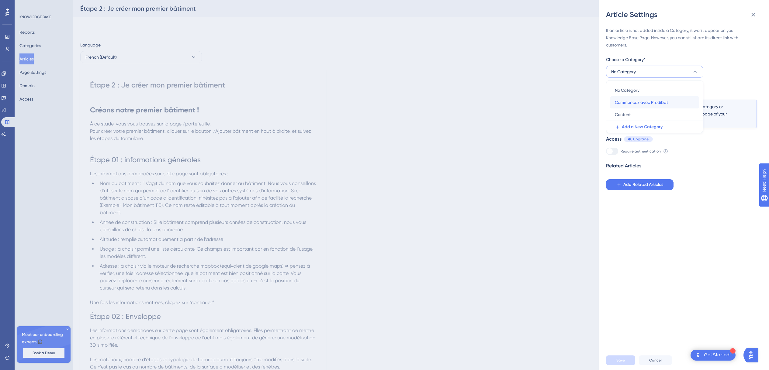
click at [642, 102] on span "Commencez avec Predibat" at bounding box center [641, 102] width 53 height 7
click at [612, 89] on div at bounding box center [610, 89] width 6 height 6
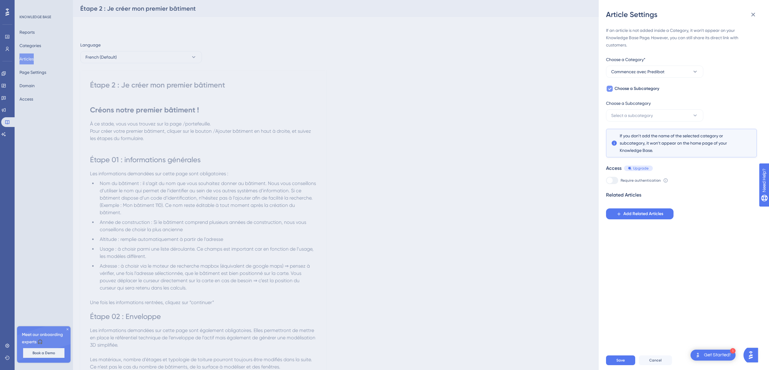
click at [612, 89] on div at bounding box center [610, 89] width 6 height 6
checkbox input "false"
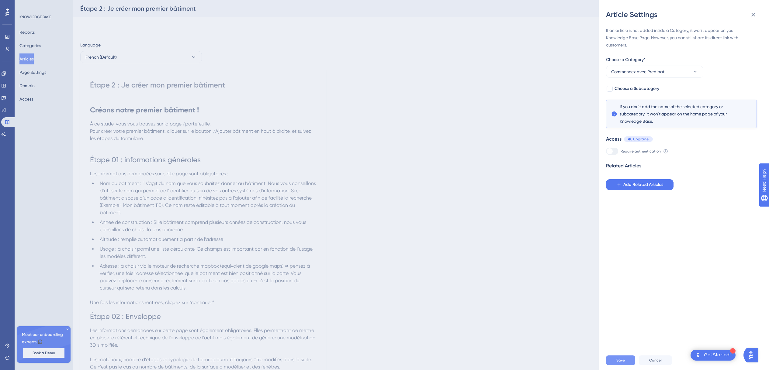
click at [624, 362] on button "Save" at bounding box center [620, 361] width 29 height 10
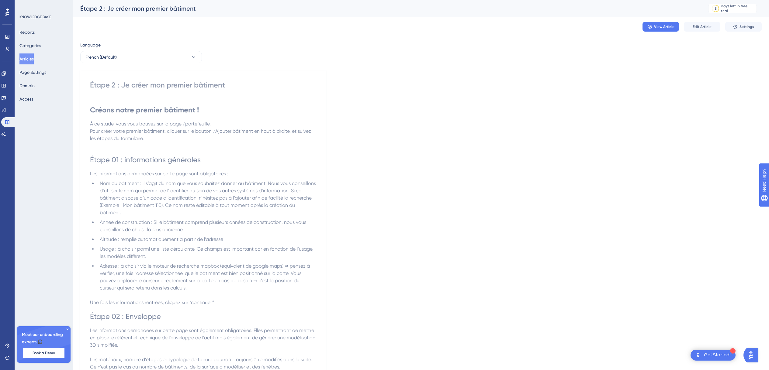
click at [31, 54] on button "Articles" at bounding box center [26, 59] width 14 height 11
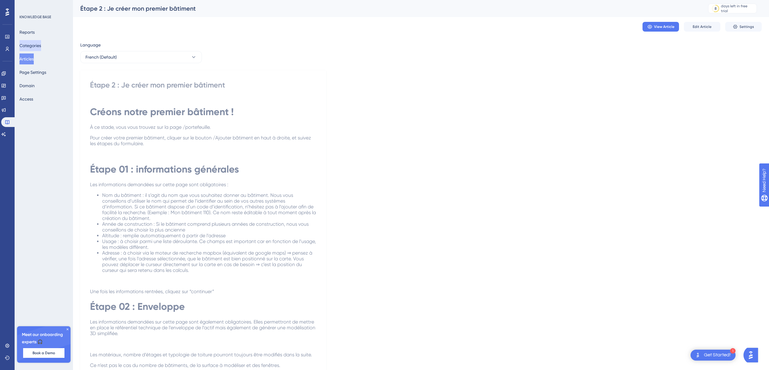
click at [32, 47] on button "Categories" at bounding box center [30, 45] width 22 height 11
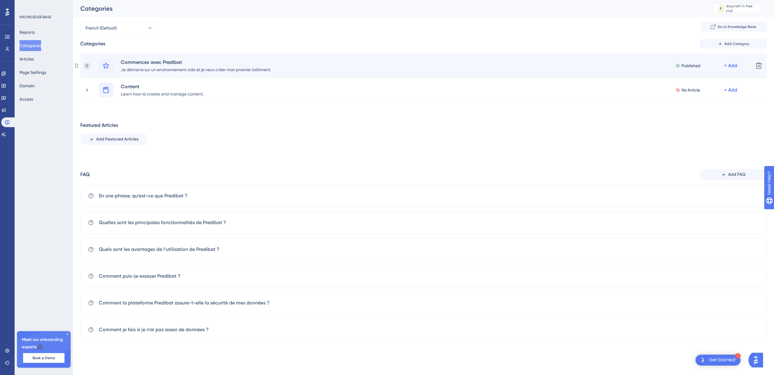
click at [86, 67] on icon at bounding box center [87, 65] width 2 height 3
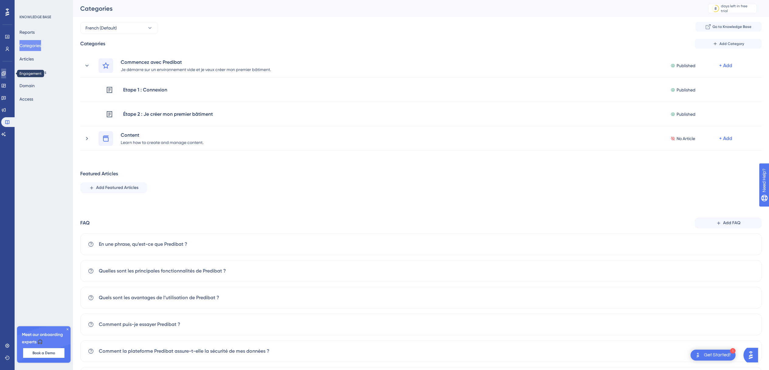
click at [6, 75] on link at bounding box center [3, 74] width 5 height 10
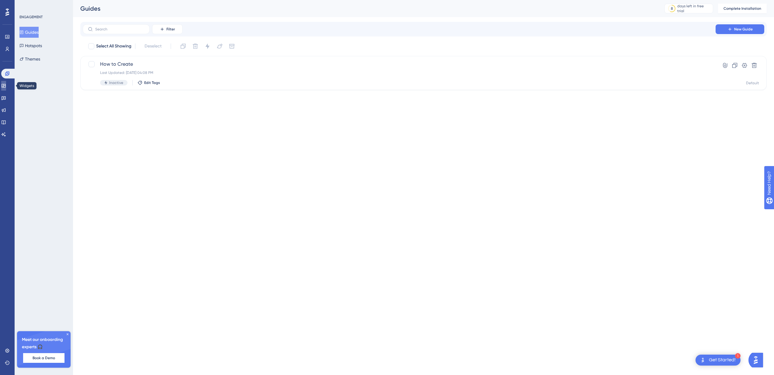
click at [6, 84] on icon at bounding box center [3, 85] width 5 height 5
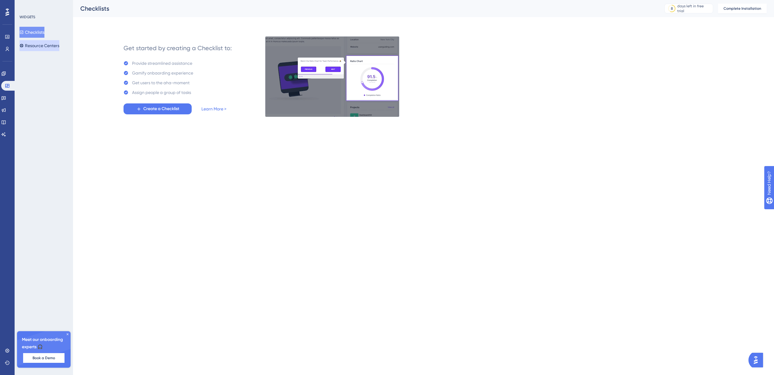
click at [46, 45] on button "Resource Centers" at bounding box center [39, 45] width 40 height 11
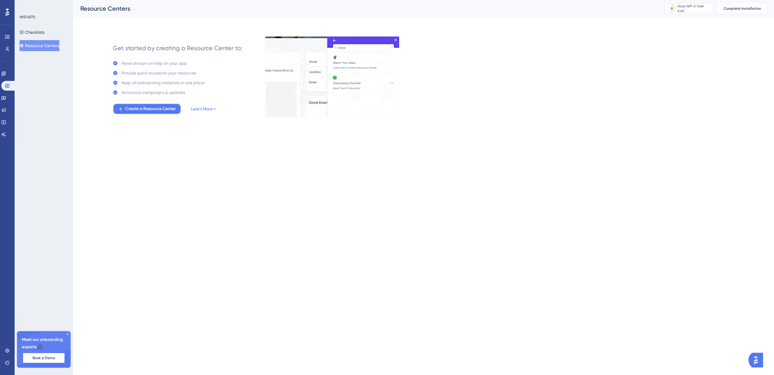
click at [136, 107] on span "Create a Resource Center" at bounding box center [150, 108] width 51 height 7
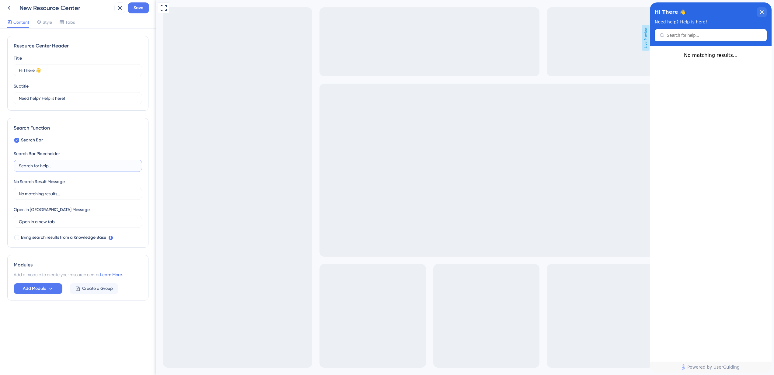
click at [102, 164] on input "Search for help..." at bounding box center [78, 165] width 118 height 7
type input "Recherchez de l'aide"
click at [83, 192] on input "No matching results..." at bounding box center [78, 193] width 118 height 7
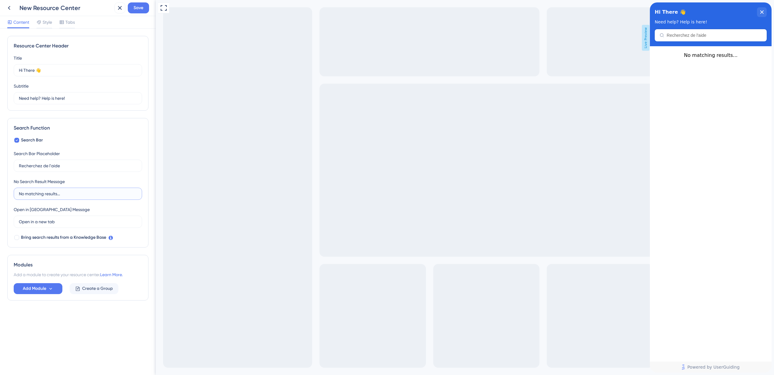
click at [83, 193] on input "No matching results..." at bounding box center [78, 193] width 118 height 7
type input "Pas de résultat correspondant..."
drag, startPoint x: 71, startPoint y: 225, endPoint x: 16, endPoint y: 219, distance: 55.6
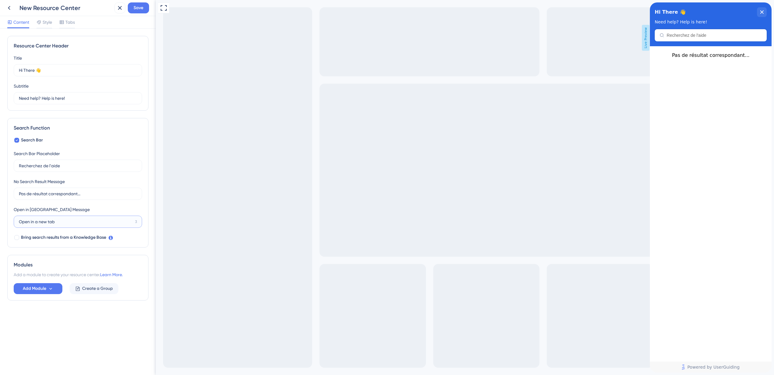
click at [16, 219] on label "Open in a new tab 3" at bounding box center [78, 222] width 128 height 12
click at [69, 222] on input "Ouvrir dans un nouve" at bounding box center [75, 221] width 113 height 7
type input "O"
drag, startPoint x: 46, startPoint y: 209, endPoint x: 12, endPoint y: 207, distance: 33.5
click at [12, 207] on div "Search Function Search Bar Search Bar Placeholder Recherchez de l'aide No Searc…" at bounding box center [77, 183] width 141 height 130
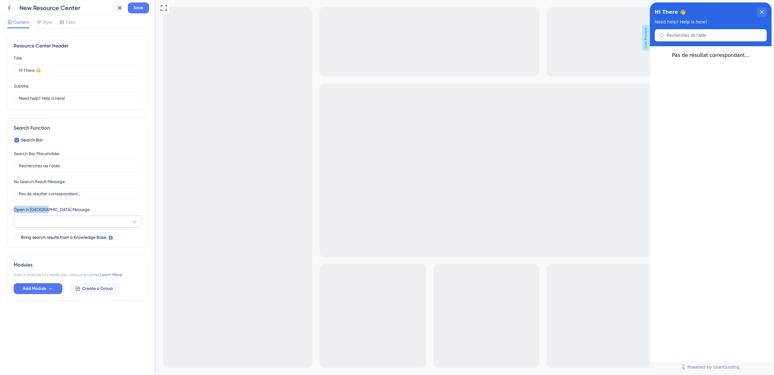
copy div "Open in [GEOGRAPHIC_DATA]"
click at [27, 222] on input "20" at bounding box center [74, 221] width 111 height 7
paste input "Open in [GEOGRAPHIC_DATA]"
type input "Open in [GEOGRAPHIC_DATA]"
click at [91, 203] on div "Search Bar Search Bar Placeholder Recherchez de l'aide No Search Result Message…" at bounding box center [78, 189] width 128 height 105
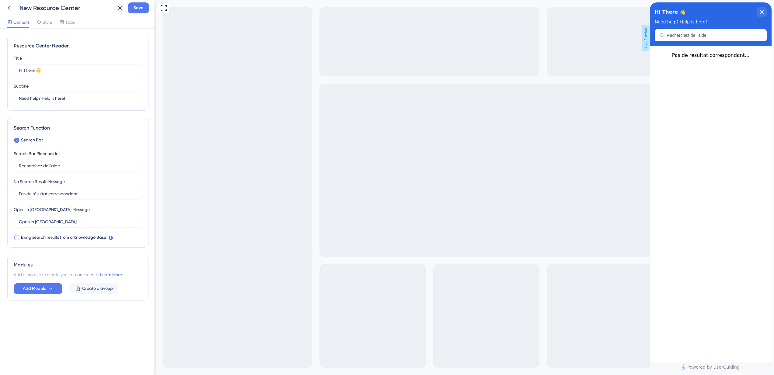
click at [66, 238] on span "Bring search results from a Knowledge Base" at bounding box center [63, 237] width 85 height 7
checkbox input "true"
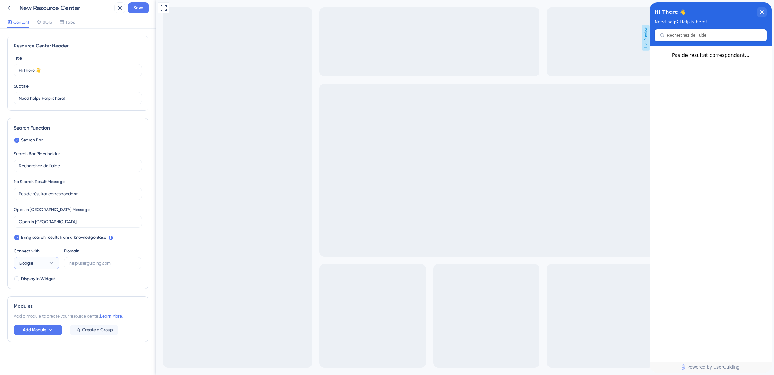
click at [51, 263] on icon at bounding box center [51, 263] width 3 height 2
click at [49, 281] on button "UserGuiding UserGuiding" at bounding box center [37, 282] width 38 height 12
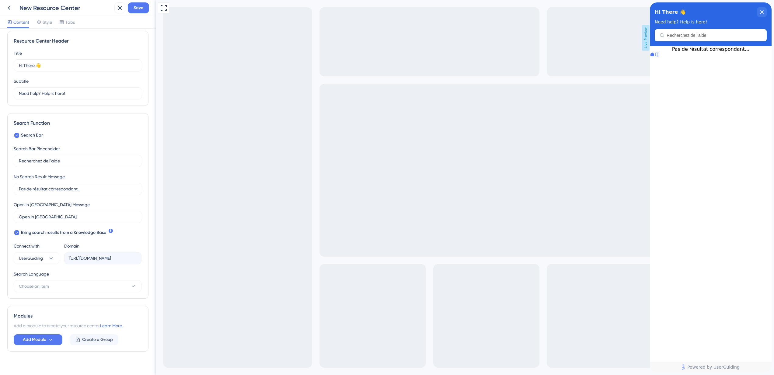
scroll to position [10, 0]
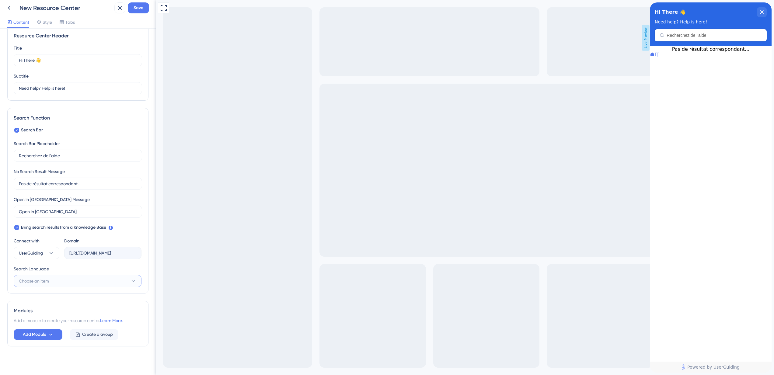
click at [54, 279] on button "Choose an item" at bounding box center [78, 281] width 128 height 12
click at [50, 296] on span "French (Default)" at bounding box center [38, 299] width 31 height 7
type input "[URL][DOMAIN_NAME]"
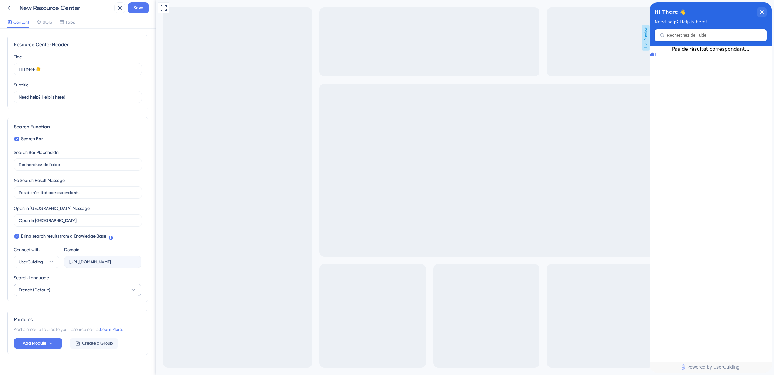
scroll to position [0, 0]
drag, startPoint x: 35, startPoint y: 70, endPoint x: 17, endPoint y: 71, distance: 17.6
click at [17, 71] on label "Hi There 👋 17" at bounding box center [78, 70] width 128 height 12
type input "Hello 👋"
drag, startPoint x: 99, startPoint y: 95, endPoint x: 81, endPoint y: 100, distance: 18.7
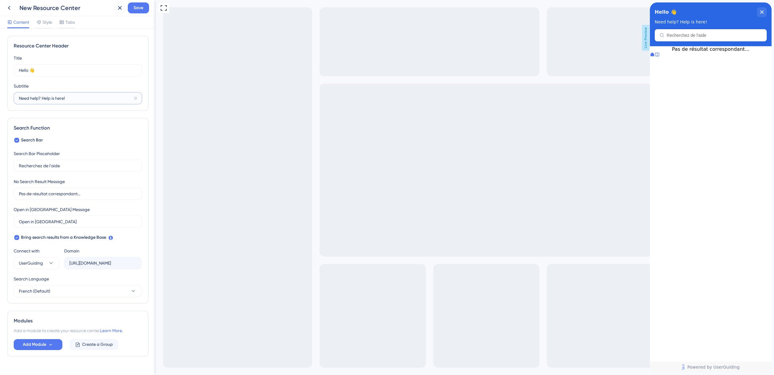
click at [81, 100] on input "Need help? Help is here!" at bounding box center [75, 98] width 113 height 7
click at [53, 101] on input "Need help? Help is here!" at bounding box center [75, 98] width 113 height 7
drag, startPoint x: 38, startPoint y: 99, endPoint x: 13, endPoint y: 101, distance: 25.3
click at [13, 101] on div "Resource Center Header Title Hello 👋 20 Hello 👋 Subtitle Need help? Help is her…" at bounding box center [77, 73] width 141 height 75
click at [29, 95] on input "Need help? Help is here!" at bounding box center [75, 98] width 113 height 7
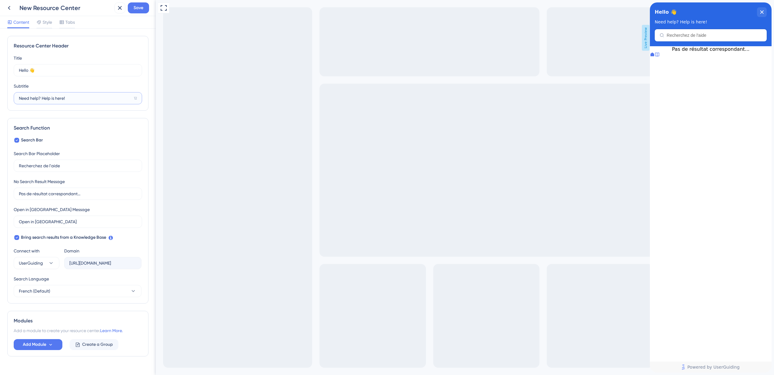
drag, startPoint x: 39, startPoint y: 97, endPoint x: 15, endPoint y: 97, distance: 24.0
click at [15, 97] on label "Need help? Help is here! 12" at bounding box center [78, 98] width 128 height 12
drag, startPoint x: 76, startPoint y: 96, endPoint x: 49, endPoint y: 97, distance: 26.8
click at [49, 97] on input "Besoin d'aide ? Help is here!" at bounding box center [76, 98] width 114 height 7
click at [67, 100] on input "Besoin d'aide ? On est la pour vous" at bounding box center [76, 98] width 114 height 7
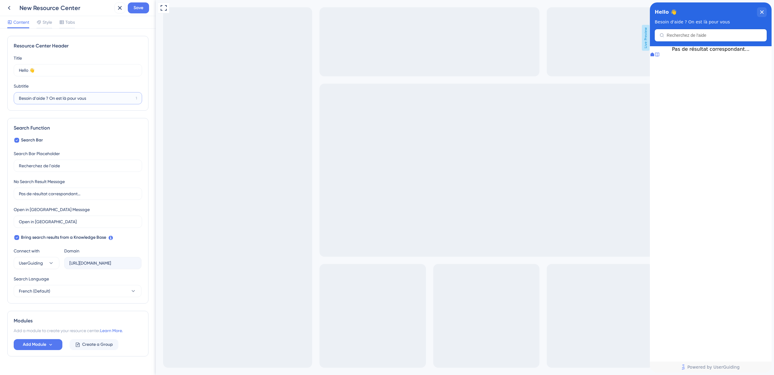
click at [113, 101] on input "Besoin d'aide ? On est là pour vous" at bounding box center [76, 98] width 114 height 7
type input "Besoin d'aide ? On est là pour vous"
click at [117, 84] on div "Subtitle Besoin d'aide ? On est là pour vous 1" at bounding box center [78, 93] width 128 height 22
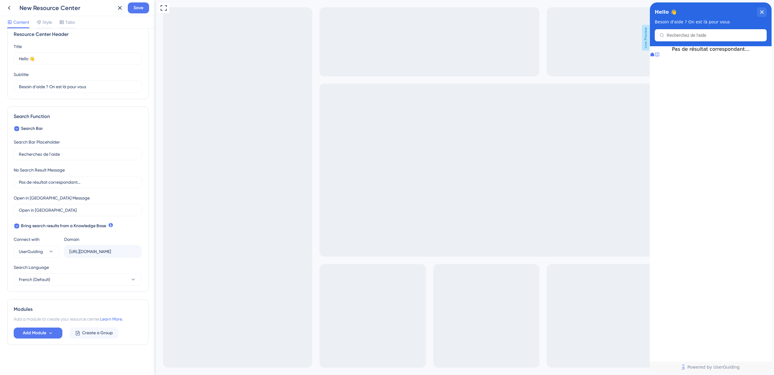
scroll to position [13, 0]
click at [50, 331] on icon at bounding box center [50, 331] width 5 height 5
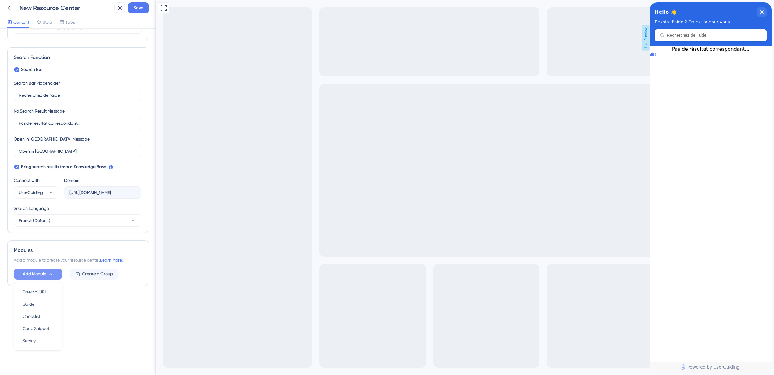
click at [117, 235] on div "Resource Center Header Title Hello 👋 20 Hello 👋 Subtitle Besoin d'aide ? On est…" at bounding box center [77, 125] width 141 height 321
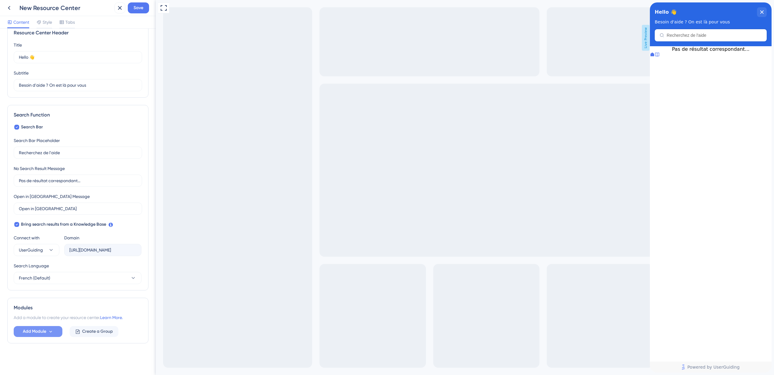
scroll to position [13, 0]
click at [141, 2] on div "New Resource Center Save" at bounding box center [78, 8] width 156 height 16
click at [140, 5] on span "Save" at bounding box center [138, 7] width 10 height 7
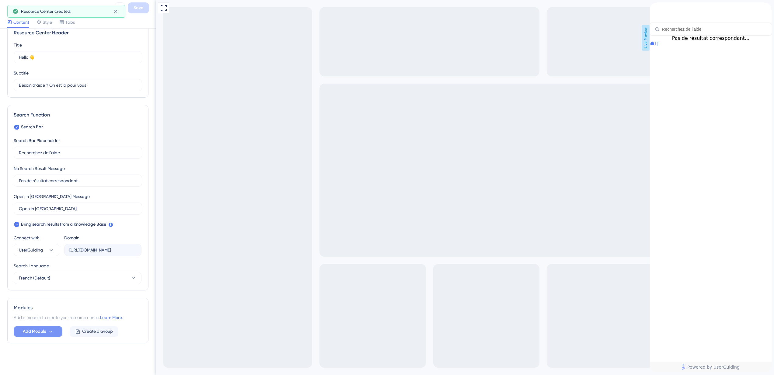
click at [716, 35] on div "Resource Center Header" at bounding box center [711, 18] width 122 height 33
type input "créer un batiment"
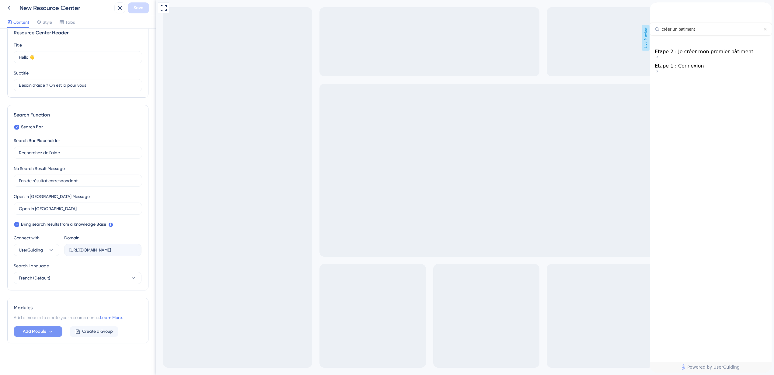
click at [716, 54] on span "Étape 2 : Je créer mon premier bâtiment" at bounding box center [703, 52] width 99 height 6
click at [654, 82] on icon at bounding box center [652, 79] width 5 height 5
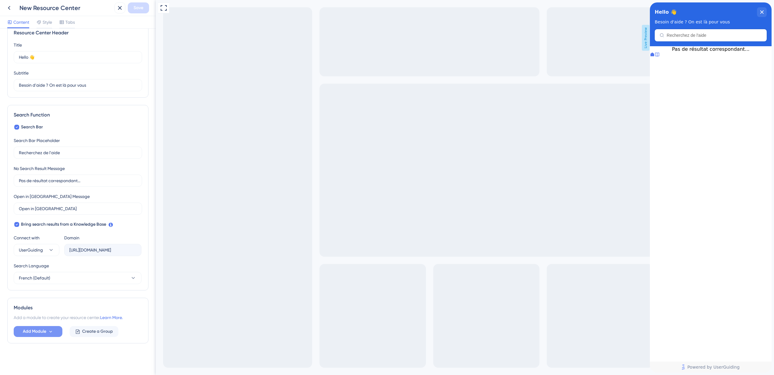
click at [717, 36] on div "Hello 👋 Besoin d'aide ? On est là pour vous" at bounding box center [711, 24] width 122 height 44
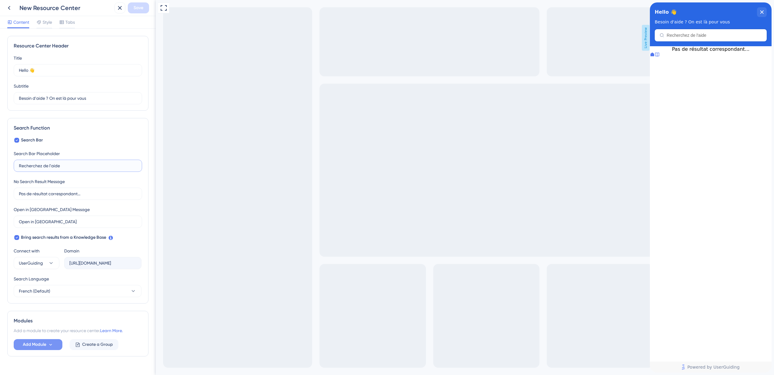
drag, startPoint x: 75, startPoint y: 166, endPoint x: -4, endPoint y: 158, distance: 80.1
click at [0, 0] on html "New Resource Center Save Content Style Tabs Resource Center Header Title Hello …" at bounding box center [387, 0] width 774 height 0
type input "Quel est votre question ?"
click at [108, 181] on div "No Search Result Message Pas de résultat correspondant..." at bounding box center [78, 189] width 128 height 22
click at [659, 57] on icon at bounding box center [656, 54] width 5 height 5
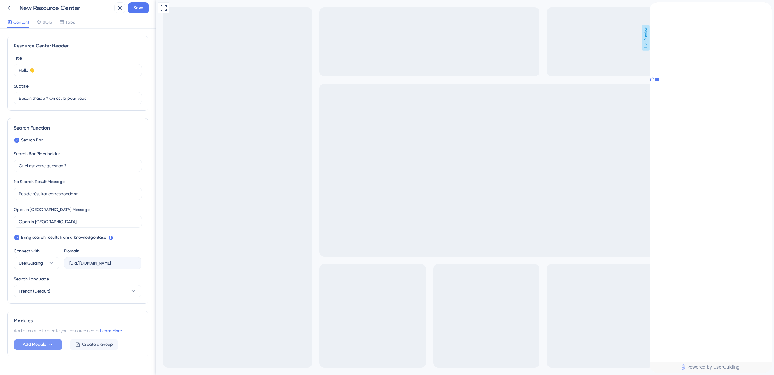
click at [654, 83] on div at bounding box center [652, 80] width 5 height 6
click at [705, 35] on div "Resource Center Header" at bounding box center [711, 18] width 122 height 33
click at [715, 30] on input "Resource Center Header" at bounding box center [713, 29] width 105 height 5
type input "Comment créer un compte ?"
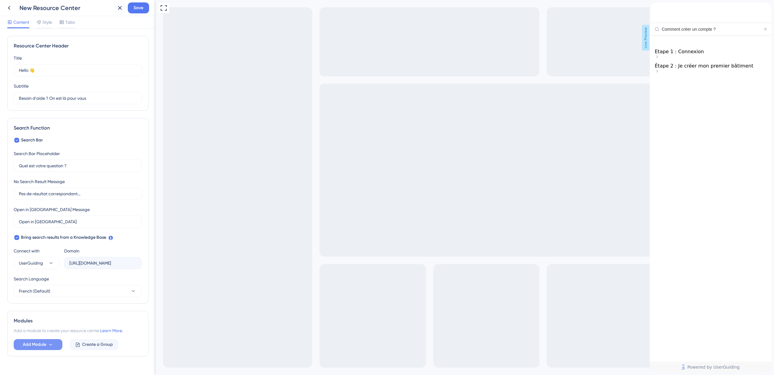
click at [704, 54] on span "Etape 1 : Connexion" at bounding box center [678, 52] width 49 height 6
click at [660, 9] on div "back to header" at bounding box center [670, 5] width 40 height 6
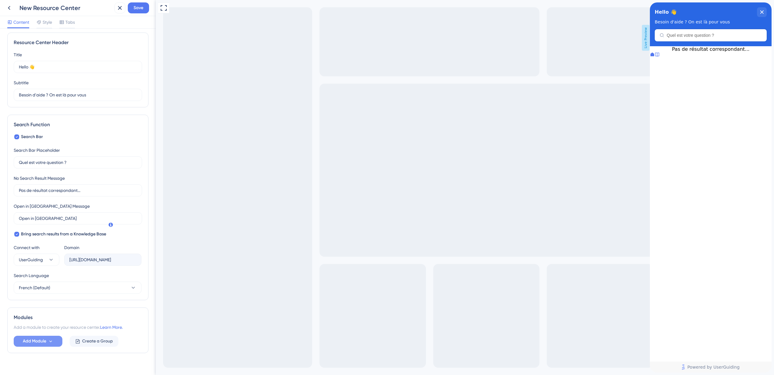
scroll to position [13, 0]
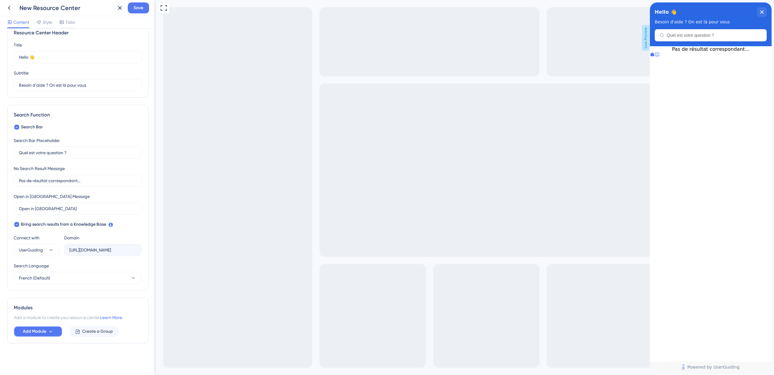
click at [57, 331] on button "Add Module" at bounding box center [38, 331] width 49 height 11
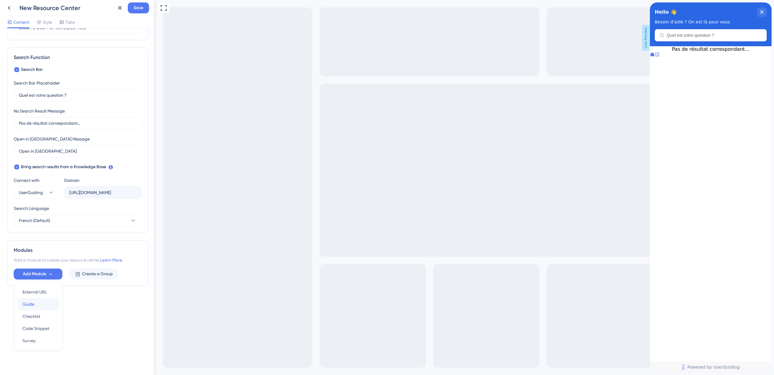
click at [44, 306] on div "Guide Guide" at bounding box center [38, 304] width 31 height 12
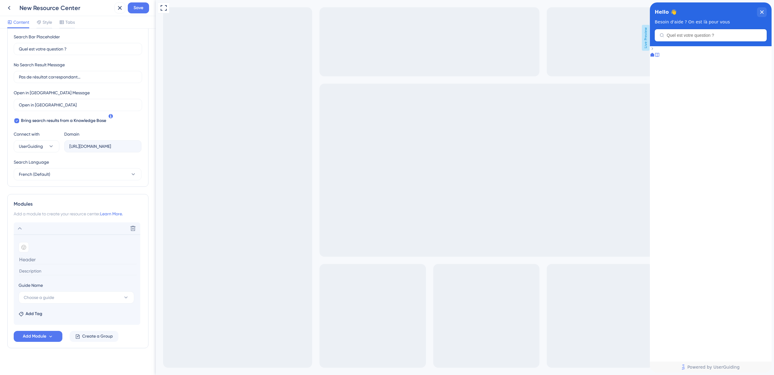
scroll to position [122, 0]
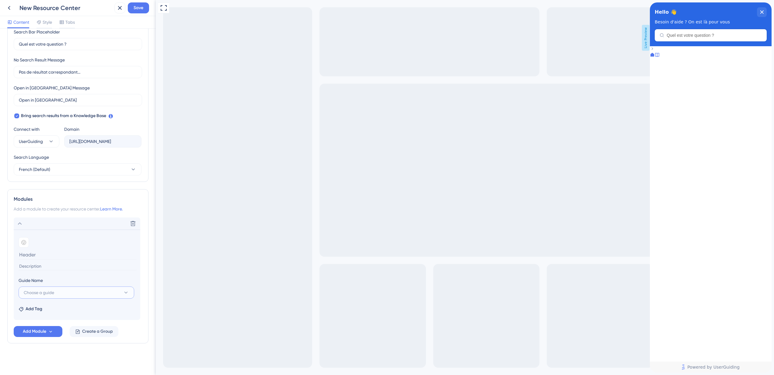
click at [55, 291] on button "Choose a guide" at bounding box center [77, 292] width 116 height 12
click at [23, 224] on icon at bounding box center [19, 223] width 7 height 7
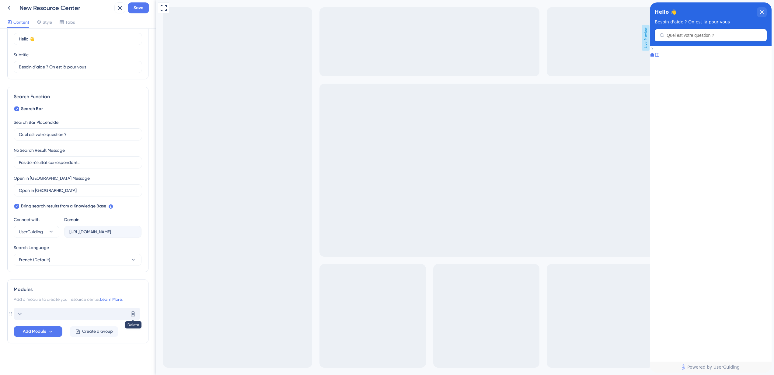
click at [132, 312] on icon at bounding box center [132, 313] width 5 height 5
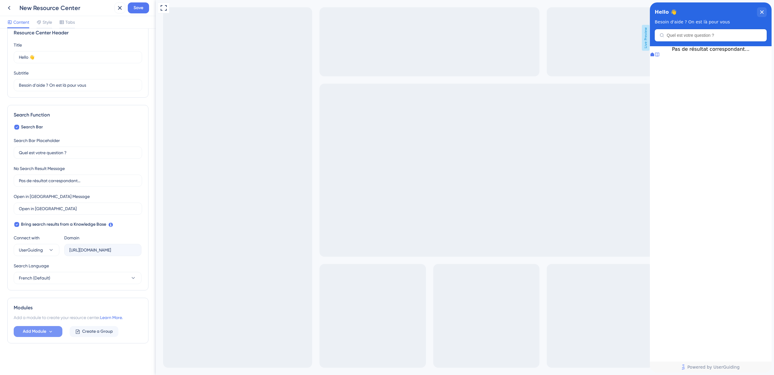
click at [40, 333] on span "Add Module" at bounding box center [34, 331] width 23 height 7
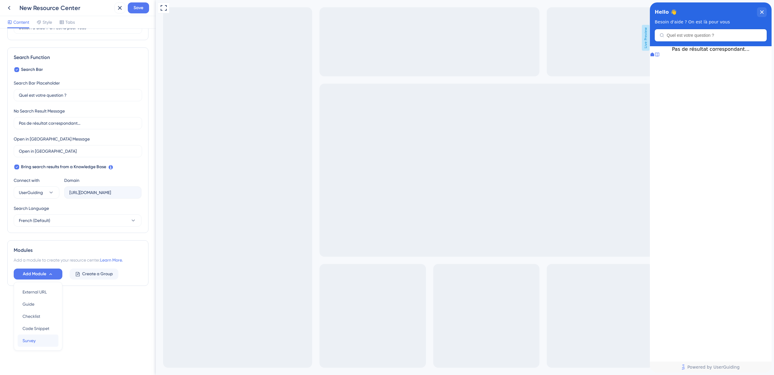
click at [44, 340] on div "Survey Survey" at bounding box center [38, 341] width 31 height 12
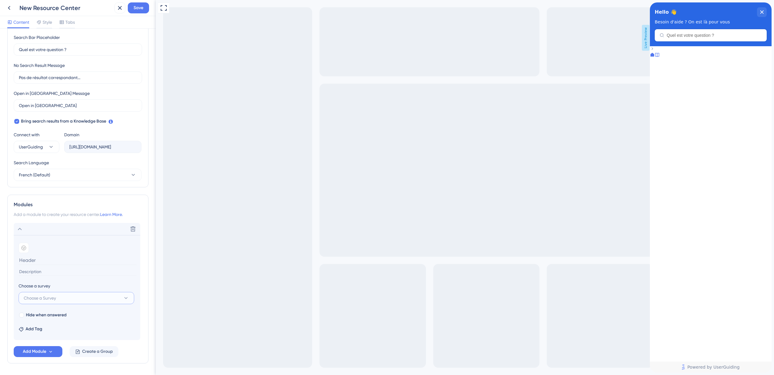
click at [47, 297] on span "Choose a Survey" at bounding box center [40, 297] width 32 height 7
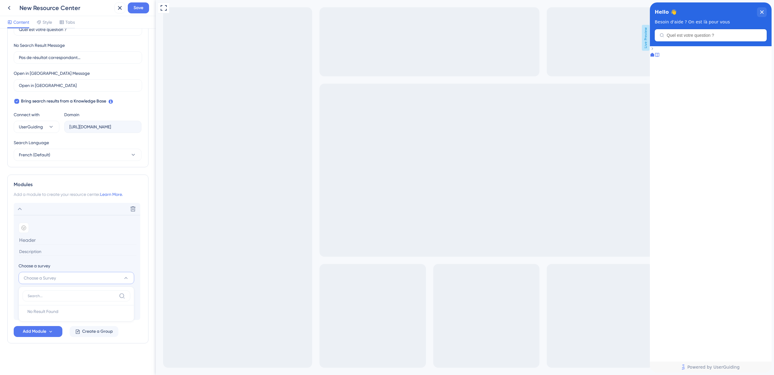
click at [59, 263] on div "Choose a survey" at bounding box center [77, 265] width 117 height 7
click at [59, 275] on button "Choose a Survey" at bounding box center [77, 278] width 116 height 12
click at [68, 258] on section "Add emoji Choose a survey Choose a Survey No Result Found No Result Found Hide …" at bounding box center [77, 267] width 127 height 105
click at [131, 206] on icon at bounding box center [133, 209] width 6 height 6
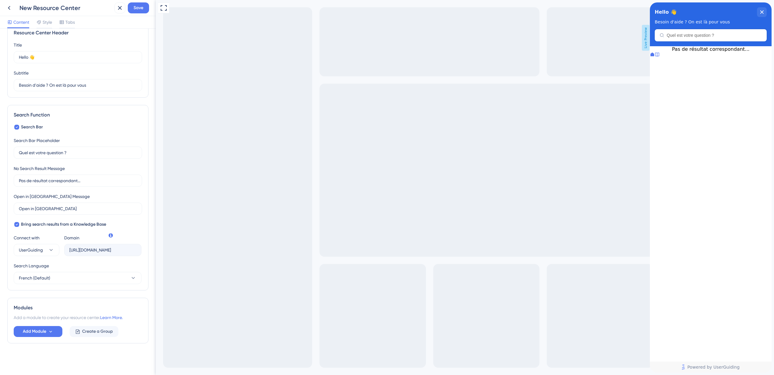
scroll to position [0, 0]
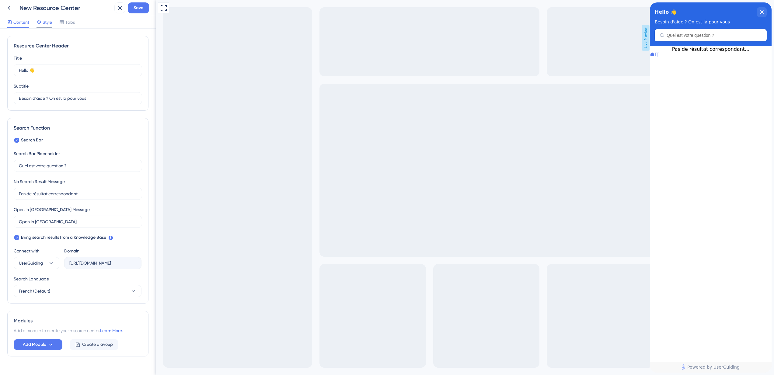
click at [47, 23] on span "Style" at bounding box center [47, 22] width 9 height 7
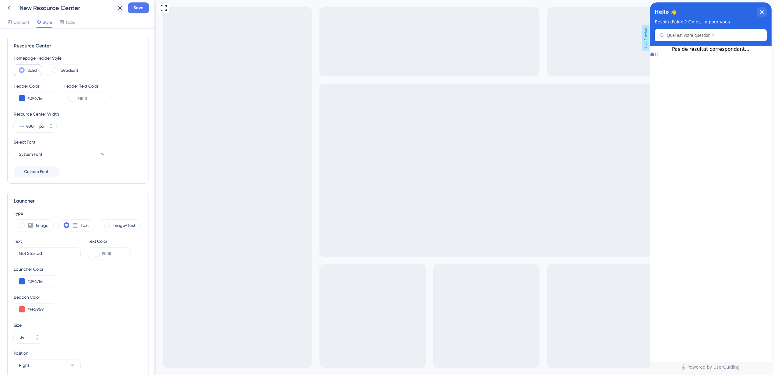
click at [20, 70] on span at bounding box center [22, 70] width 6 height 6
click at [26, 68] on input "radio" at bounding box center [26, 68] width 0 height 0
click at [37, 99] on input "#2967E4" at bounding box center [39, 98] width 24 height 7
paste input "4975"
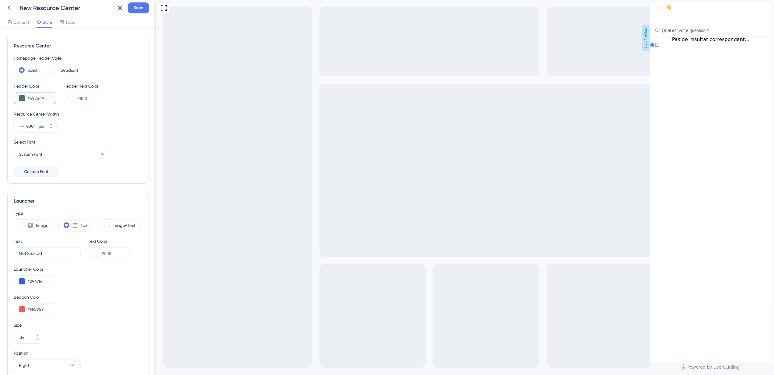
type input "#49754A"
click at [128, 113] on div "Resource Center Width" at bounding box center [78, 113] width 128 height 7
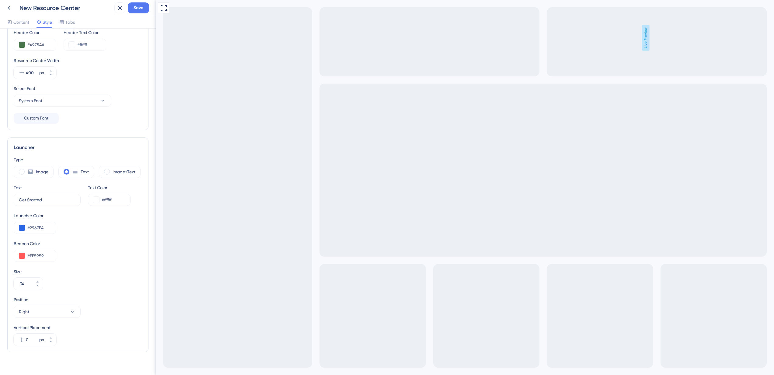
scroll to position [55, 0]
drag, startPoint x: 46, startPoint y: 227, endPoint x: 26, endPoint y: 226, distance: 19.2
click at [26, 226] on div "#2967E4" at bounding box center [35, 226] width 43 height 12
paste input "49754A"
type input "#49754A"
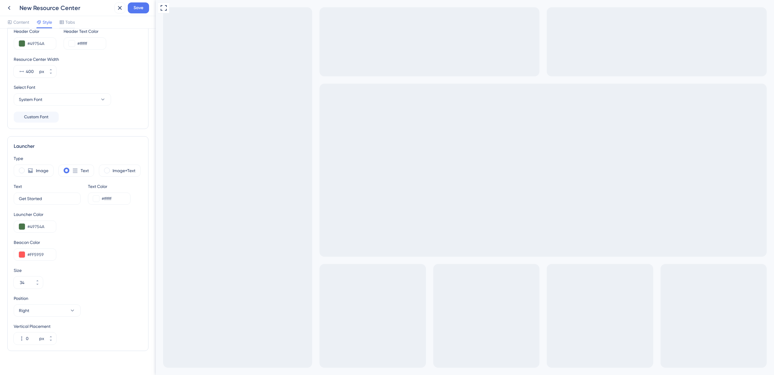
click at [111, 231] on div "Launcher Color #49754A" at bounding box center [78, 222] width 128 height 22
drag, startPoint x: 46, startPoint y: 256, endPoint x: 63, endPoint y: 251, distance: 17.5
click at [31, 258] on input "#FF5959" at bounding box center [39, 254] width 24 height 7
paste input "E62A2"
type input "#E62A21"
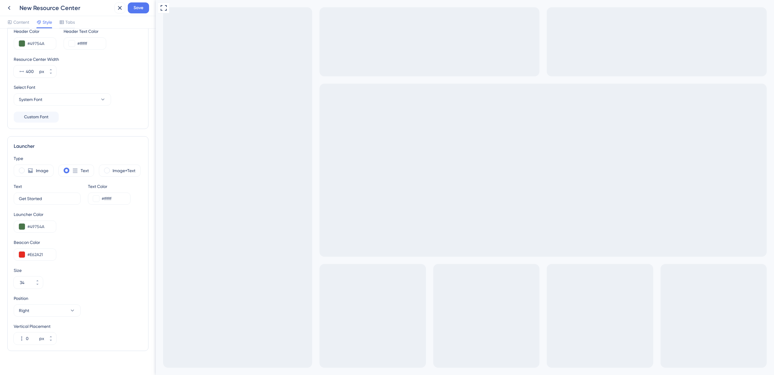
click at [80, 263] on div "Type Image Text Image+Text Text Get Started 9 Text Color #ffffff Launcher Color…" at bounding box center [78, 250] width 128 height 190
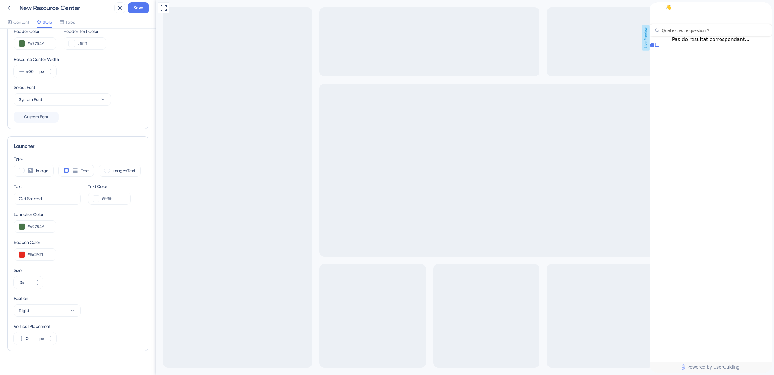
click at [765, 9] on icon "close resource center" at bounding box center [766, 6] width 3 height 3
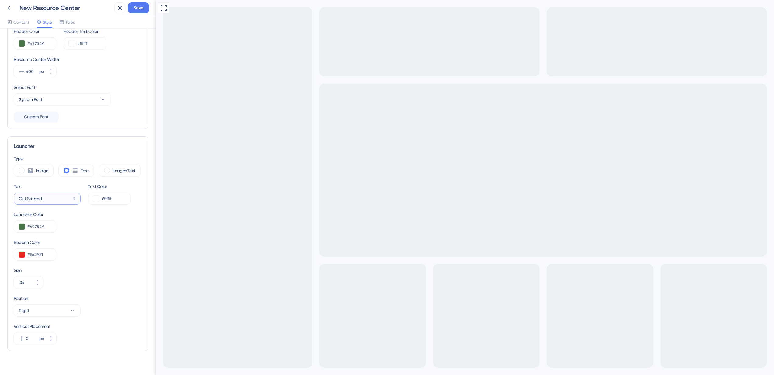
drag, startPoint x: 50, startPoint y: 197, endPoint x: 6, endPoint y: 197, distance: 43.8
click at [6, 197] on div "Resource Center Homepage Header Style Solid Gradient Header Color #49754A Heade…" at bounding box center [78, 202] width 156 height 346
type input "Besoin d'aide ?"
click at [112, 218] on div "Launcher Color #49754A" at bounding box center [78, 222] width 128 height 22
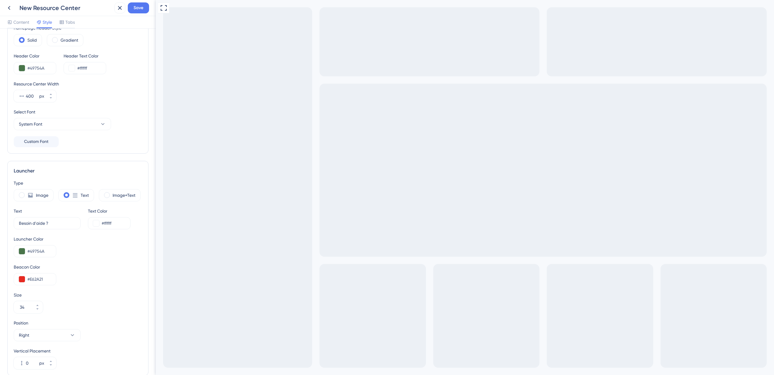
scroll to position [0, 0]
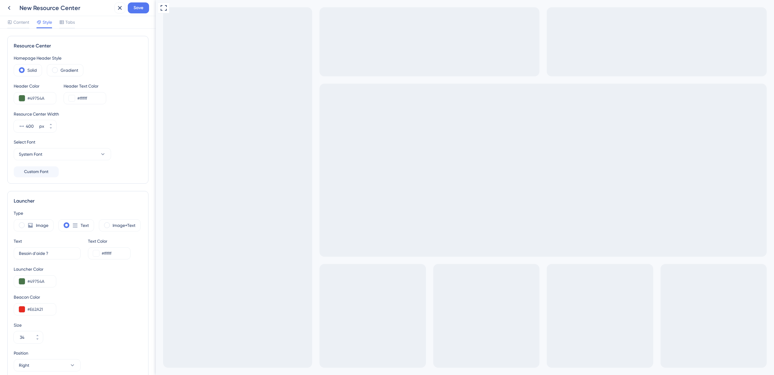
click at [125, 53] on div "Resource Center Homepage Header Style Solid Gradient Header Color #49754A Heade…" at bounding box center [77, 110] width 141 height 148
click at [73, 21] on span "Tabs" at bounding box center [69, 22] width 9 height 7
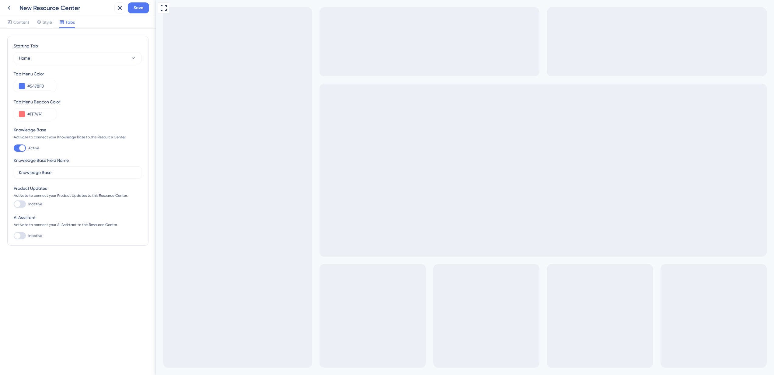
click at [79, 83] on div "Tab Menu Color #5478F0" at bounding box center [78, 81] width 128 height 22
click at [33, 84] on input "#5478F0" at bounding box center [39, 85] width 24 height 7
click at [47, 57] on button "Home" at bounding box center [78, 58] width 128 height 12
click at [47, 58] on button "Home" at bounding box center [78, 58] width 128 height 12
click at [13, 9] on button at bounding box center [9, 7] width 11 height 11
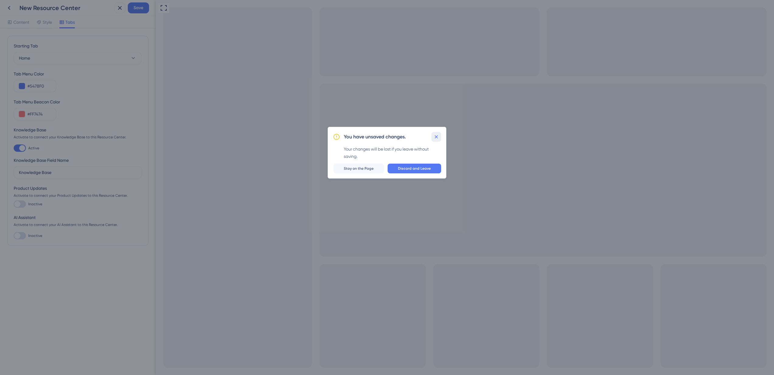
click at [436, 138] on icon at bounding box center [436, 137] width 6 height 6
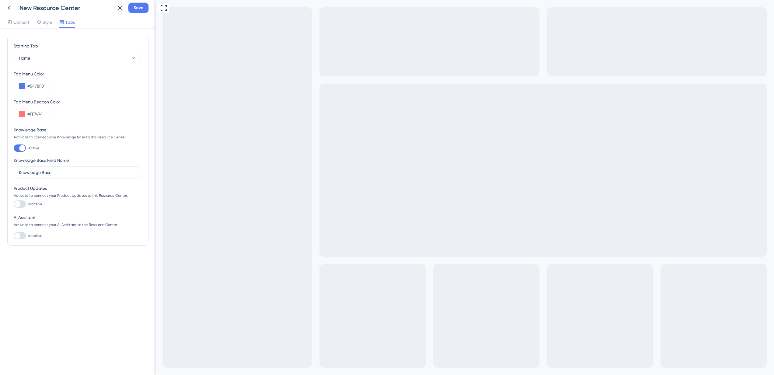
click at [145, 7] on button "Save" at bounding box center [138, 7] width 21 height 11
click at [18, 20] on span "Content" at bounding box center [21, 22] width 16 height 7
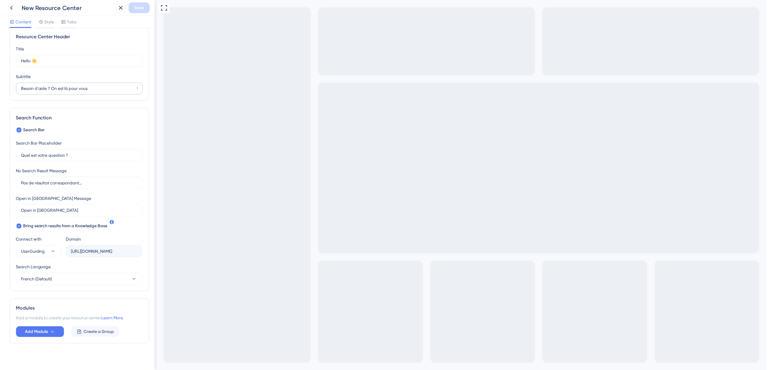
scroll to position [13, 0]
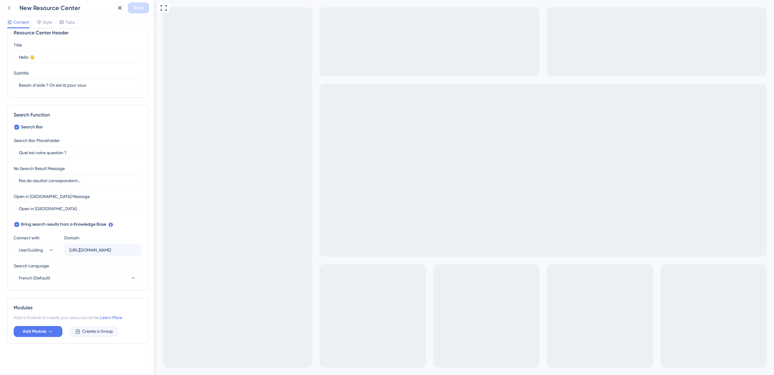
click at [5, 8] on icon at bounding box center [8, 7] width 7 height 7
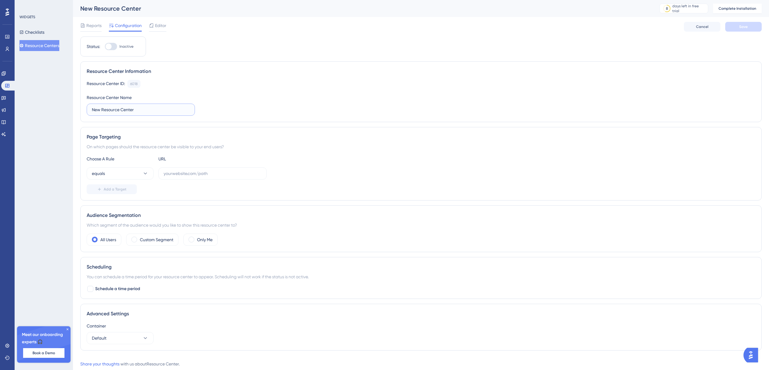
drag, startPoint x: 140, startPoint y: 110, endPoint x: 85, endPoint y: 103, distance: 54.8
click at [85, 103] on div "Resource Center Information Resource Center ID: 6018 Copy Resource Center Name …" at bounding box center [420, 91] width 681 height 61
type input "Predibat"
click at [339, 90] on div "Resource Center ID: 6018 Copy Resource Center Name Predibat" at bounding box center [421, 98] width 669 height 36
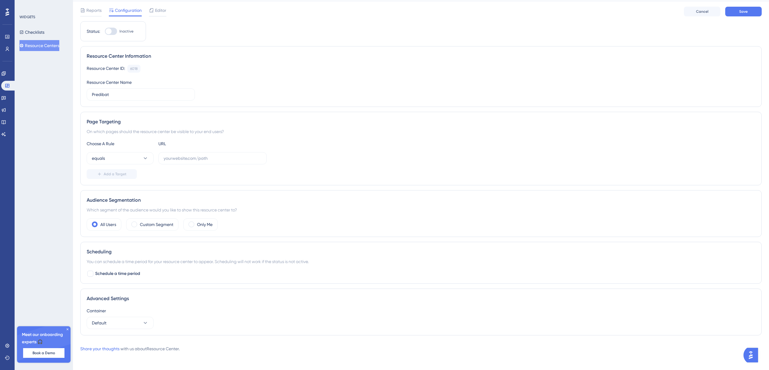
scroll to position [17, 0]
click at [66, 331] on icon at bounding box center [68, 330] width 4 height 4
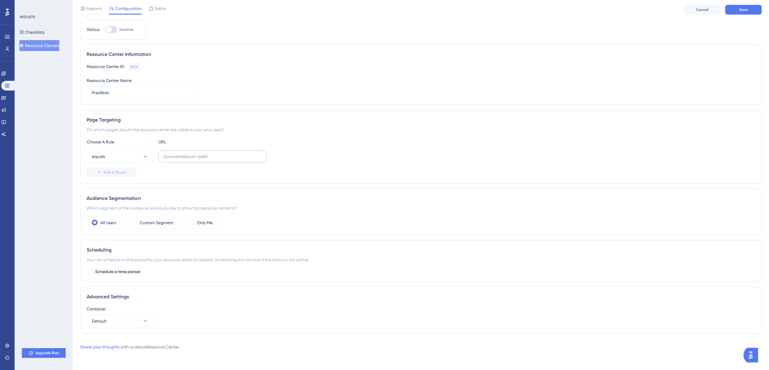
click at [196, 152] on label at bounding box center [212, 157] width 108 height 12
click at [196, 153] on input "text" at bounding box center [213, 156] width 98 height 7
paste input "[URL][DOMAIN_NAME]"
type input "[URL][DOMAIN_NAME]"
click at [330, 151] on div "equals [URL][DOMAIN_NAME]" at bounding box center [421, 157] width 669 height 12
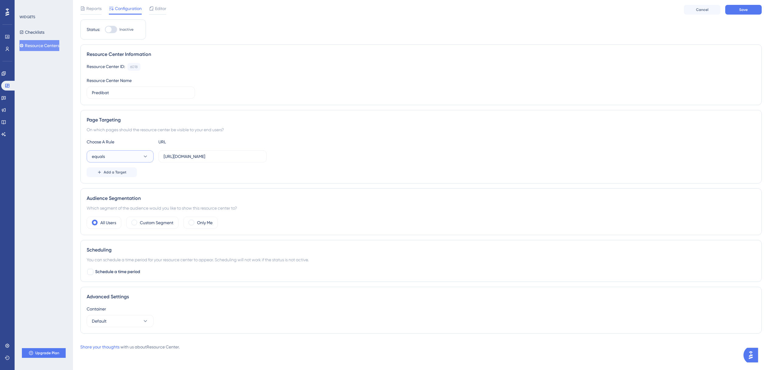
click at [140, 158] on button "equals" at bounding box center [120, 157] width 67 height 12
click at [315, 172] on div "Add a Target" at bounding box center [421, 173] width 669 height 10
click at [123, 325] on button "Default" at bounding box center [120, 321] width 67 height 12
click at [140, 303] on div "Advanced Settings Container Default Default Default" at bounding box center [420, 310] width 681 height 47
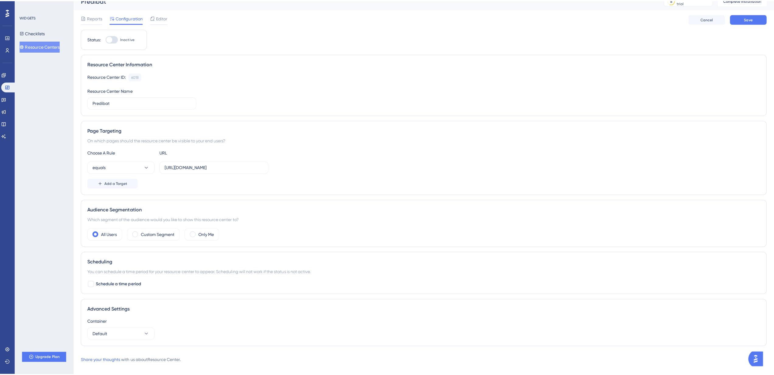
scroll to position [0, 0]
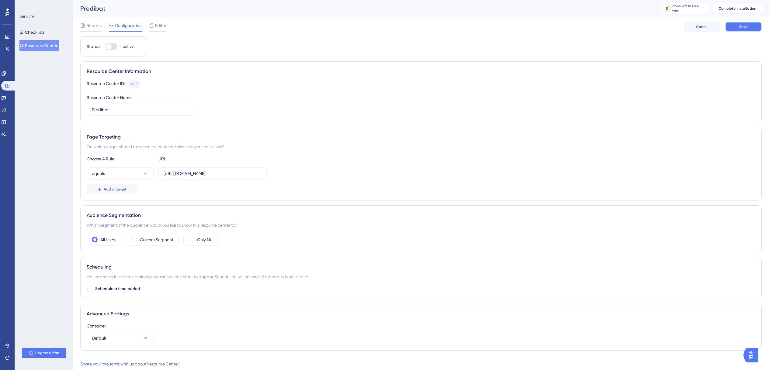
click at [755, 24] on button "Save" at bounding box center [743, 27] width 36 height 10
click at [154, 29] on div at bounding box center [151, 25] width 5 height 7
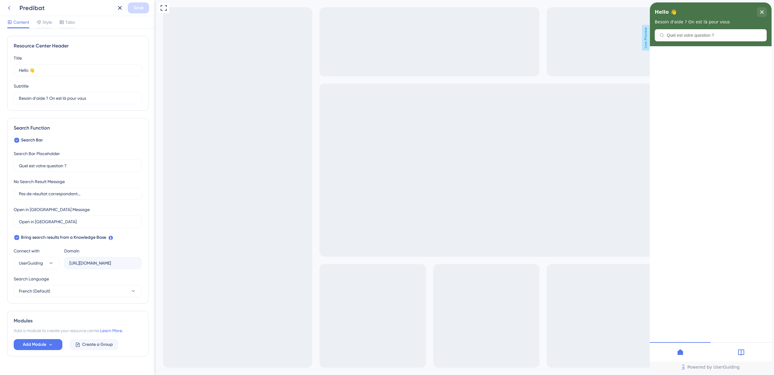
click at [6, 9] on icon at bounding box center [8, 7] width 7 height 7
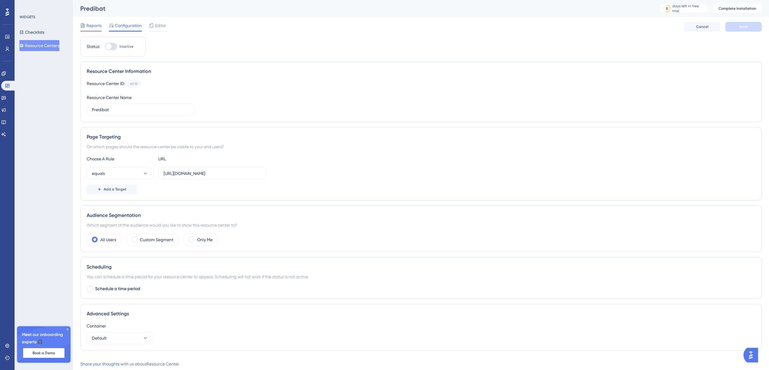
click at [100, 29] on span "Reports" at bounding box center [93, 25] width 15 height 7
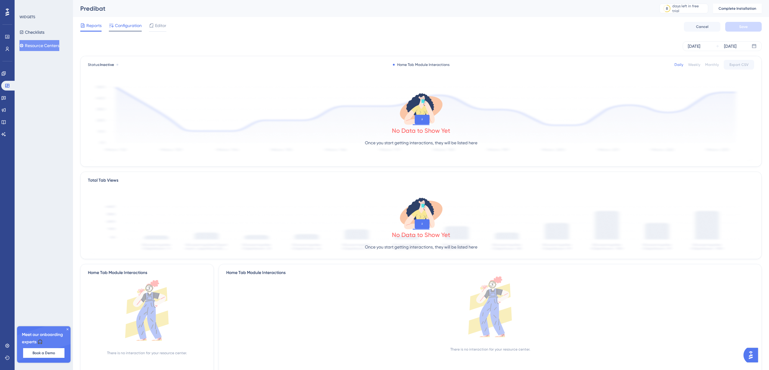
click at [124, 26] on span "Configuration" at bounding box center [128, 25] width 27 height 7
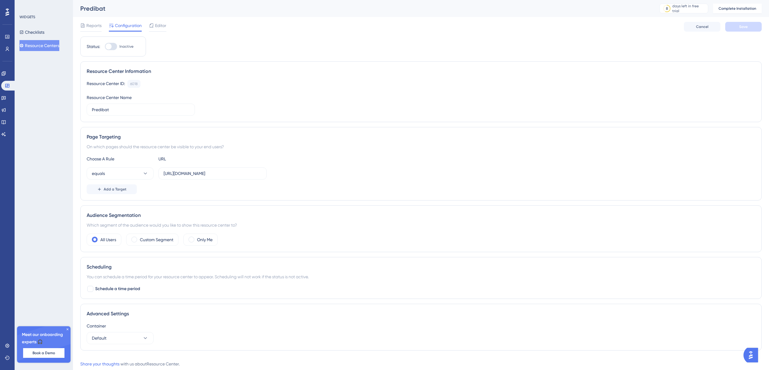
click at [114, 48] on div at bounding box center [111, 46] width 12 height 7
click at [105, 47] on input "Inactive" at bounding box center [105, 47] width 0 height 0
checkbox input "false"
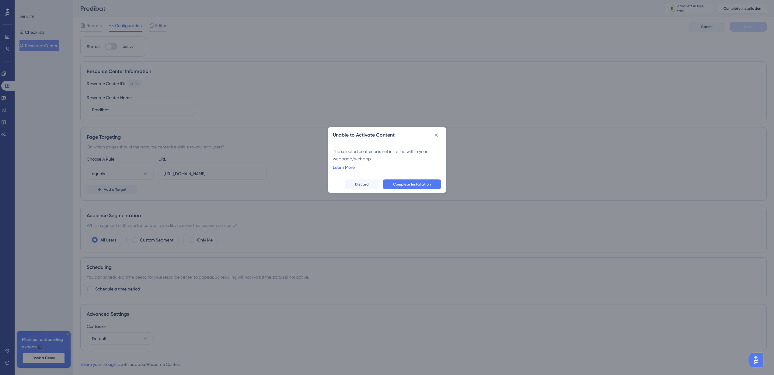
click at [350, 166] on link "Learn More" at bounding box center [344, 167] width 22 height 7
click at [437, 133] on icon at bounding box center [436, 134] width 3 height 3
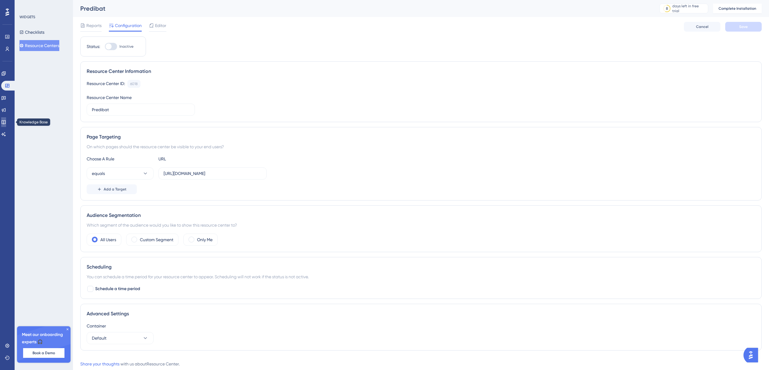
click at [6, 123] on icon at bounding box center [3, 122] width 5 height 5
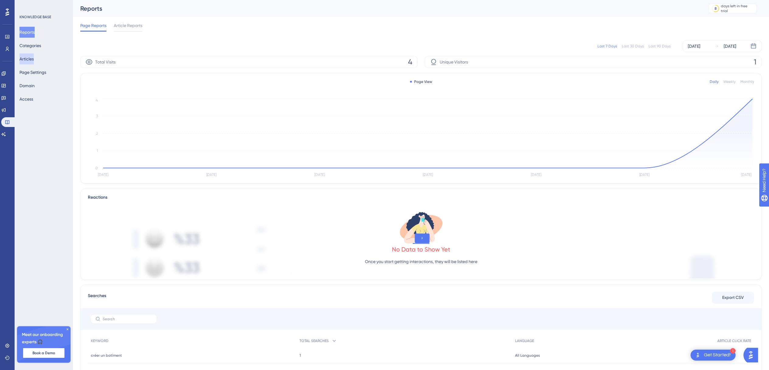
click at [34, 57] on button "Articles" at bounding box center [26, 59] width 14 height 11
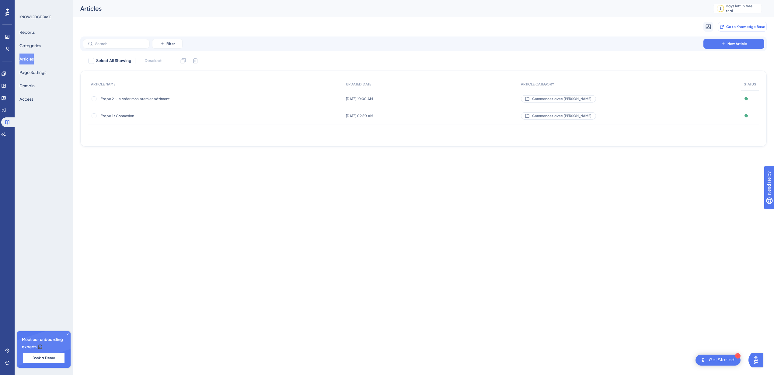
click at [730, 25] on span "Go to Knowledge Base" at bounding box center [745, 26] width 39 height 5
click at [34, 74] on button "Page Settings" at bounding box center [32, 72] width 27 height 11
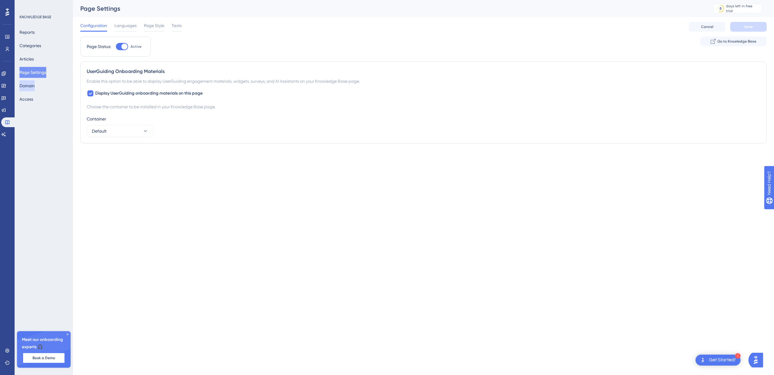
click at [33, 85] on button "Domain" at bounding box center [26, 85] width 15 height 11
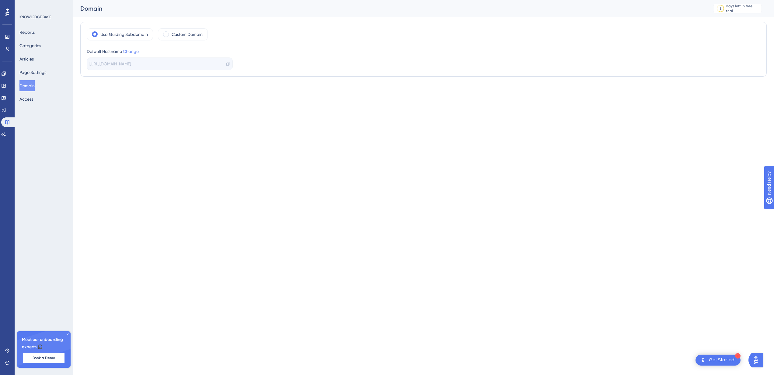
click at [134, 51] on link "Change" at bounding box center [131, 51] width 16 height 5
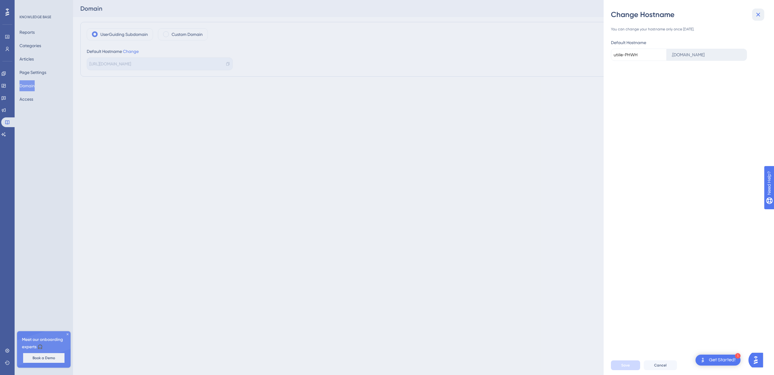
click at [755, 19] on button at bounding box center [758, 15] width 12 height 12
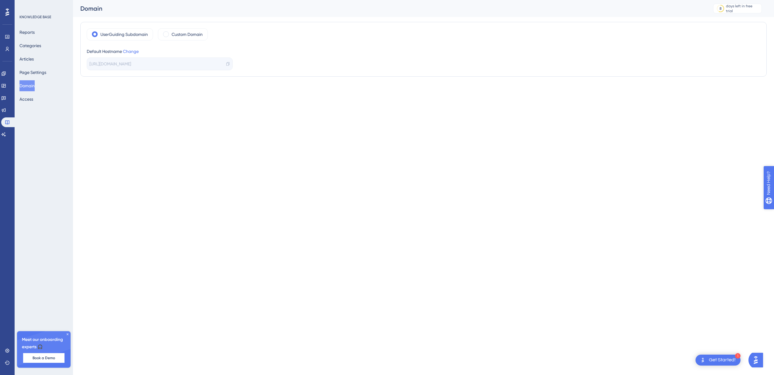
click at [773, 214] on span "Need Help?" at bounding box center [790, 213] width 24 height 7
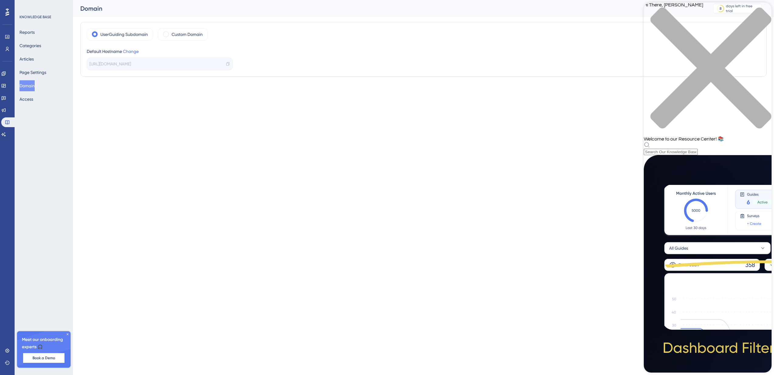
click at [760, 14] on icon "close resource center" at bounding box center [707, 71] width 128 height 128
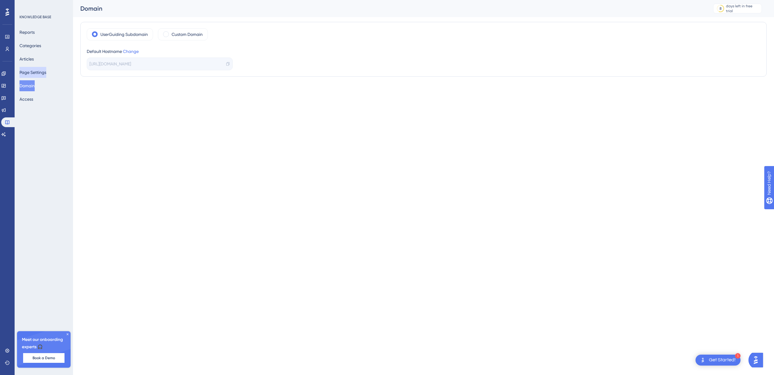
click at [46, 74] on button "Page Settings" at bounding box center [32, 72] width 27 height 11
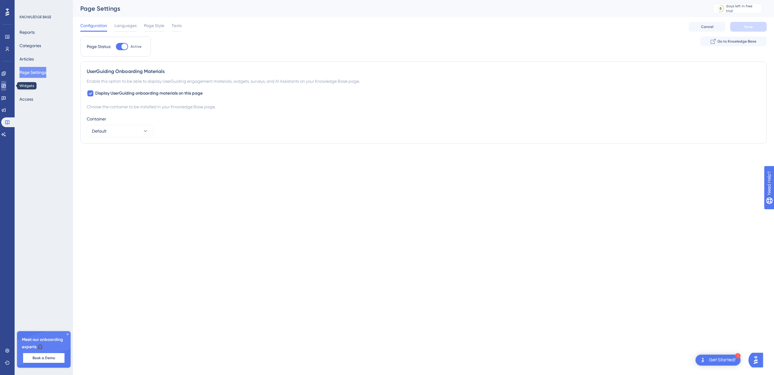
click at [5, 84] on icon at bounding box center [4, 86] width 4 height 4
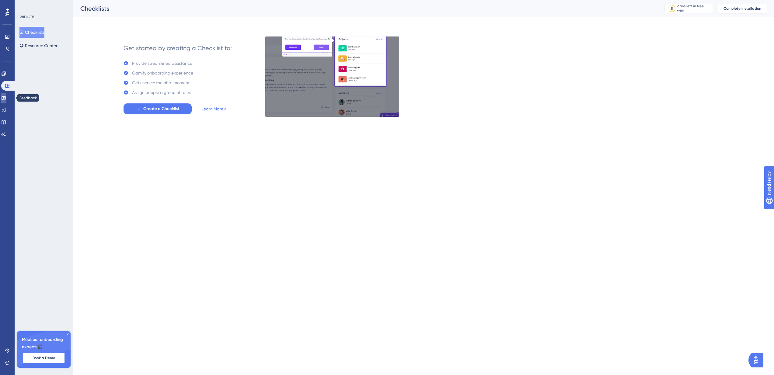
click at [6, 96] on icon at bounding box center [4, 98] width 4 height 4
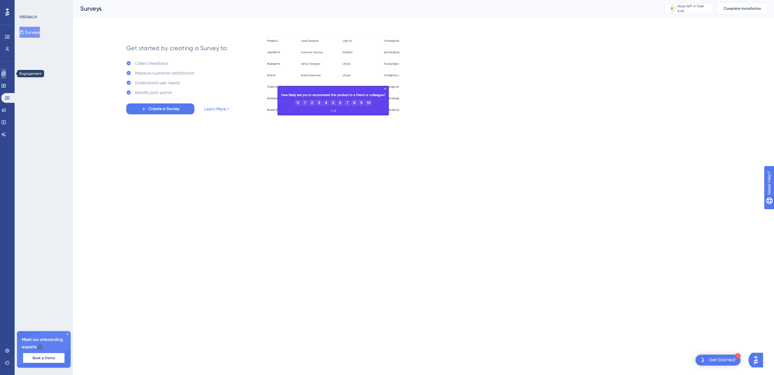
click at [5, 74] on icon at bounding box center [4, 73] width 4 height 4
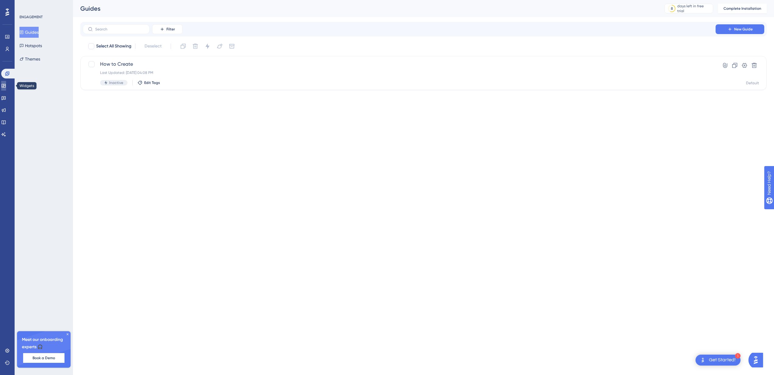
click at [6, 81] on link at bounding box center [3, 86] width 5 height 10
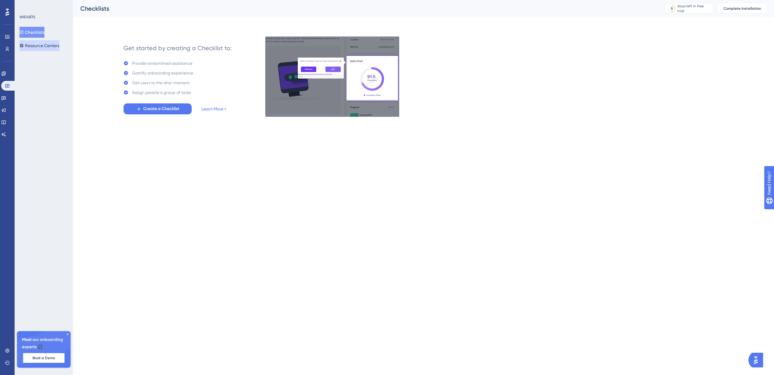
click at [59, 46] on button "Resource Centers" at bounding box center [39, 45] width 40 height 11
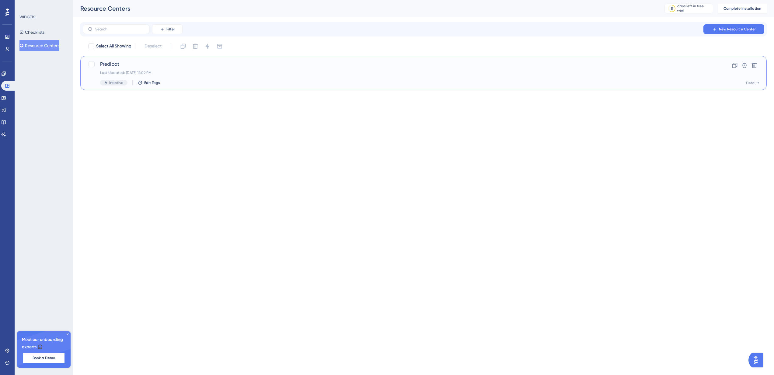
click at [159, 69] on div "Predibat Last Updated: [DATE] 12:09 PM Inactive Edit Tags" at bounding box center [399, 73] width 598 height 25
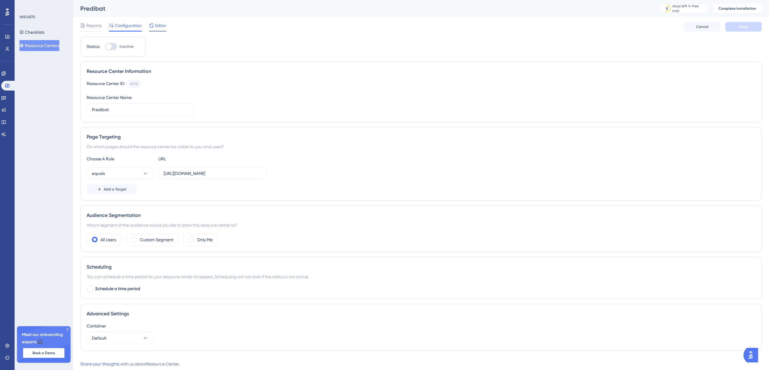
click at [155, 26] on span "Editor" at bounding box center [160, 25] width 11 height 7
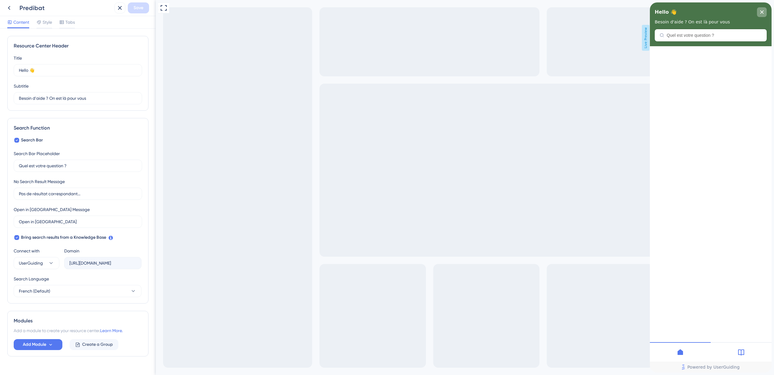
click at [766, 12] on div "close resource center" at bounding box center [762, 12] width 10 height 10
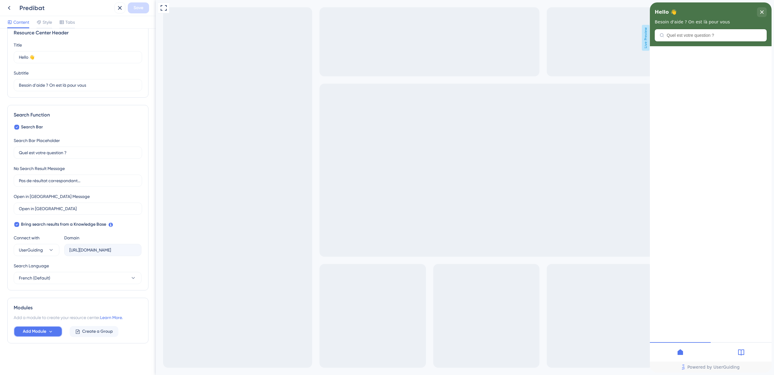
click at [51, 328] on button "Add Module" at bounding box center [38, 331] width 49 height 11
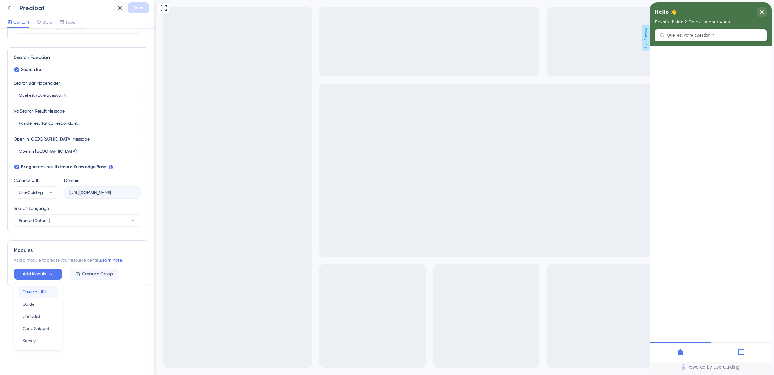
click at [46, 297] on div "External URL External URL" at bounding box center [38, 292] width 31 height 12
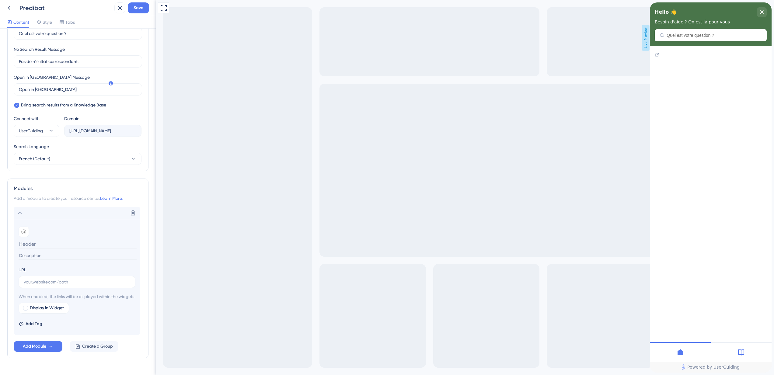
scroll to position [154, 0]
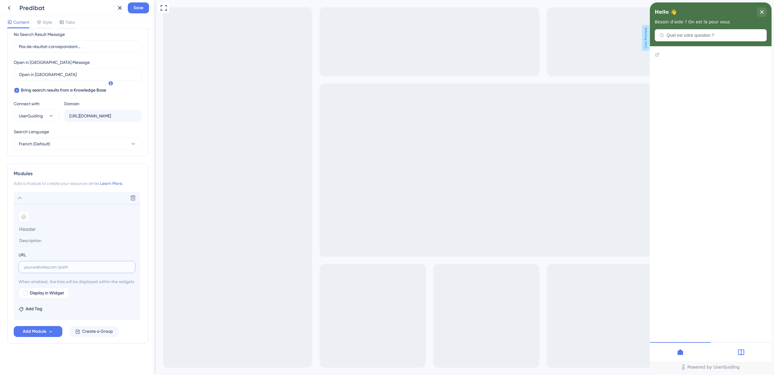
click at [64, 264] on input "text" at bounding box center [77, 267] width 106 height 7
paste input "[URL][DOMAIN_NAME]"
type input "[URL][DOMAIN_NAME]"
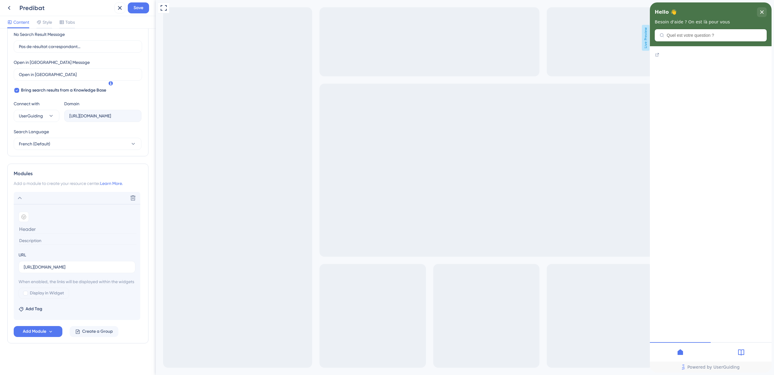
click at [62, 237] on input at bounding box center [78, 241] width 118 height 8
type input "Commencer avec Predibat"
click at [40, 293] on span "Display in Widget" at bounding box center [47, 292] width 34 height 7
checkbox input "true"
click at [24, 212] on div at bounding box center [24, 217] width 10 height 10
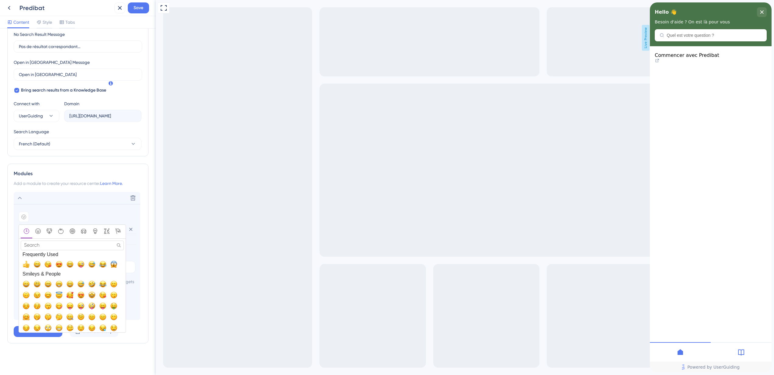
click at [44, 212] on div "Add emoji" at bounding box center [77, 217] width 117 height 10
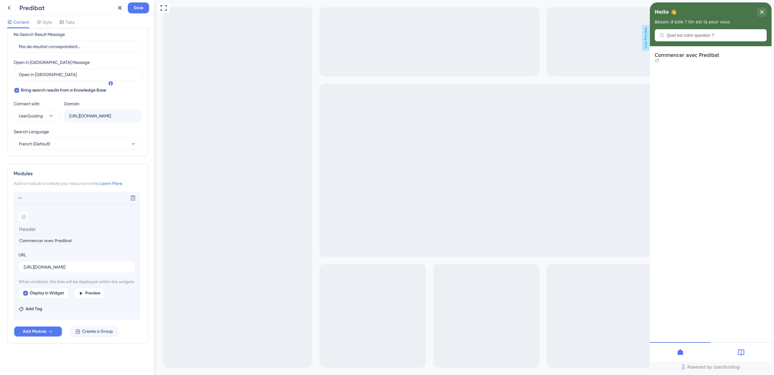
click at [27, 333] on span "Add Module" at bounding box center [34, 331] width 23 height 7
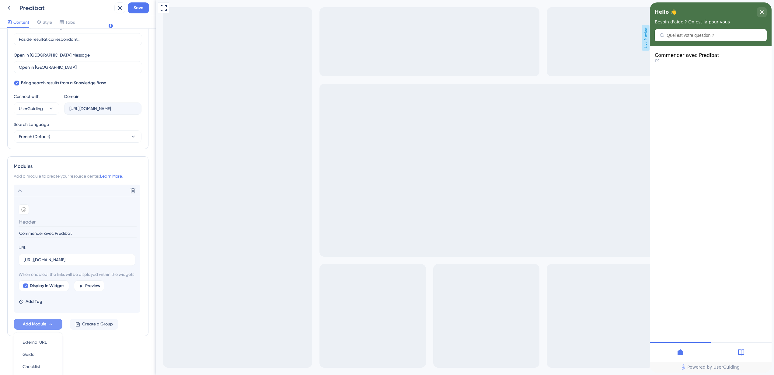
scroll to position [212, 0]
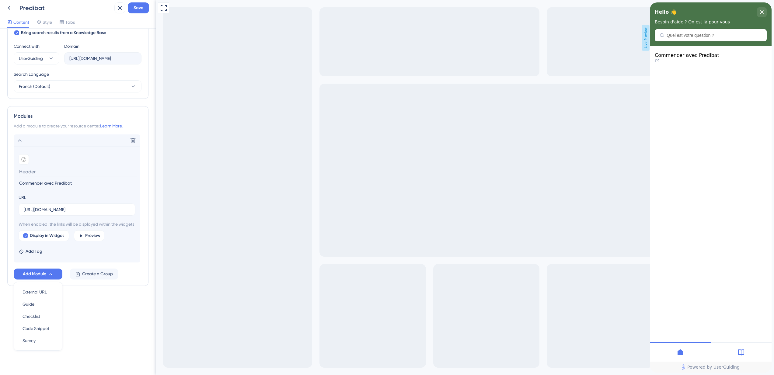
click at [106, 303] on div "Resource Center Header Title Hello 👋 20 Hello 👋 Subtitle Besoin d'aide ? On est…" at bounding box center [77, 70] width 141 height 479
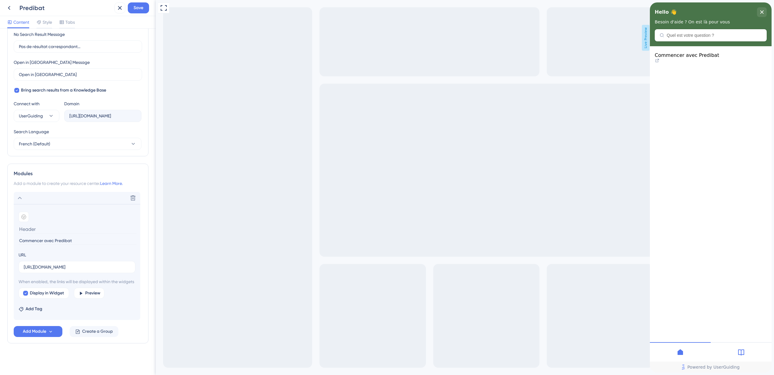
scroll to position [154, 0]
click at [727, 57] on div "Commencer avec Predibat" at bounding box center [710, 55] width 112 height 6
click at [659, 59] on icon at bounding box center [656, 60] width 5 height 5
click at [760, 12] on icon "close resource center" at bounding box center [762, 12] width 4 height 4
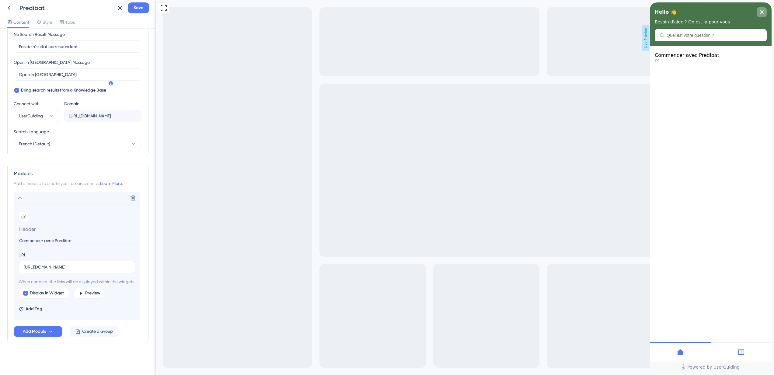
click at [766, 10] on div "close resource center" at bounding box center [762, 12] width 10 height 10
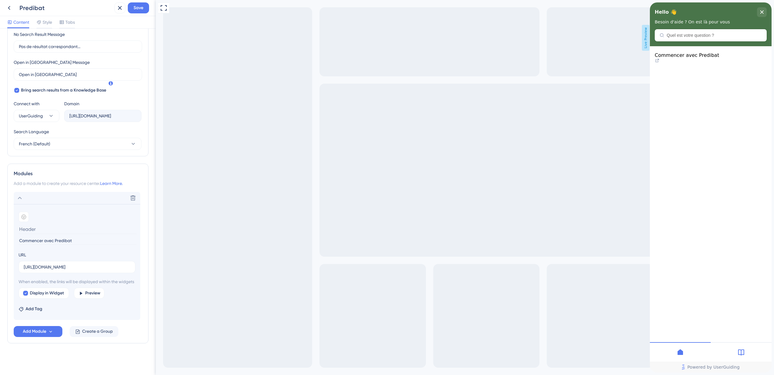
click at [749, 357] on div at bounding box center [740, 351] width 61 height 19
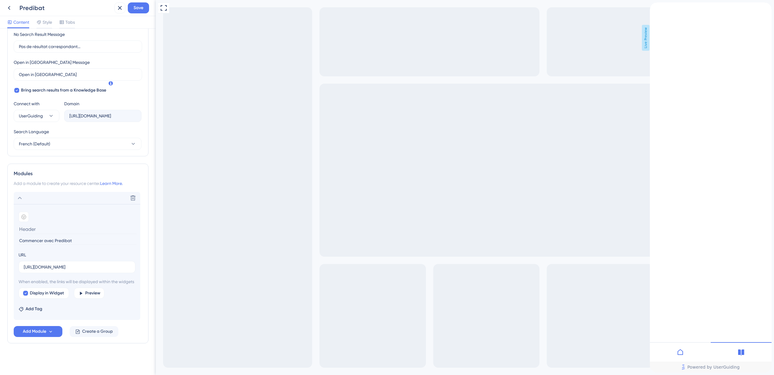
click at [682, 351] on icon at bounding box center [679, 352] width 5 height 6
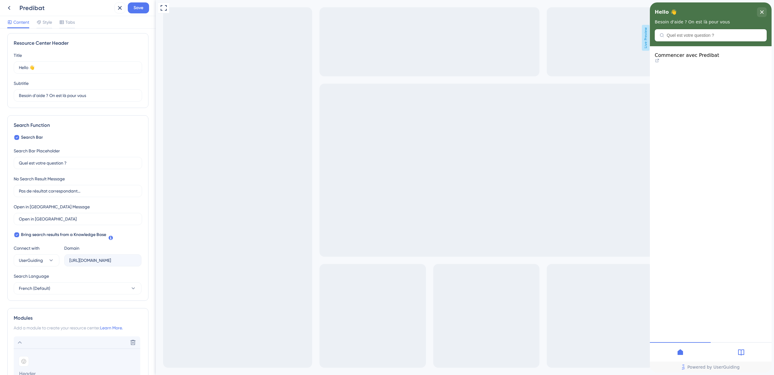
scroll to position [0, 0]
click at [48, 20] on span "Style" at bounding box center [47, 22] width 9 height 7
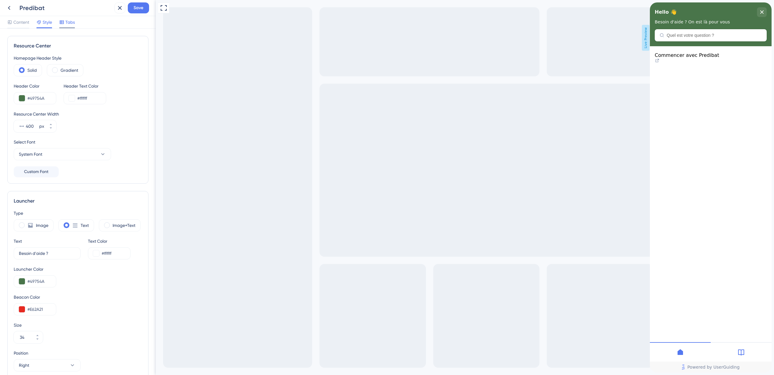
click at [66, 21] on span "Tabs" at bounding box center [69, 22] width 9 height 7
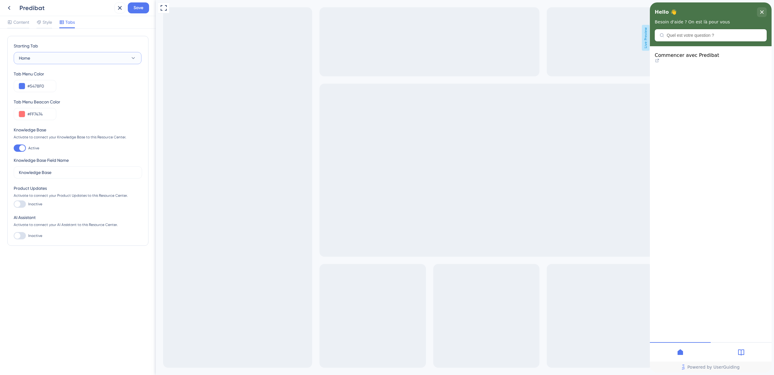
click at [63, 58] on button "Home" at bounding box center [78, 58] width 128 height 12
click at [22, 146] on div at bounding box center [22, 148] width 6 height 6
click at [14, 148] on input "Active" at bounding box center [13, 148] width 0 height 0
click at [22, 146] on div at bounding box center [20, 147] width 12 height 7
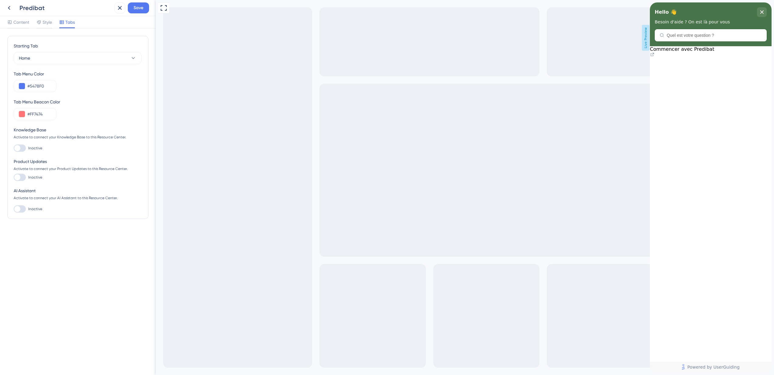
click at [14, 148] on input "Inactive" at bounding box center [13, 148] width 0 height 0
checkbox input "true"
click at [39, 171] on input "Knowledge Base" at bounding box center [78, 172] width 118 height 7
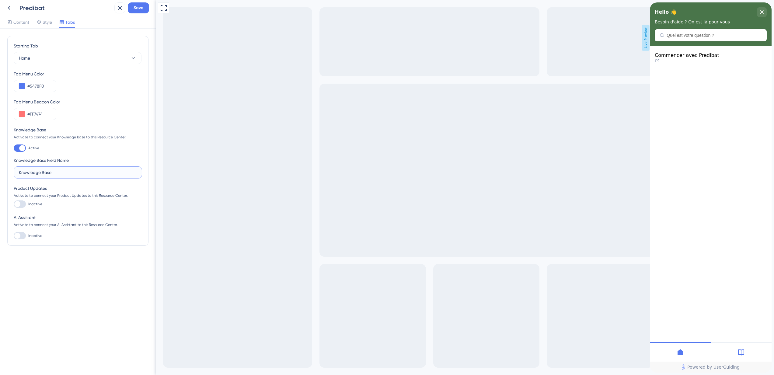
click at [39, 171] on input "Knowledge Base" at bounding box center [78, 172] width 118 height 7
type input "Toutes notre documentation"
click at [75, 153] on div "Knowledge Base Activate to connect your Knowledge Base to this Resource Center.…" at bounding box center [78, 152] width 128 height 52
click at [39, 114] on input "#FF7474" at bounding box center [39, 113] width 24 height 7
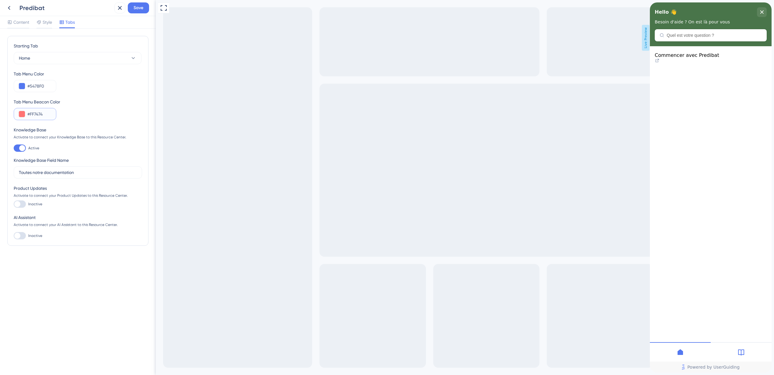
click at [39, 114] on input "#FF7474" at bounding box center [39, 113] width 24 height 7
click at [47, 86] on input "#5478F0" at bounding box center [39, 85] width 24 height 7
paste input "49754"
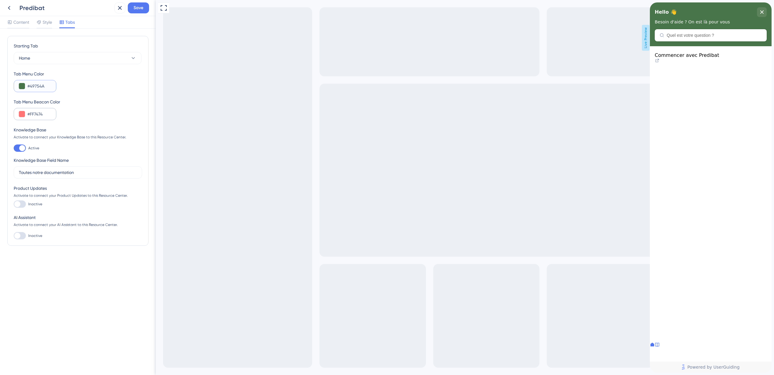
type input "#49754A"
click at [42, 115] on input "#FF7474" at bounding box center [39, 113] width 24 height 7
paste input "49754A"
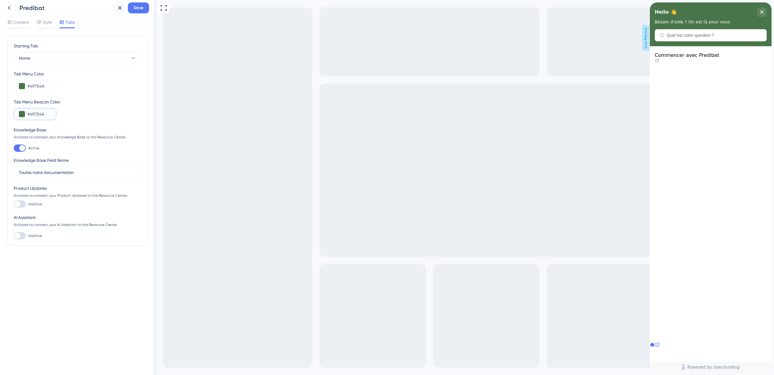
type input "#49754A"
click at [84, 106] on div "Tab Menu Beacon Color #49754A" at bounding box center [78, 109] width 128 height 22
click at [92, 111] on div "Tab Menu Beacon Color #49754A" at bounding box center [78, 109] width 128 height 22
click at [24, 19] on span "Content" at bounding box center [21, 22] width 16 height 7
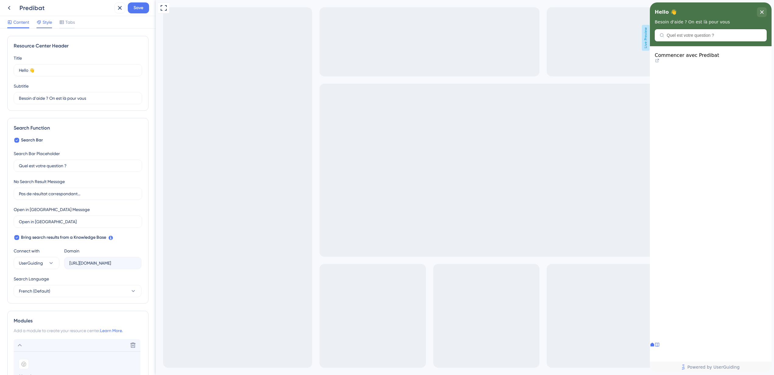
click at [45, 21] on span "Style" at bounding box center [47, 22] width 9 height 7
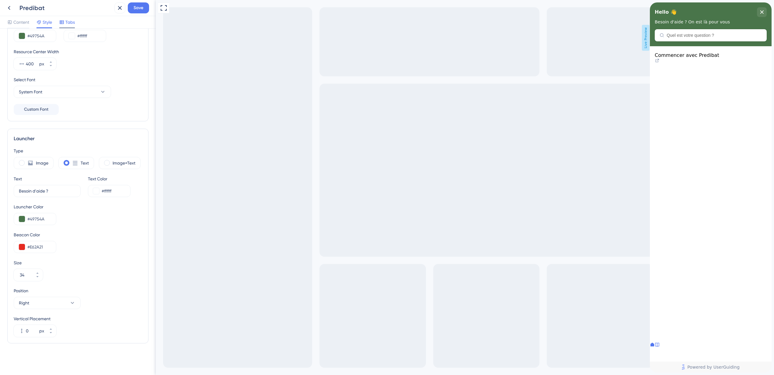
click at [62, 21] on icon at bounding box center [61, 22] width 5 height 5
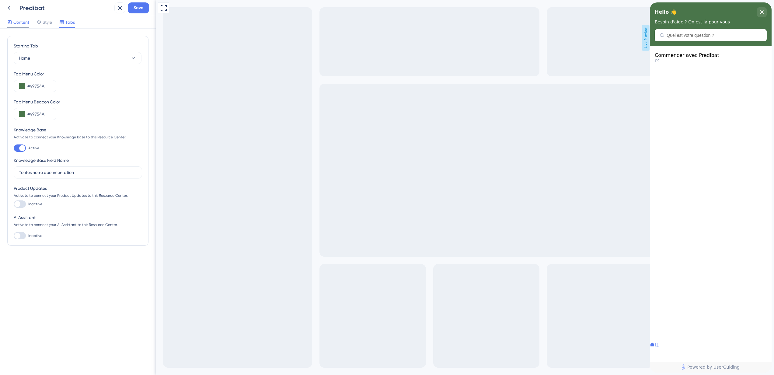
click at [29, 23] on span "Content" at bounding box center [21, 22] width 16 height 7
